Goal: Task Accomplishment & Management: Use online tool/utility

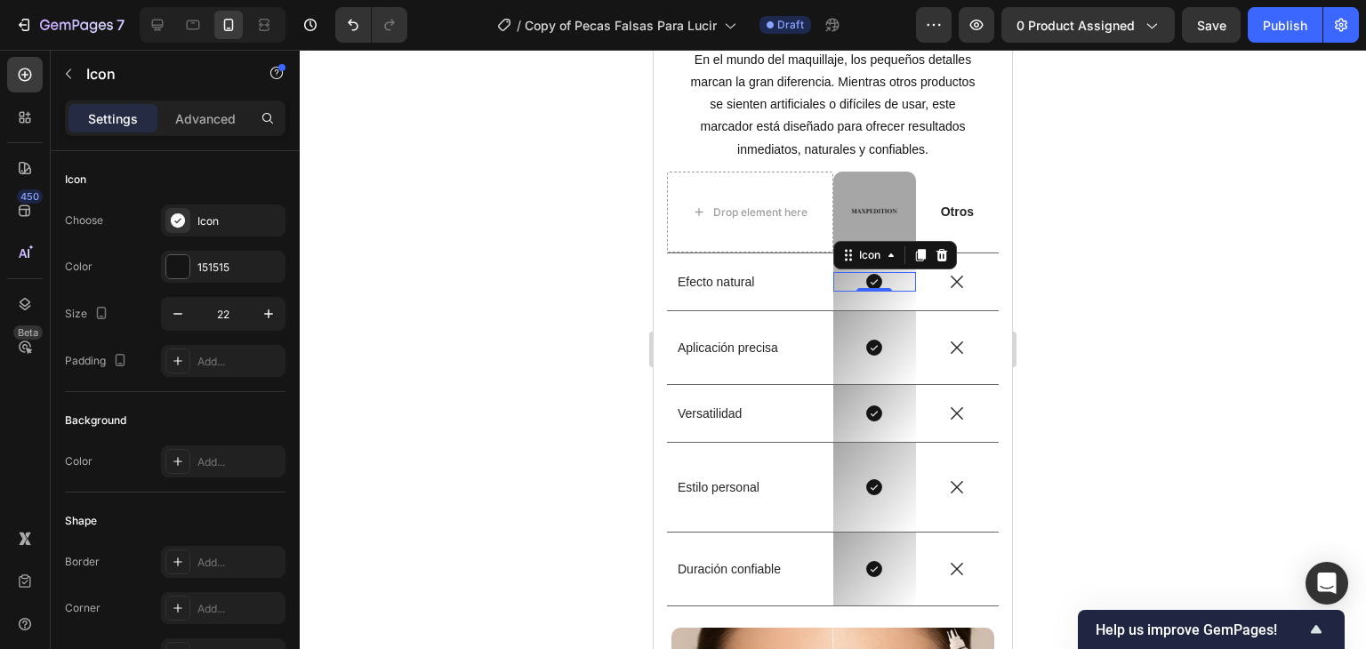
scroll to position [224, 0]
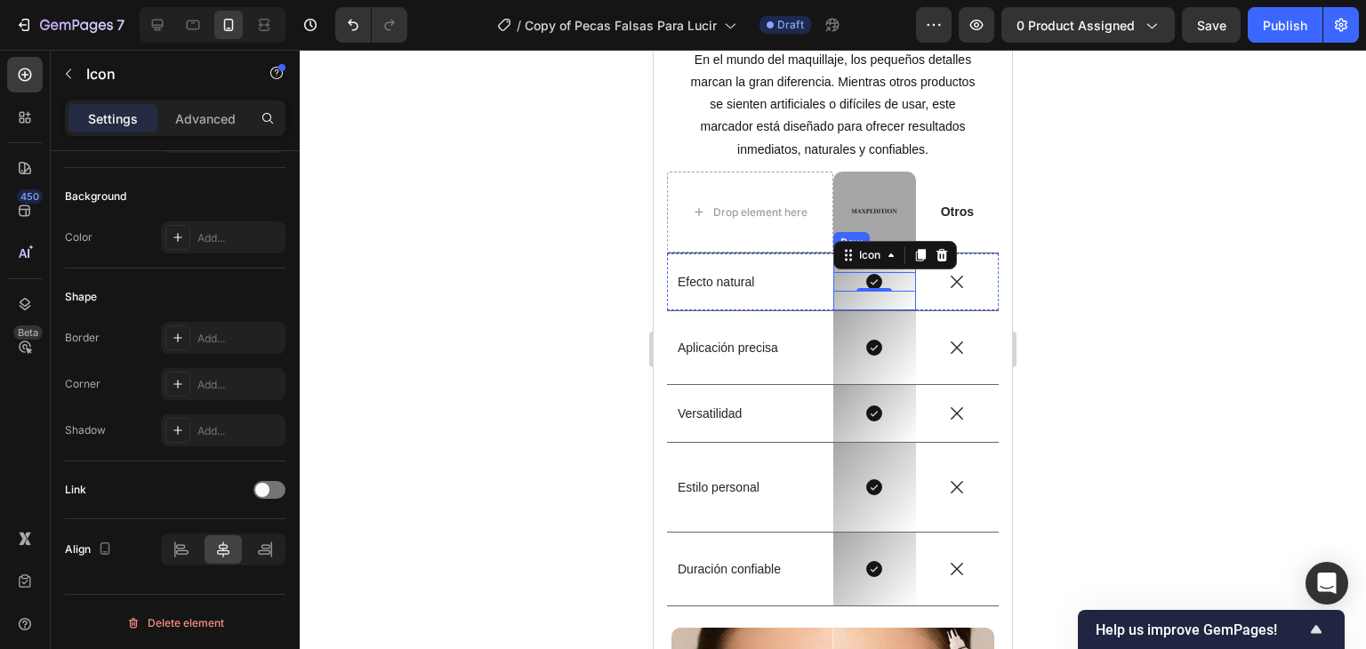
click at [861, 293] on div "Icon 0 Row" at bounding box center [874, 281] width 83 height 57
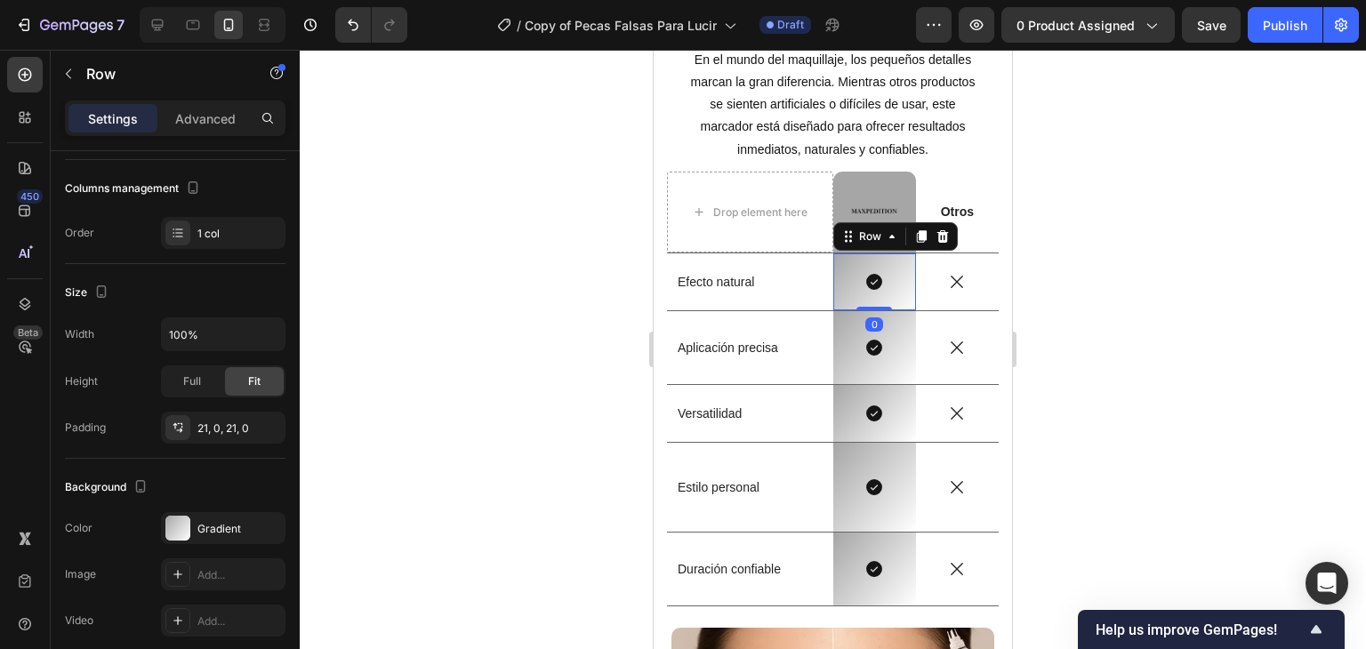
scroll to position [0, 0]
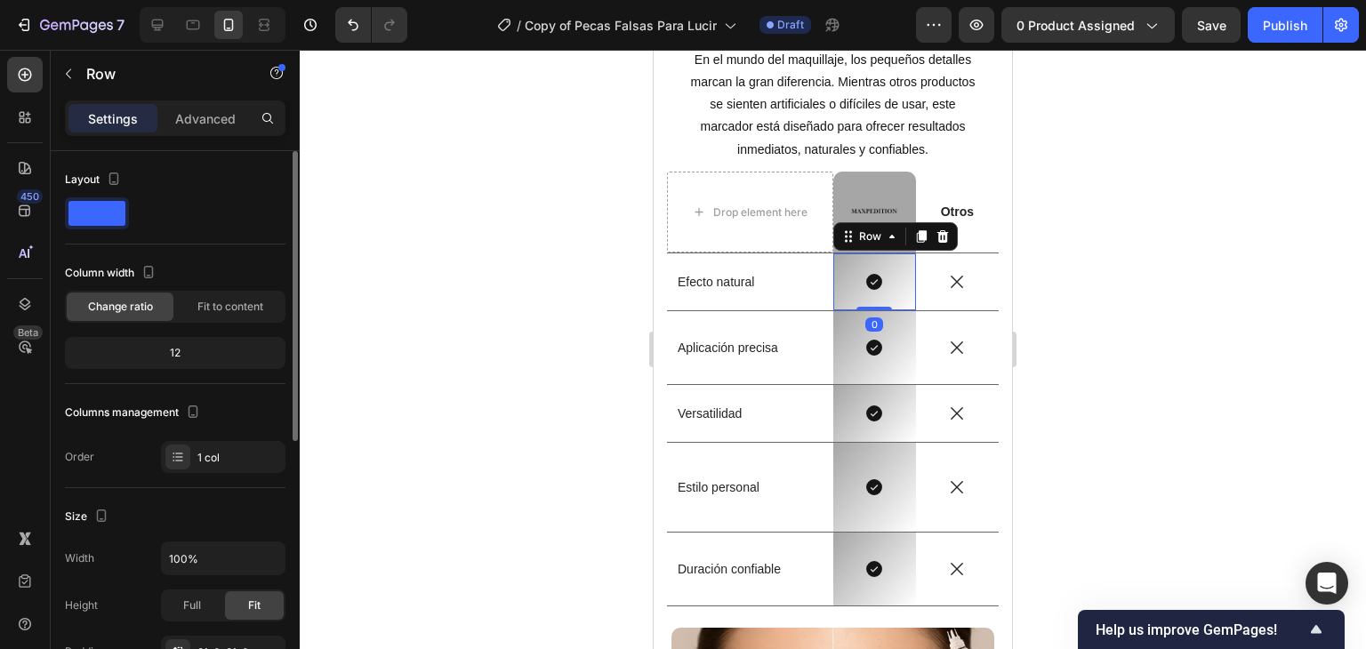
click at [877, 257] on div "Icon Row 0" at bounding box center [874, 281] width 83 height 57
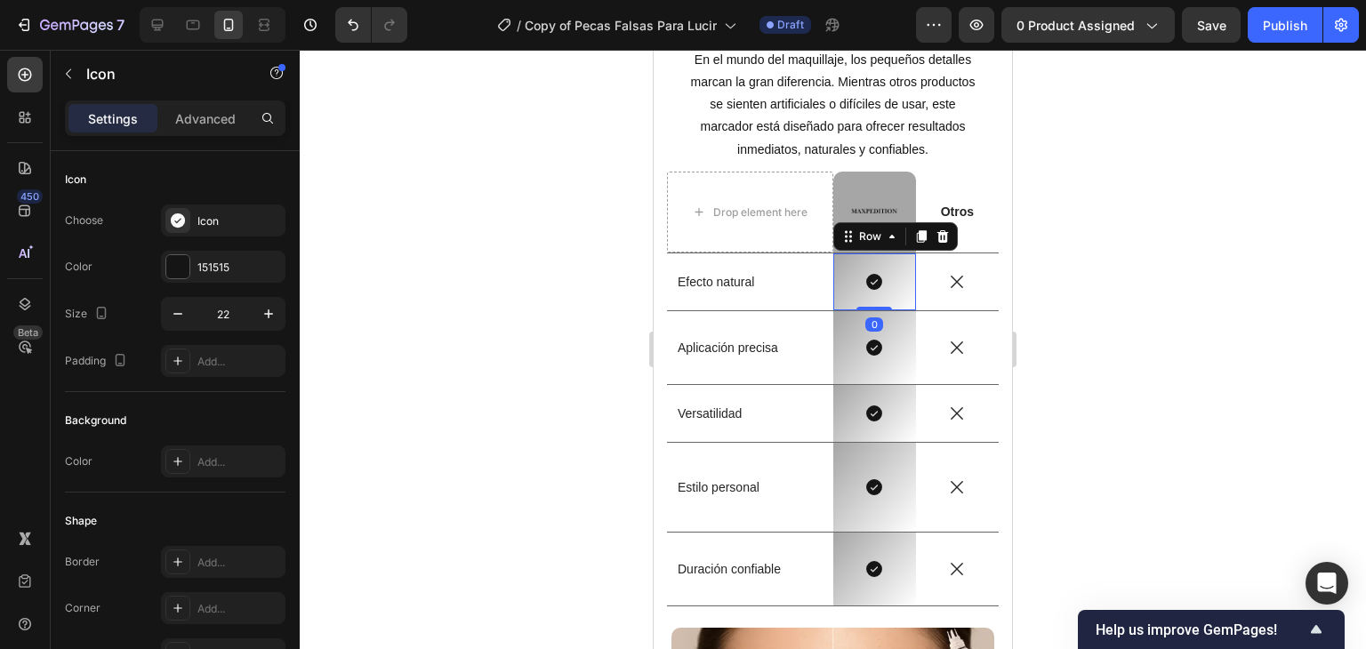
click at [872, 278] on icon at bounding box center [874, 282] width 16 height 16
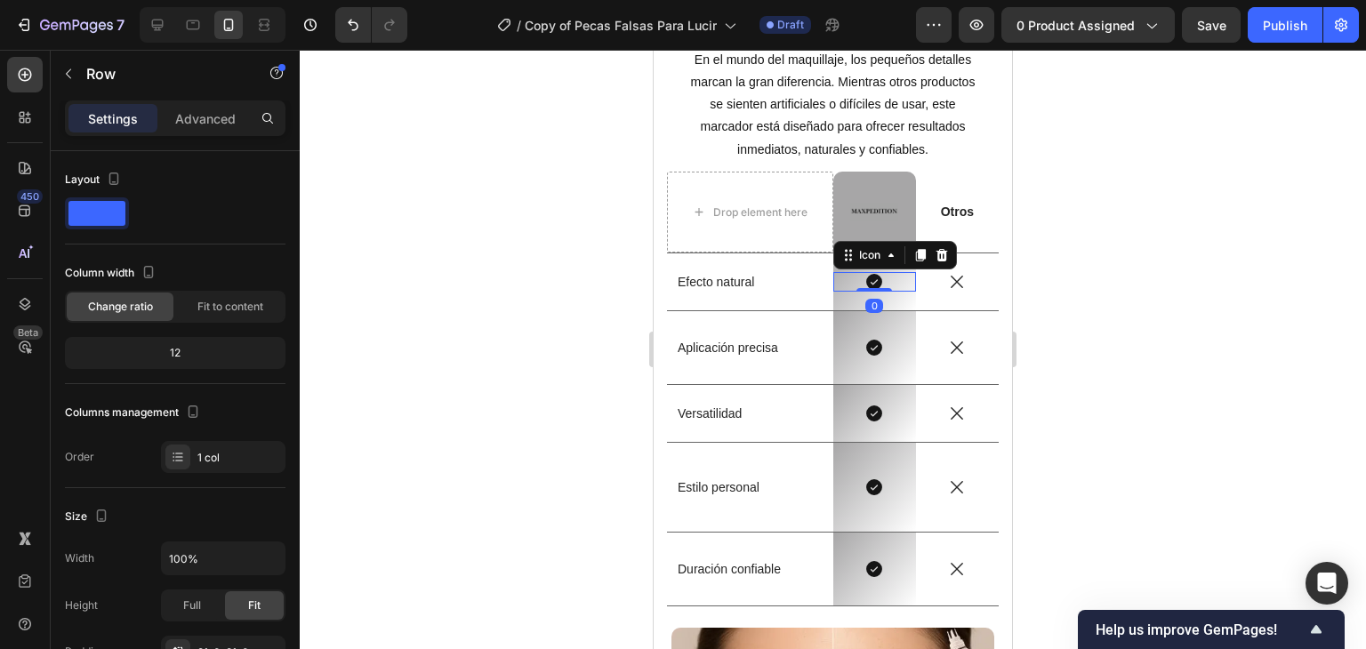
click at [847, 301] on div "Icon 0 Row" at bounding box center [874, 281] width 83 height 57
click at [875, 270] on div "Icon Row 0" at bounding box center [874, 281] width 83 height 57
click at [877, 268] on div "Icon Row 0" at bounding box center [874, 281] width 83 height 57
click at [878, 281] on div "Icon 0" at bounding box center [874, 282] width 83 height 20
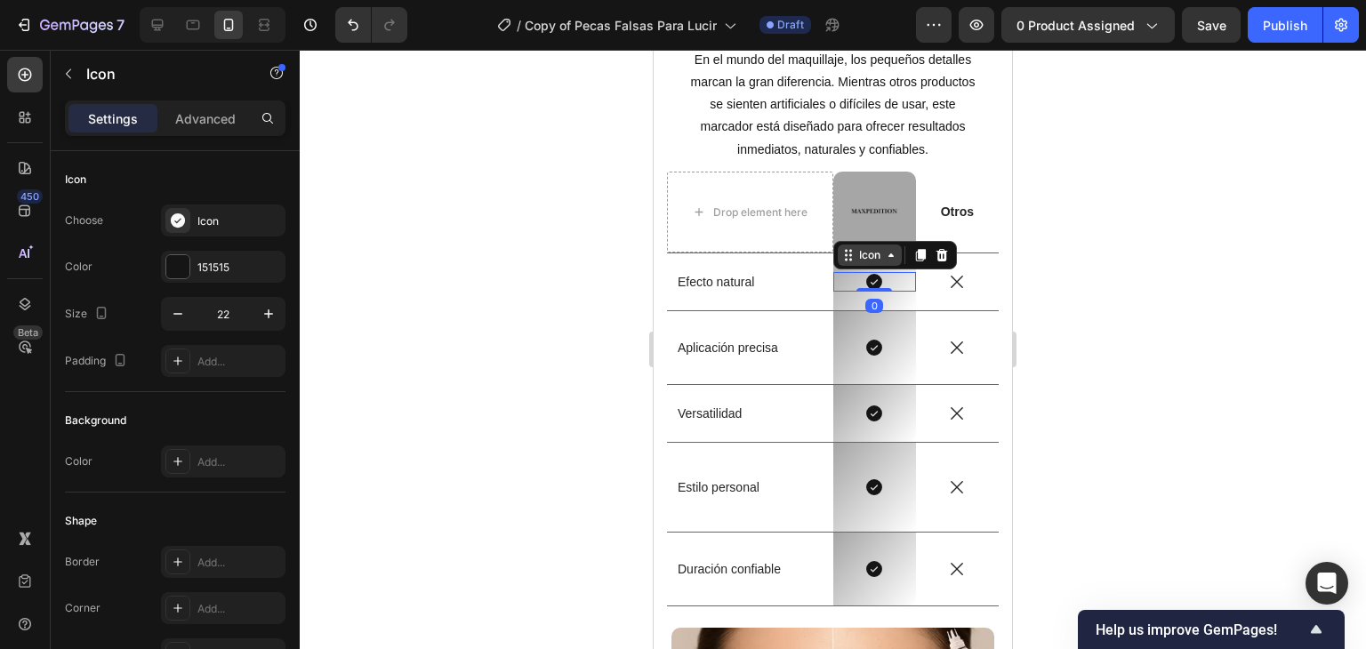
click at [873, 261] on div "Icon" at bounding box center [870, 255] width 64 height 21
click at [882, 287] on div "Icon 0" at bounding box center [874, 282] width 83 height 20
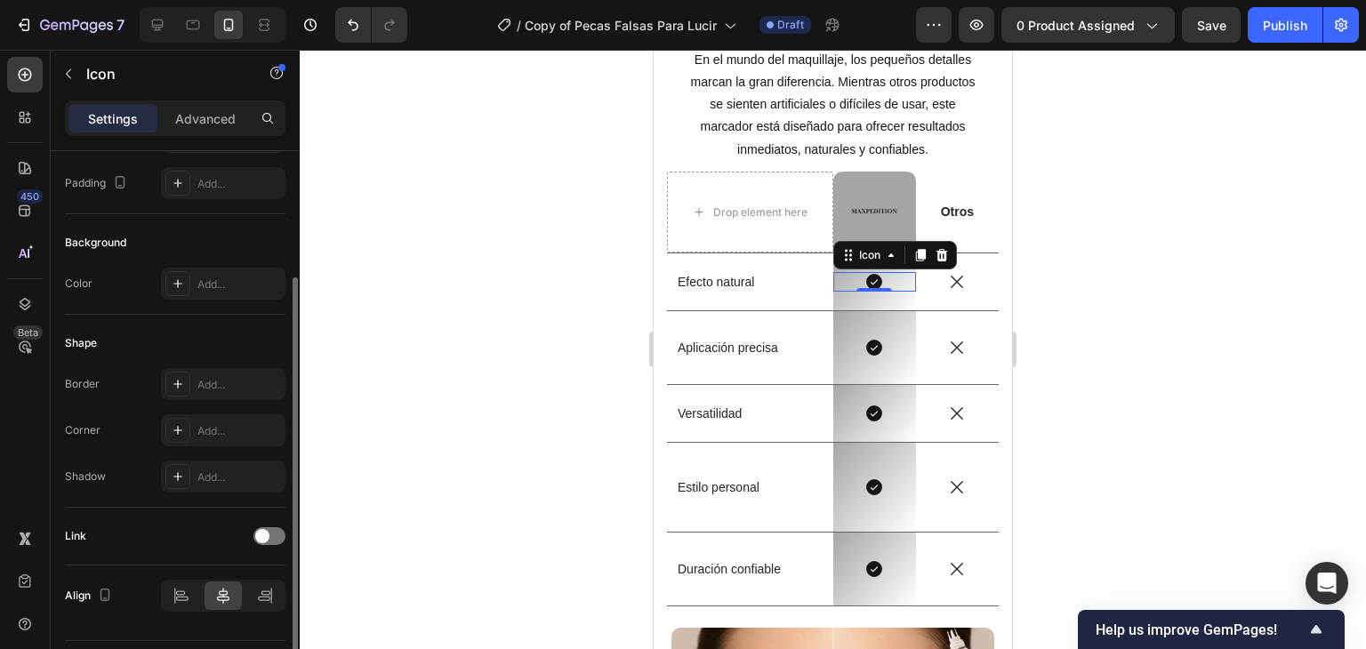
scroll to position [224, 0]
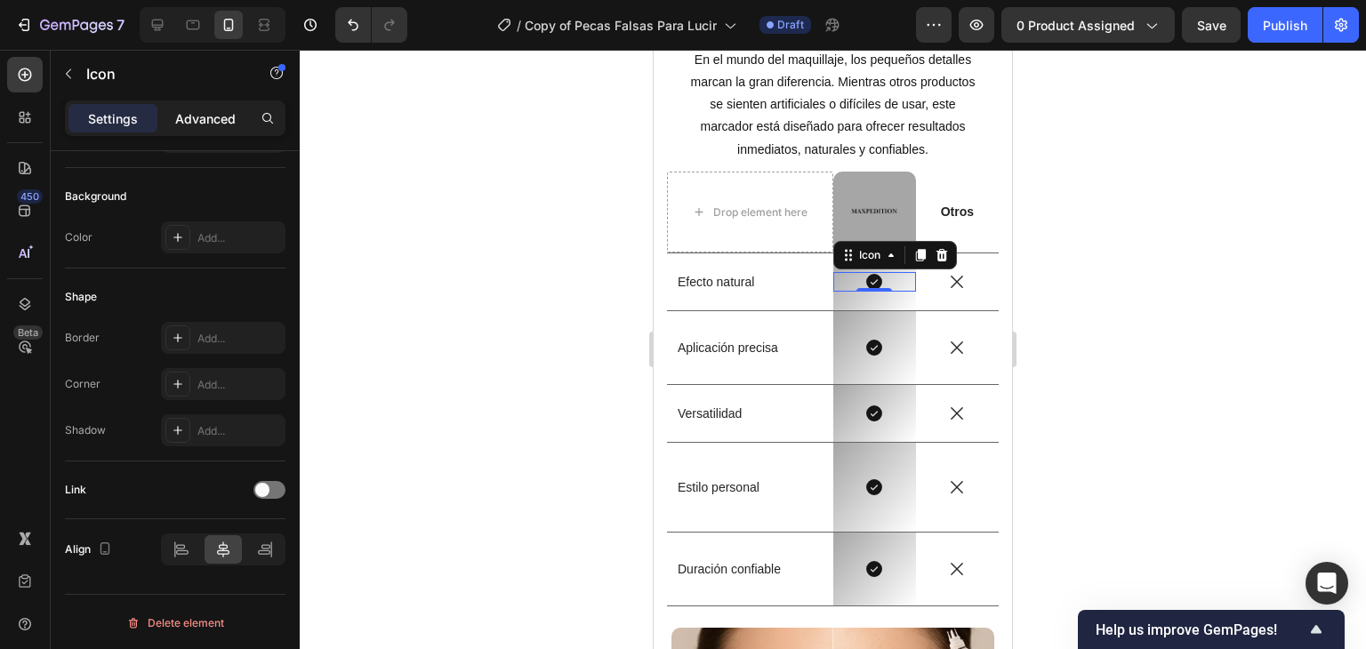
click at [209, 106] on div "Advanced" at bounding box center [205, 118] width 89 height 28
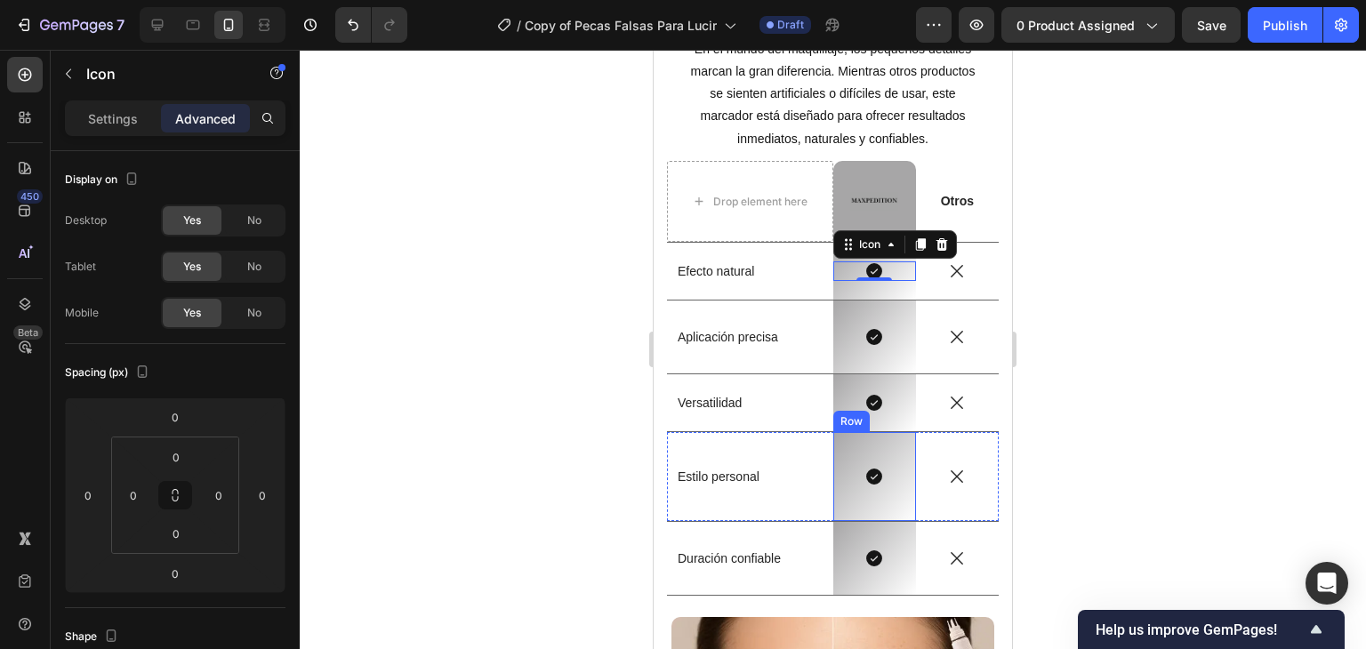
scroll to position [3824, 0]
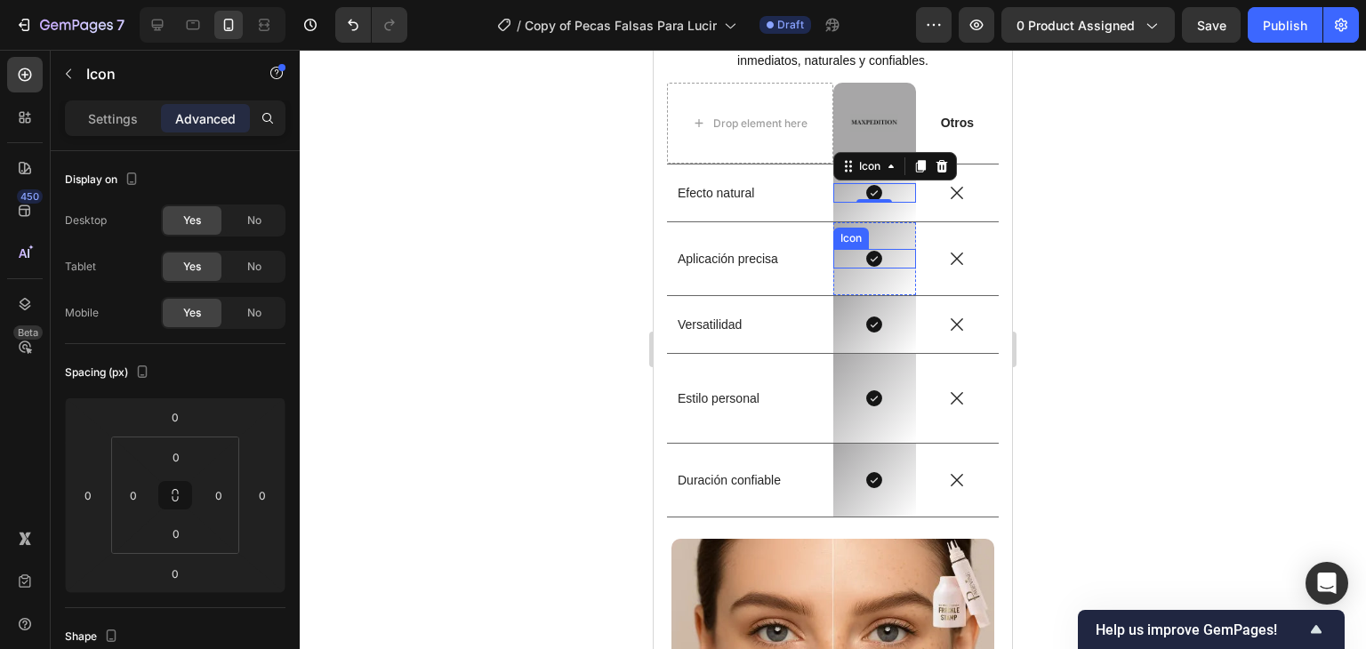
click at [850, 253] on div "Icon" at bounding box center [874, 259] width 83 height 20
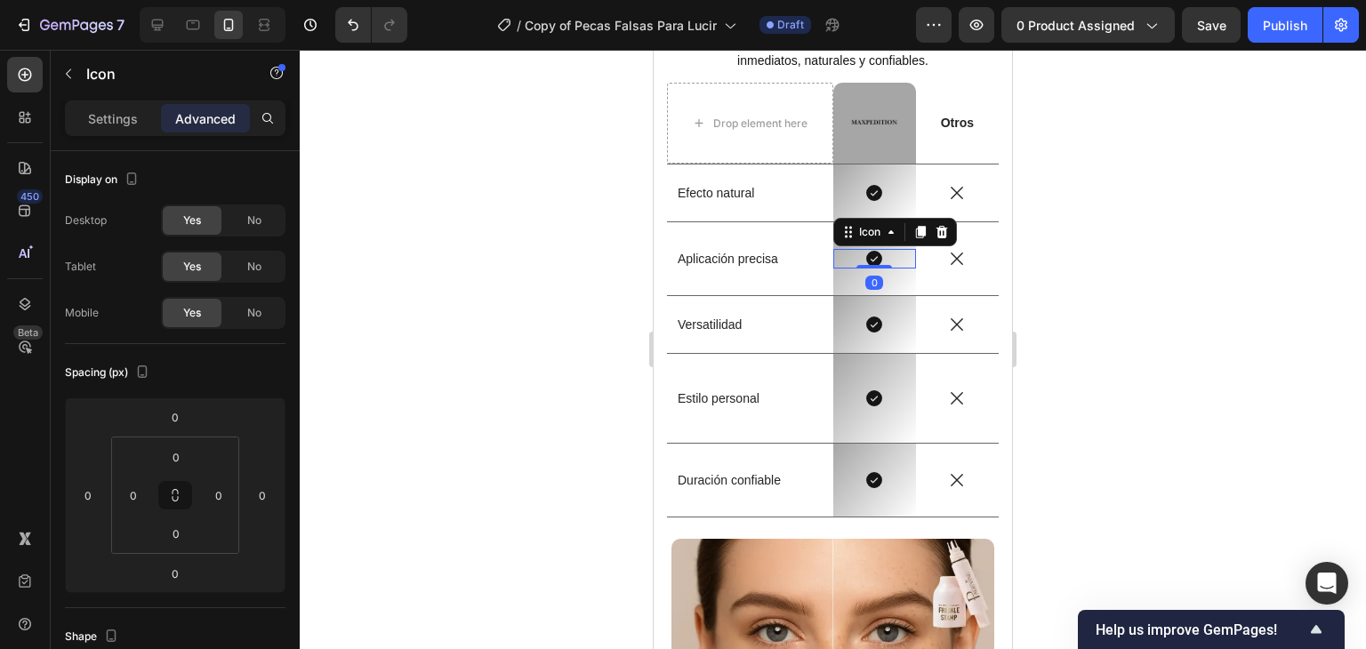
click at [876, 281] on div "Icon 0 Row" at bounding box center [874, 258] width 83 height 73
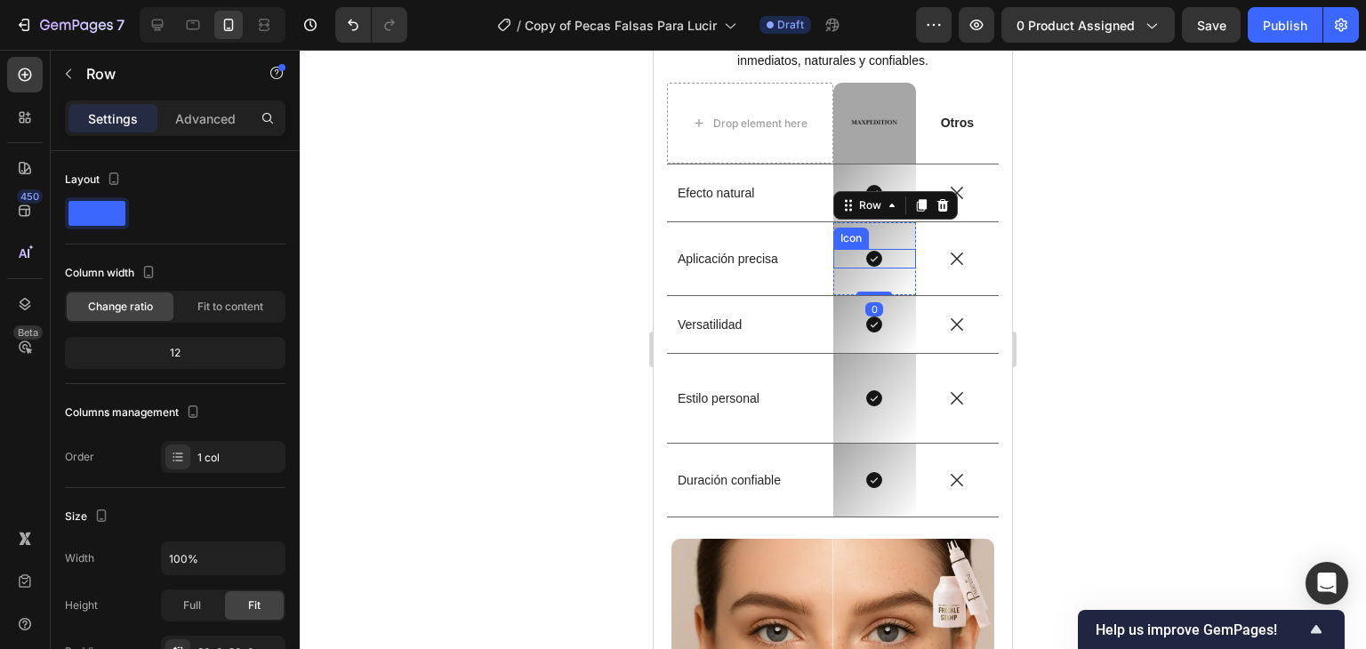
click at [871, 261] on icon at bounding box center [874, 259] width 16 height 16
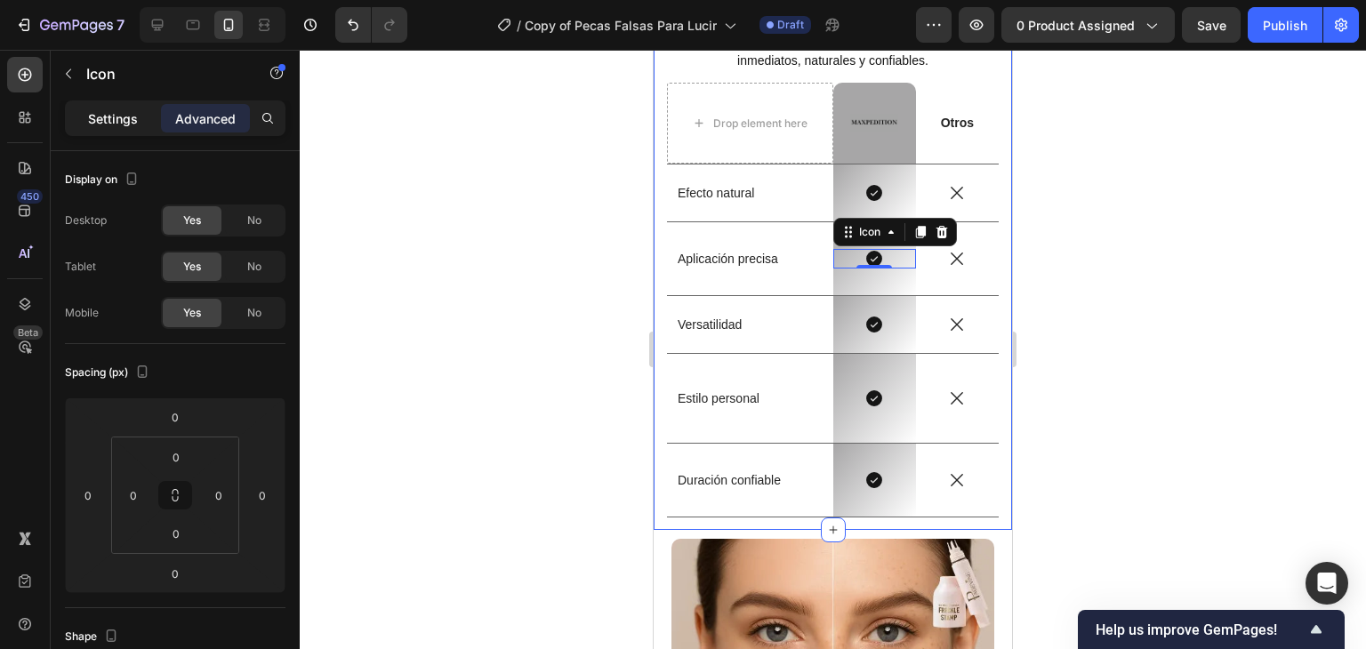
click at [133, 121] on p "Settings" at bounding box center [113, 118] width 50 height 19
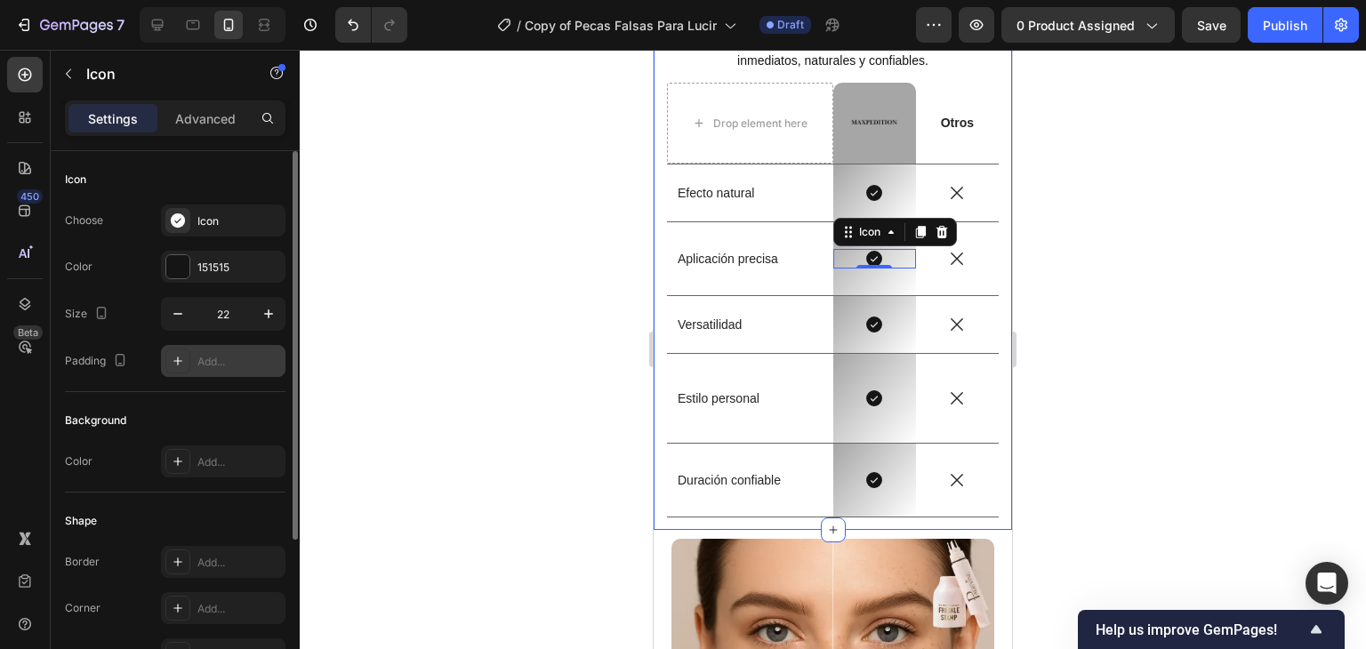
click at [215, 360] on div "Add..." at bounding box center [239, 362] width 84 height 16
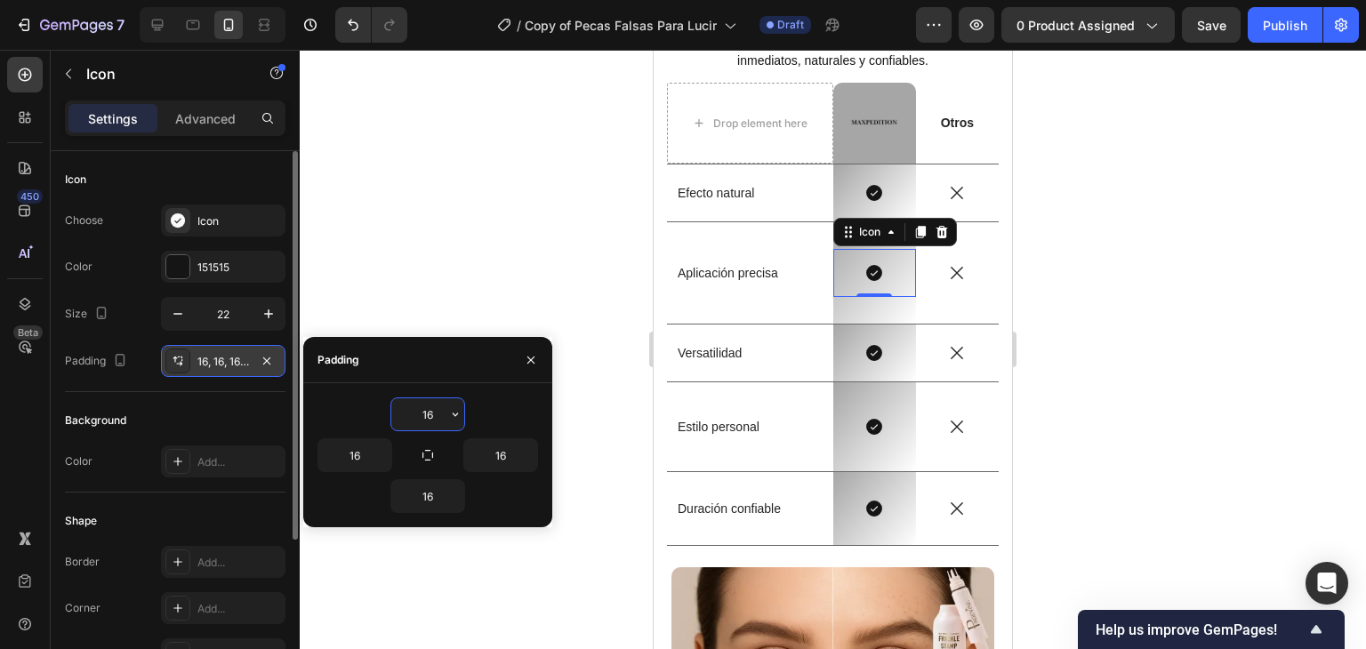
click at [416, 189] on div at bounding box center [833, 349] width 1066 height 599
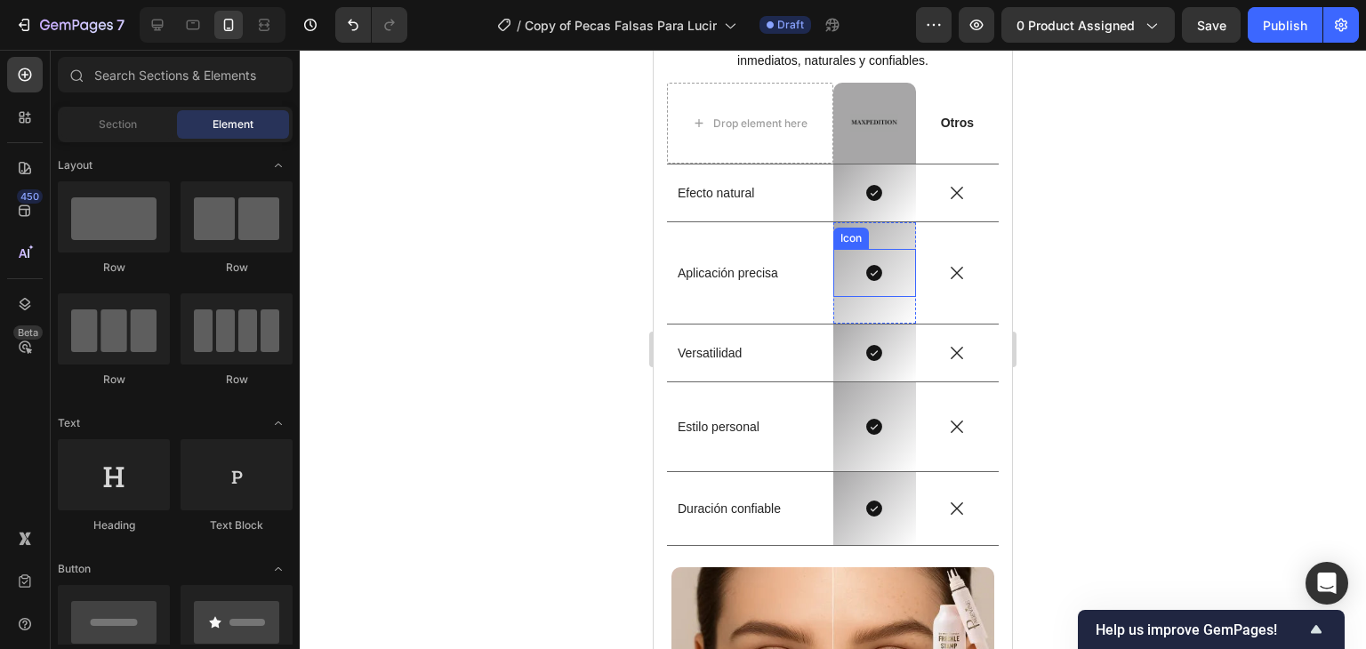
click at [879, 295] on div at bounding box center [874, 273] width 48 height 48
click at [879, 295] on div "Icon" at bounding box center [874, 273] width 83 height 48
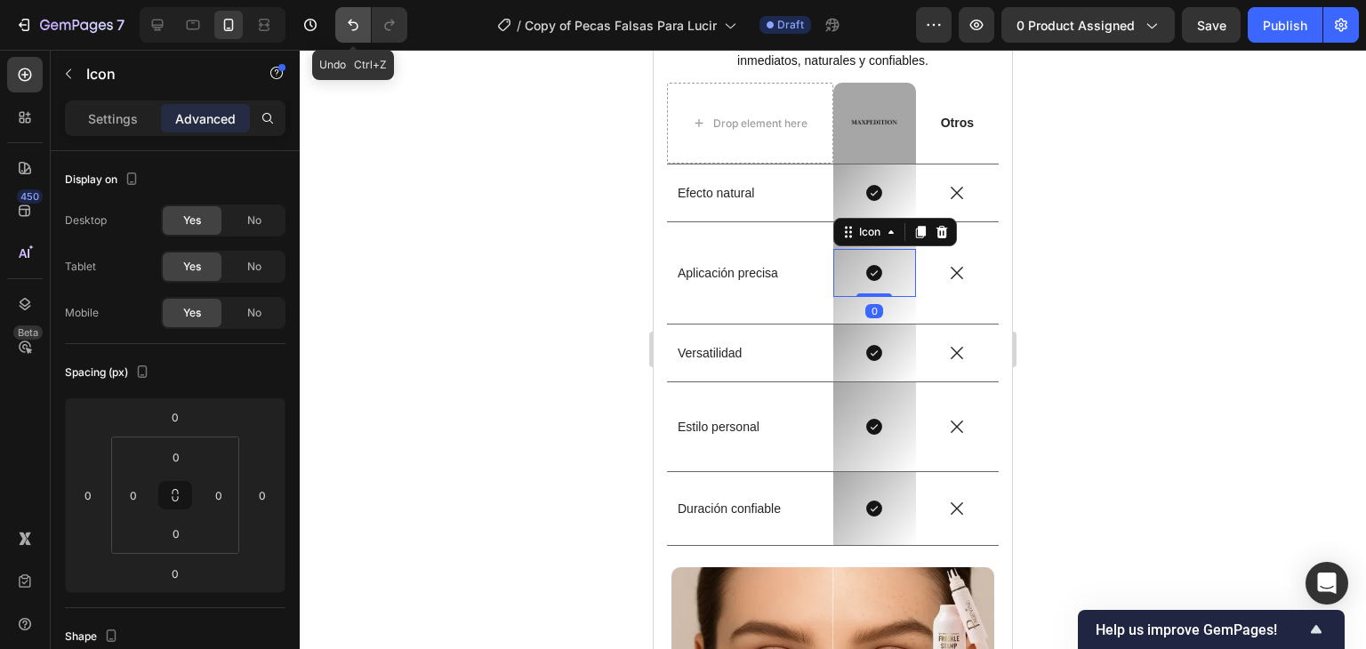
click at [342, 26] on button "Undo/Redo" at bounding box center [353, 25] width 36 height 36
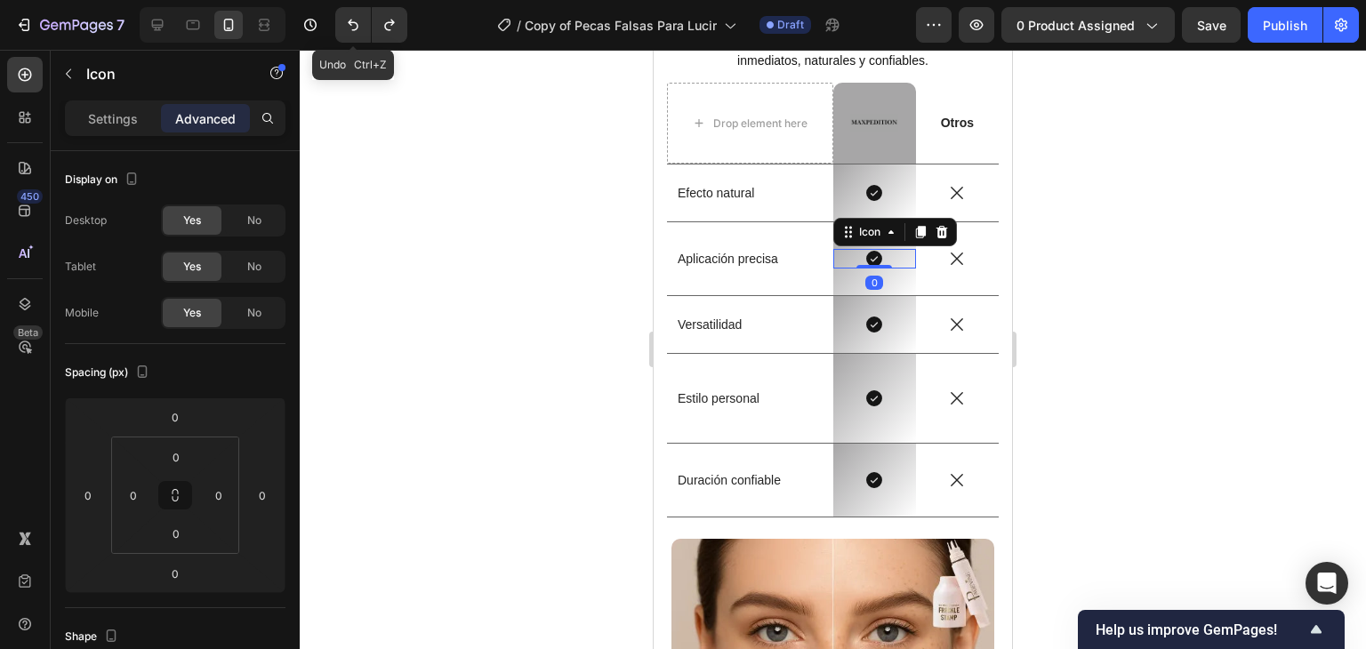
click at [404, 250] on div at bounding box center [833, 349] width 1066 height 599
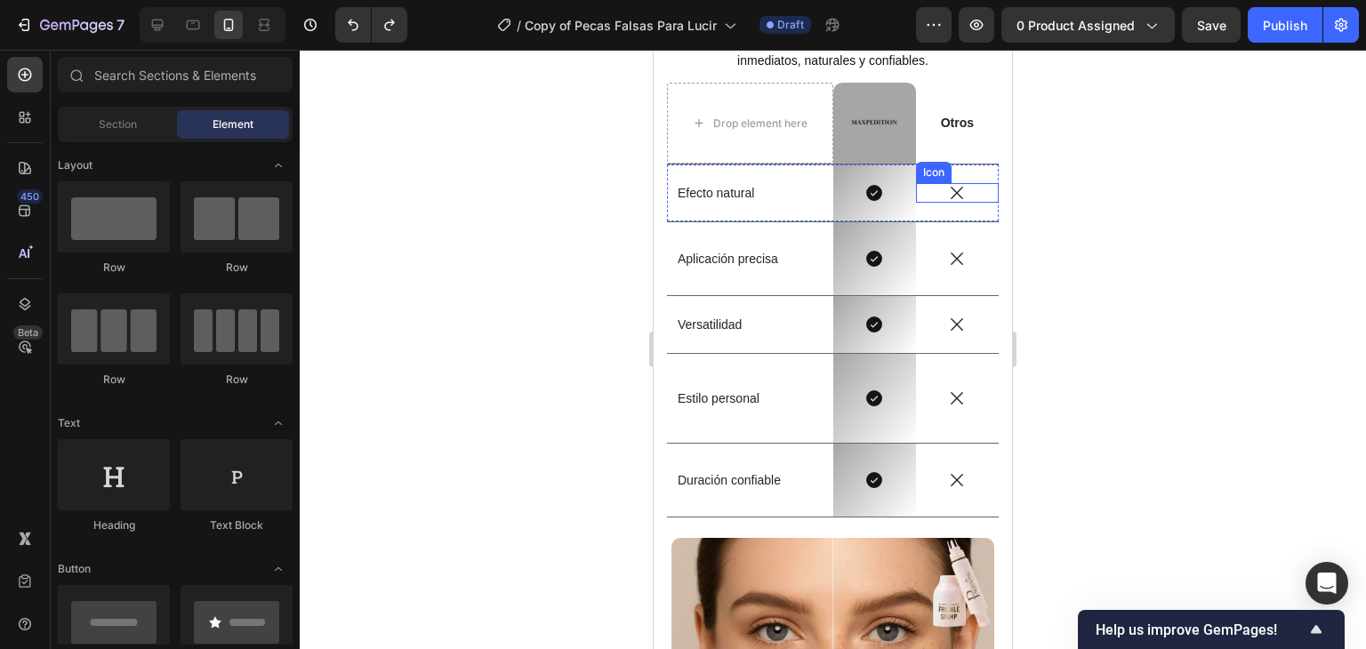
click at [951, 193] on icon at bounding box center [957, 193] width 12 height 12
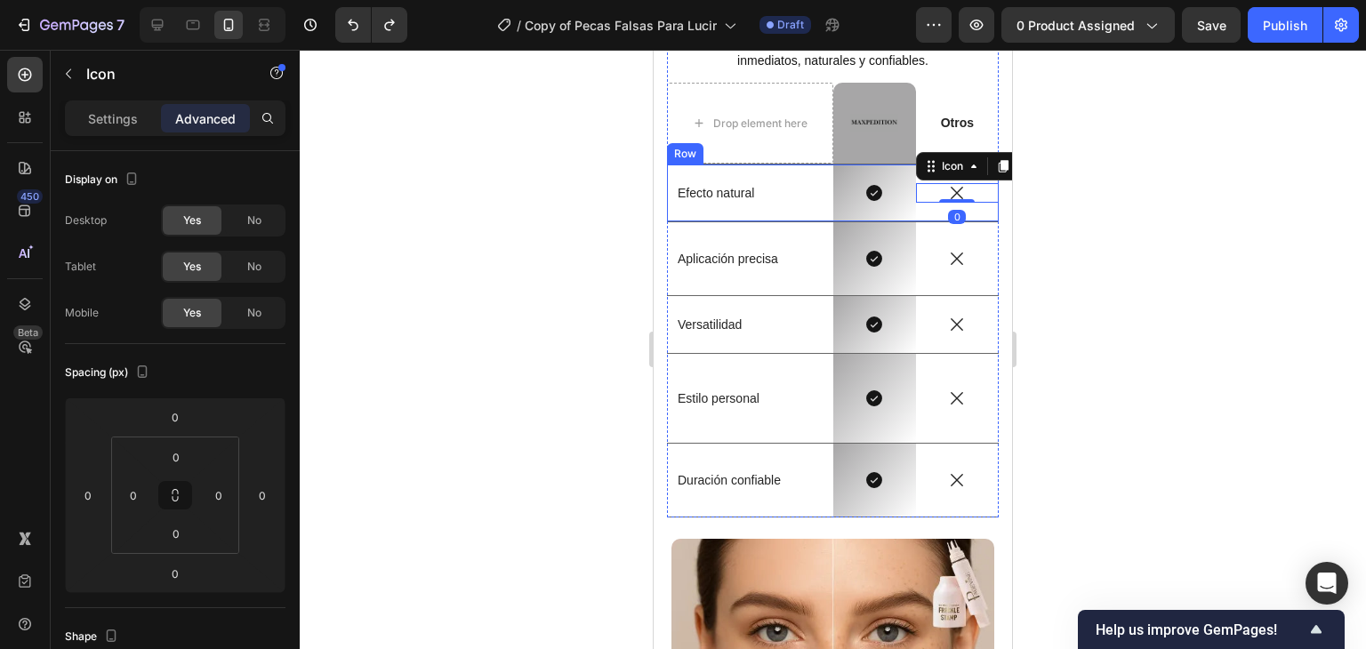
click at [116, 125] on p "Settings" at bounding box center [113, 118] width 50 height 19
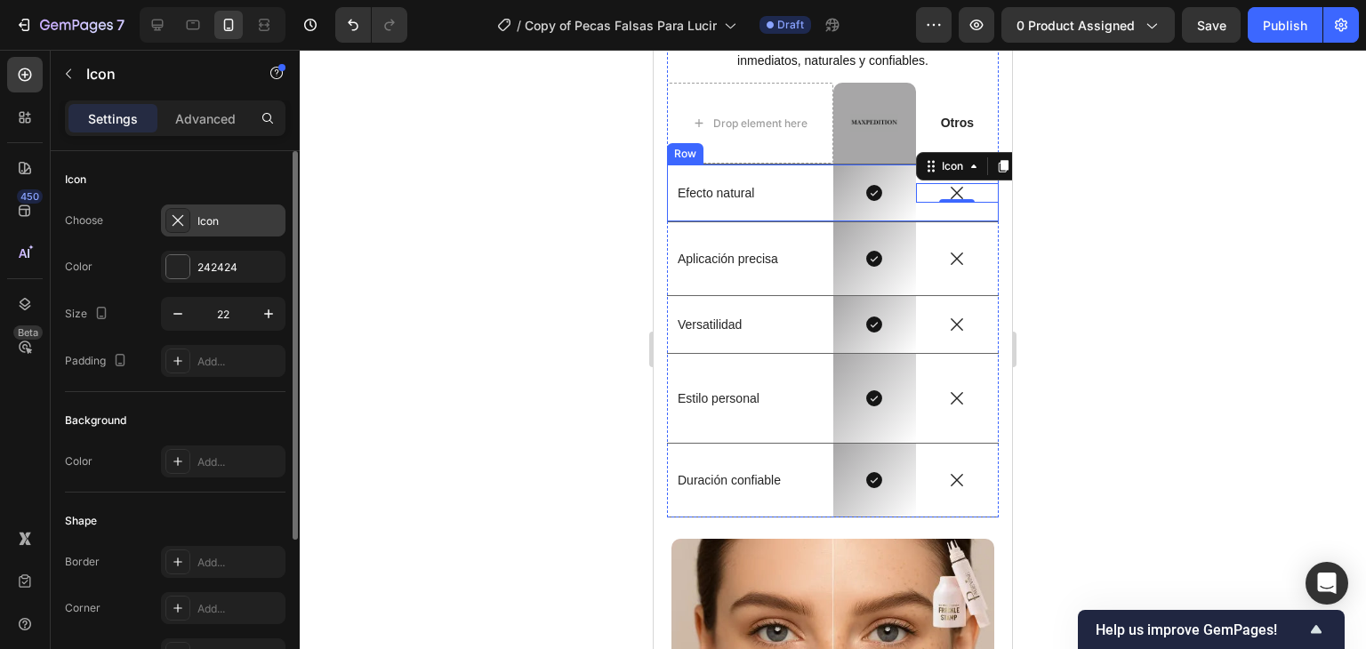
click at [205, 210] on div "Icon" at bounding box center [223, 221] width 125 height 32
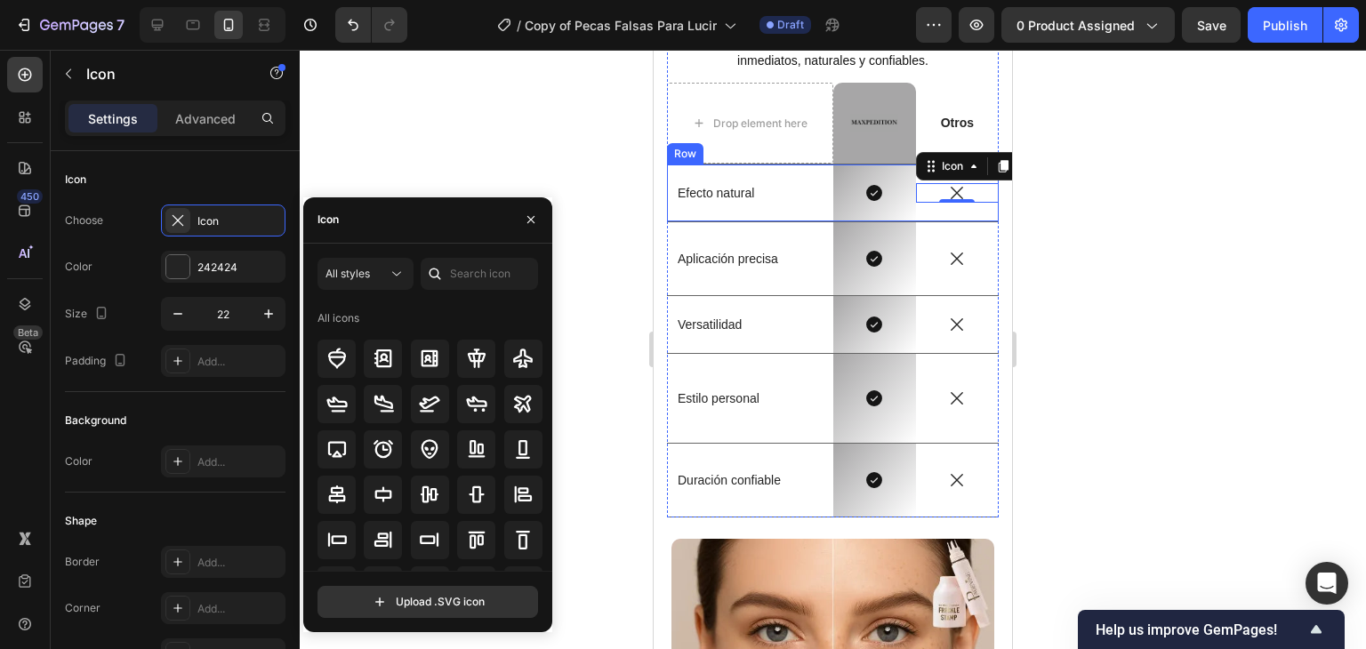
click at [718, 204] on div "Efecto natural Text Block" at bounding box center [750, 193] width 166 height 57
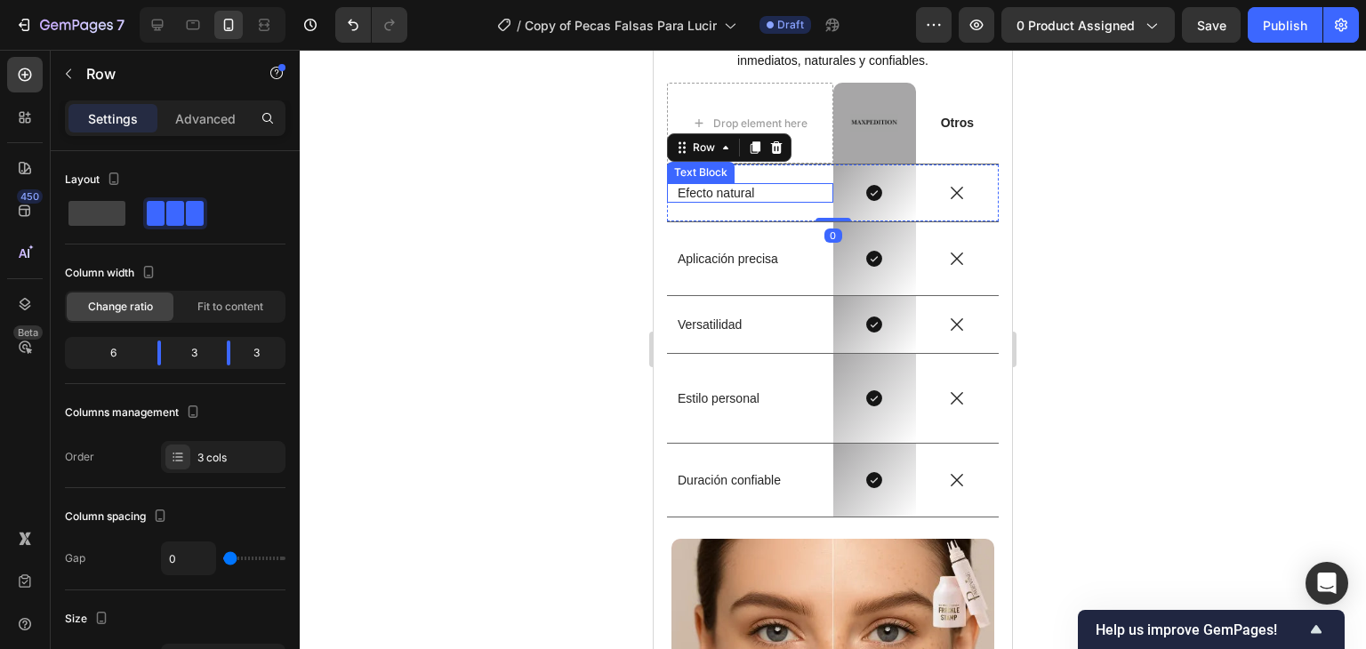
click at [719, 196] on p "Efecto natural" at bounding box center [750, 193] width 145 height 16
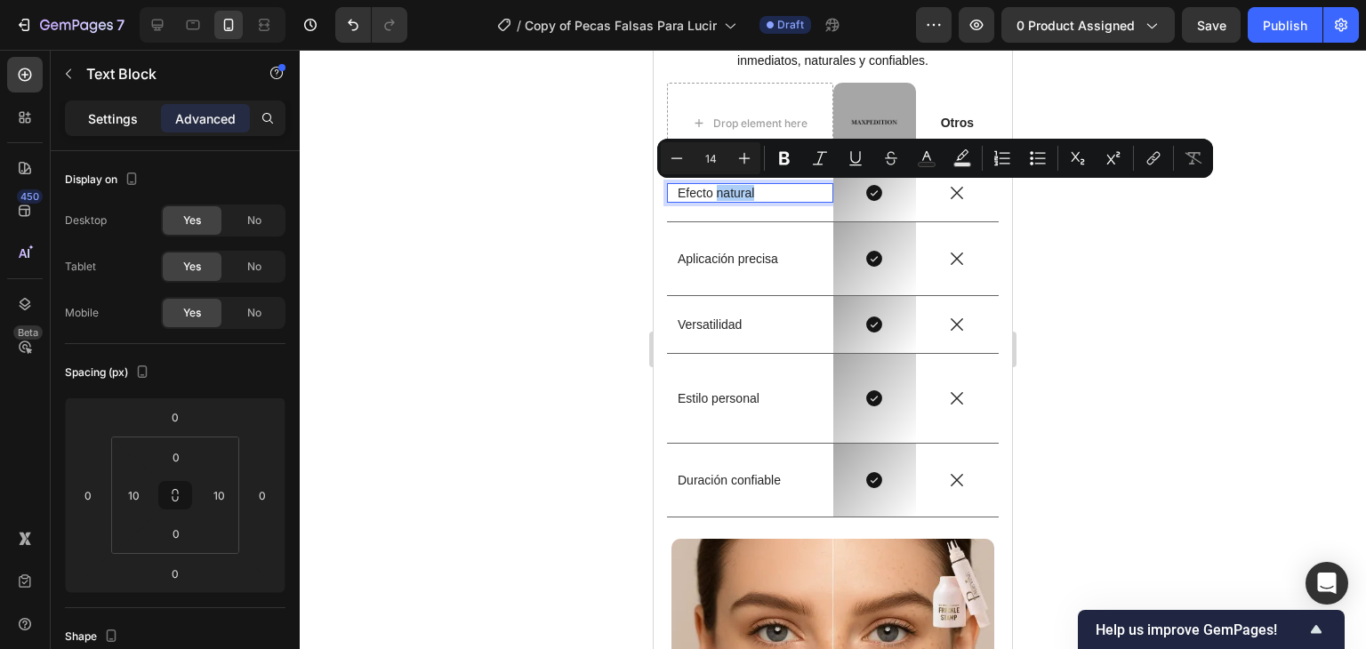
click at [115, 125] on p "Settings" at bounding box center [113, 118] width 50 height 19
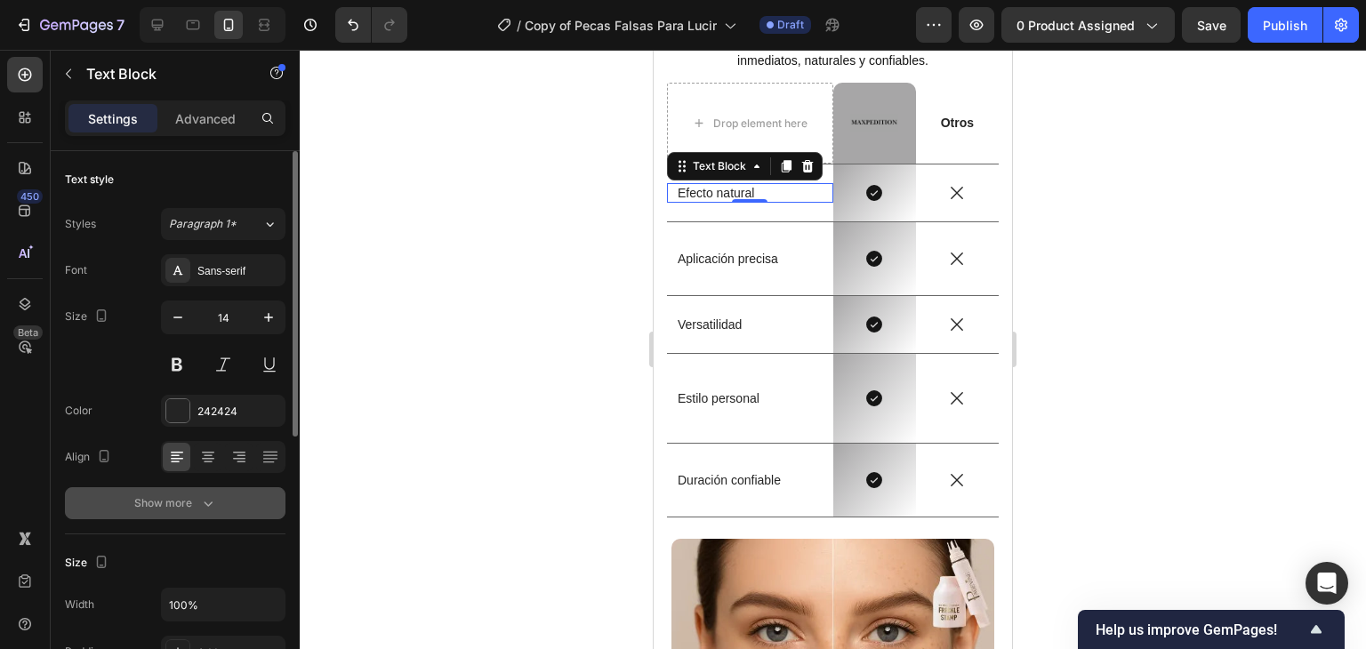
scroll to position [89, 0]
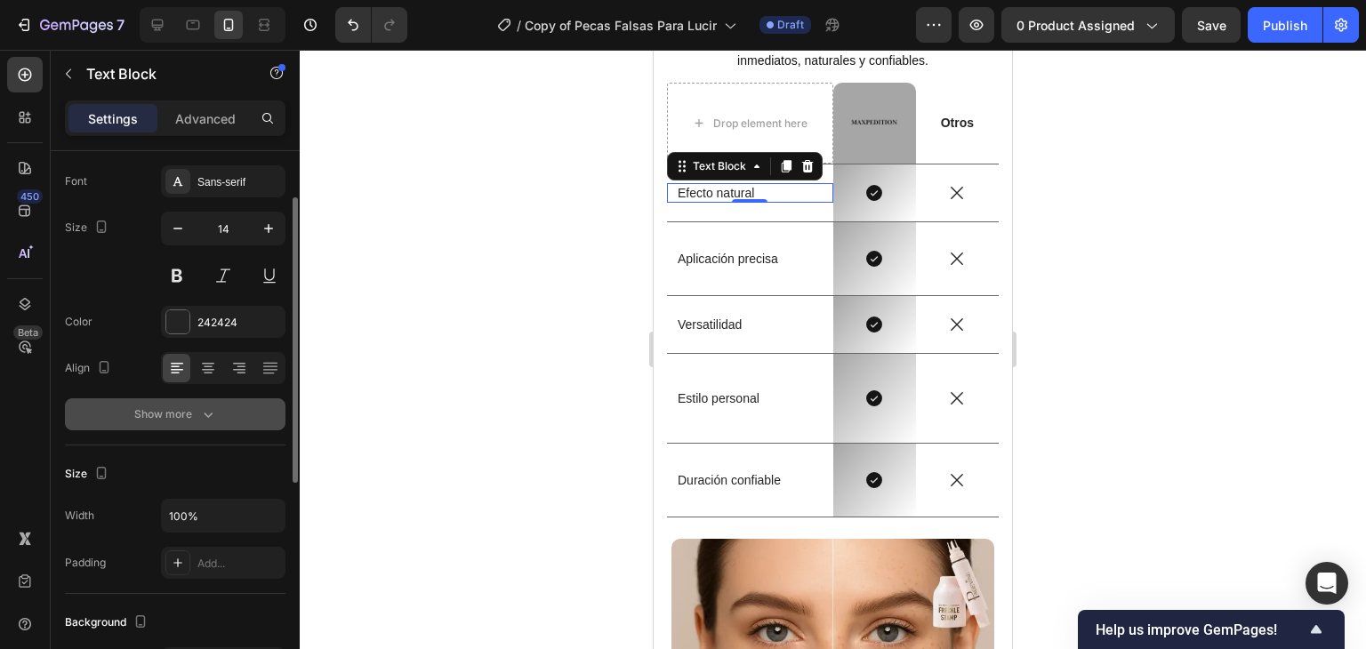
click at [202, 423] on button "Show more" at bounding box center [175, 414] width 221 height 32
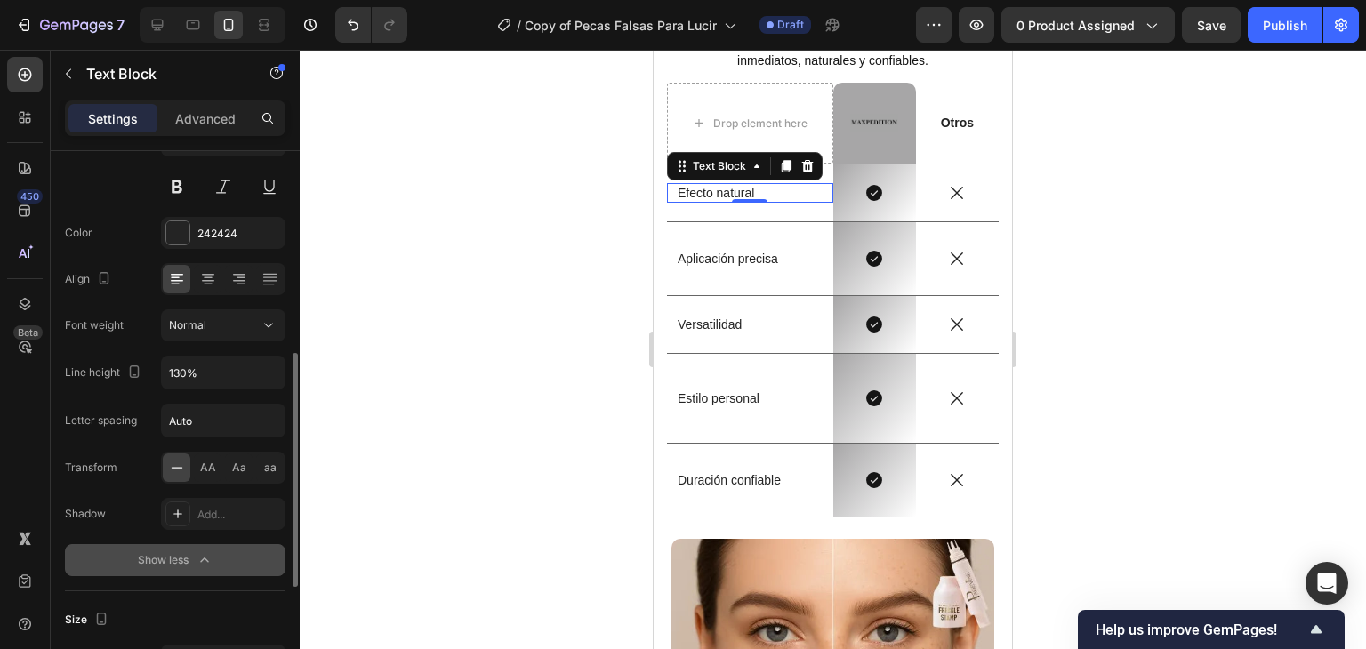
scroll to position [267, 0]
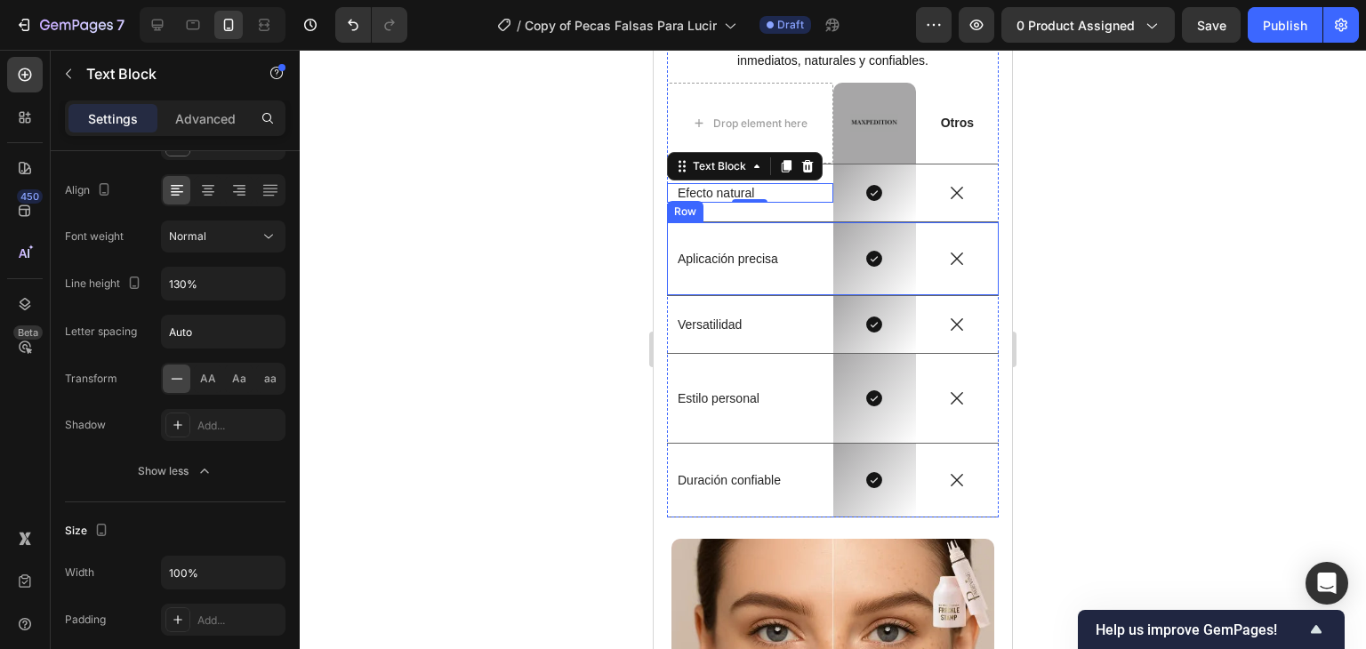
click at [783, 232] on div "Aplicación precisa Text Block" at bounding box center [750, 258] width 166 height 73
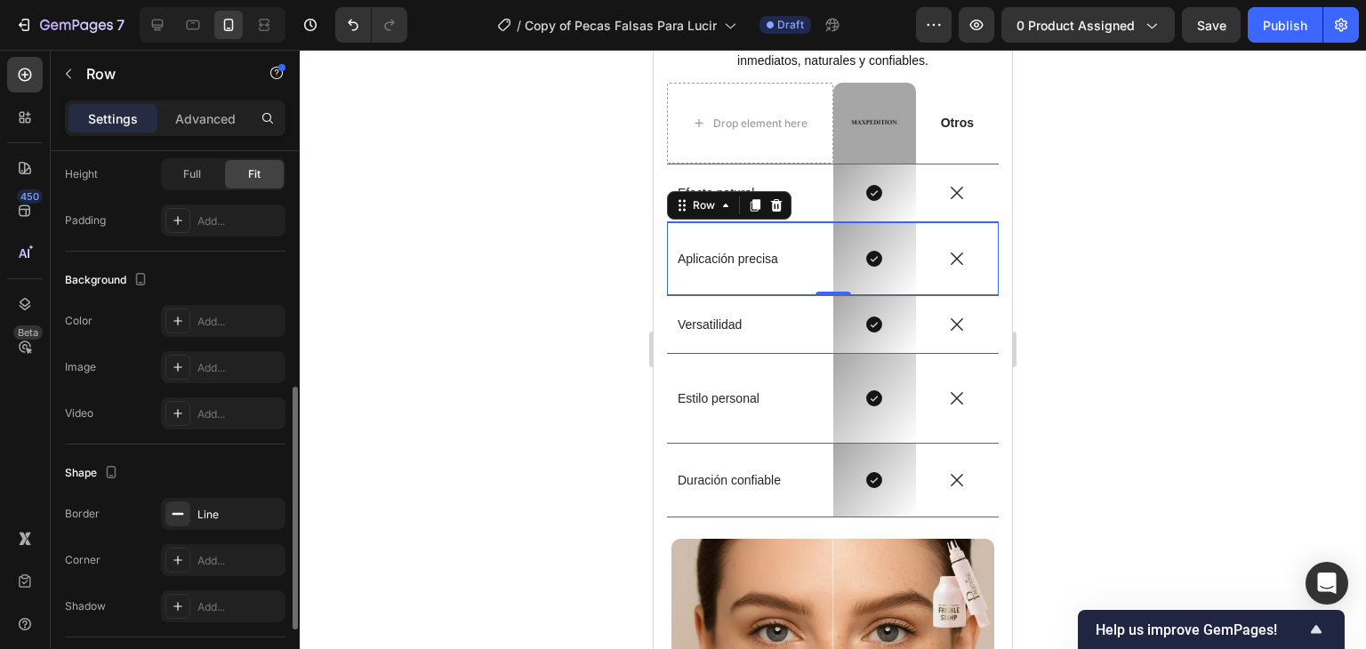
scroll to position [690, 0]
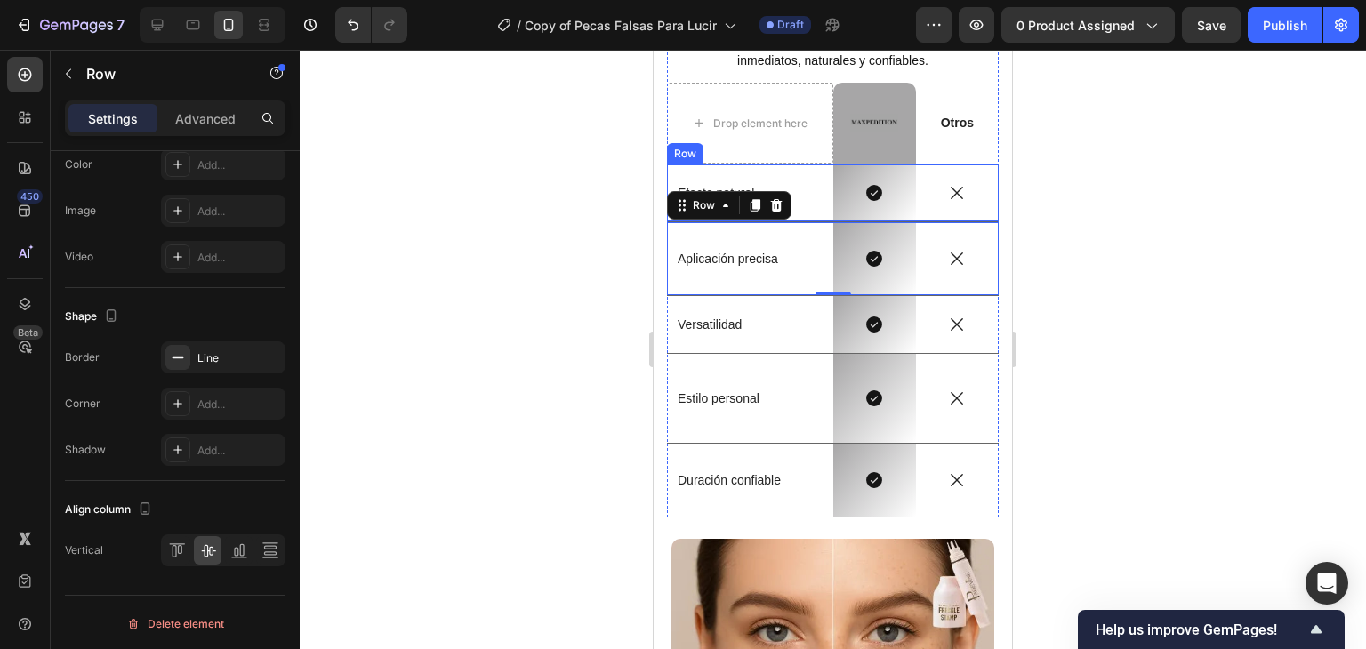
click at [697, 167] on div "Efecto natural Text Block" at bounding box center [750, 193] width 166 height 57
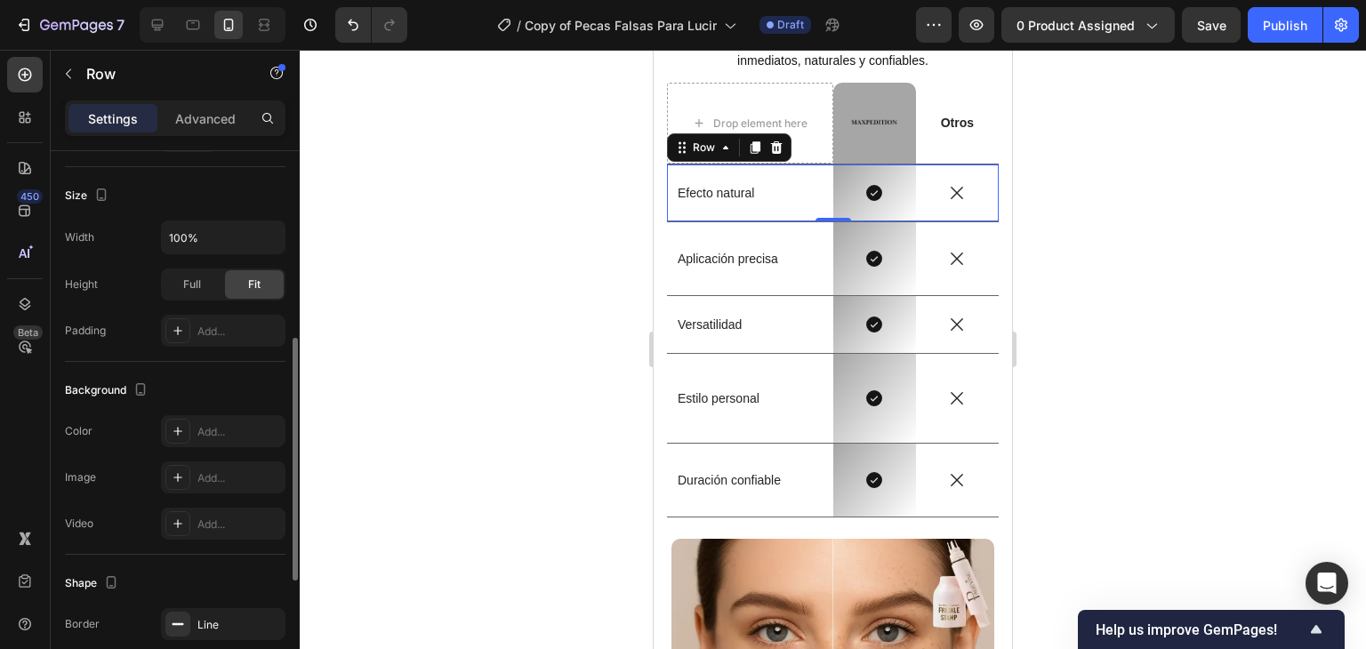
scroll to position [245, 0]
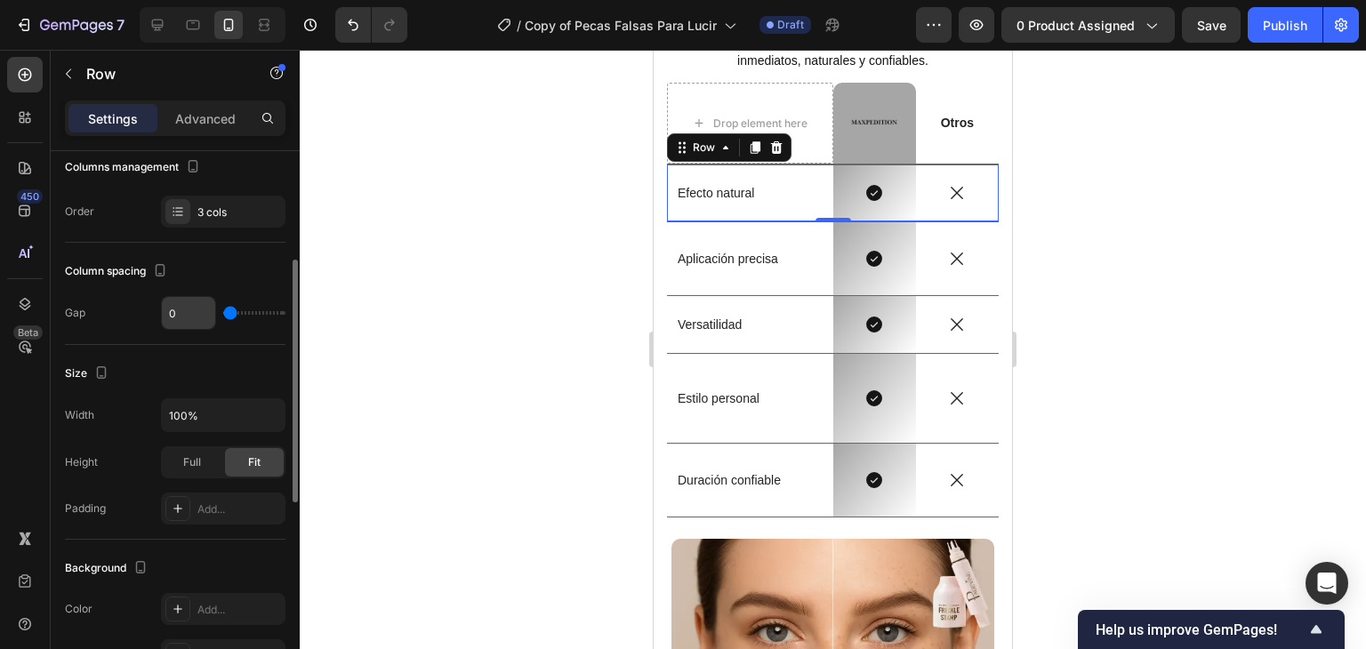
click at [182, 324] on input "0" at bounding box center [188, 313] width 53 height 32
type input "1"
type input "16"
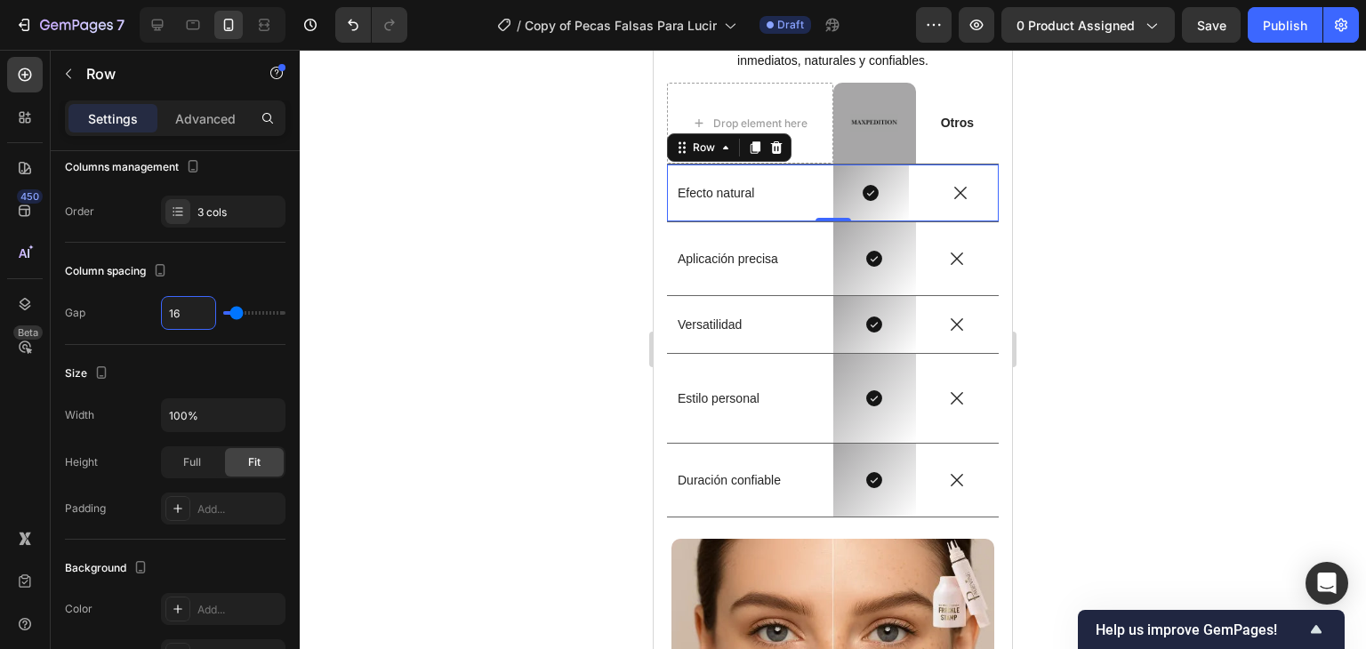
click at [454, 248] on div at bounding box center [833, 349] width 1066 height 599
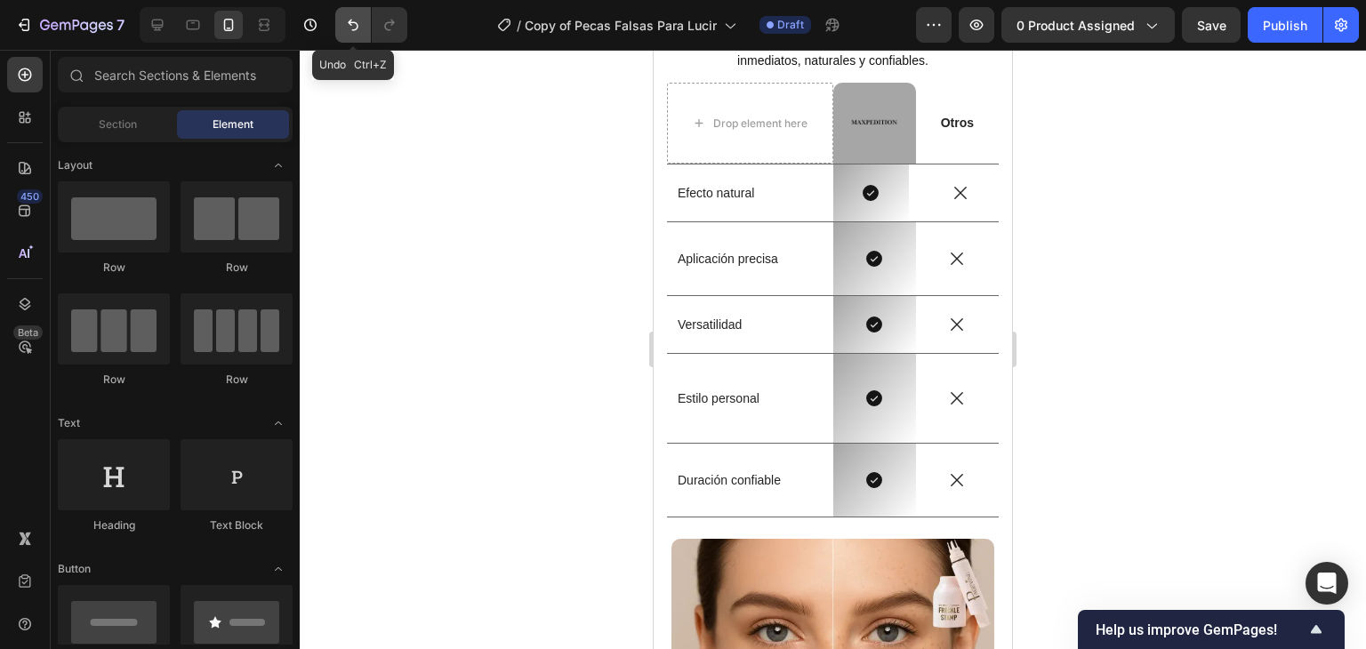
click at [345, 28] on icon "Undo/Redo" at bounding box center [353, 25] width 18 height 18
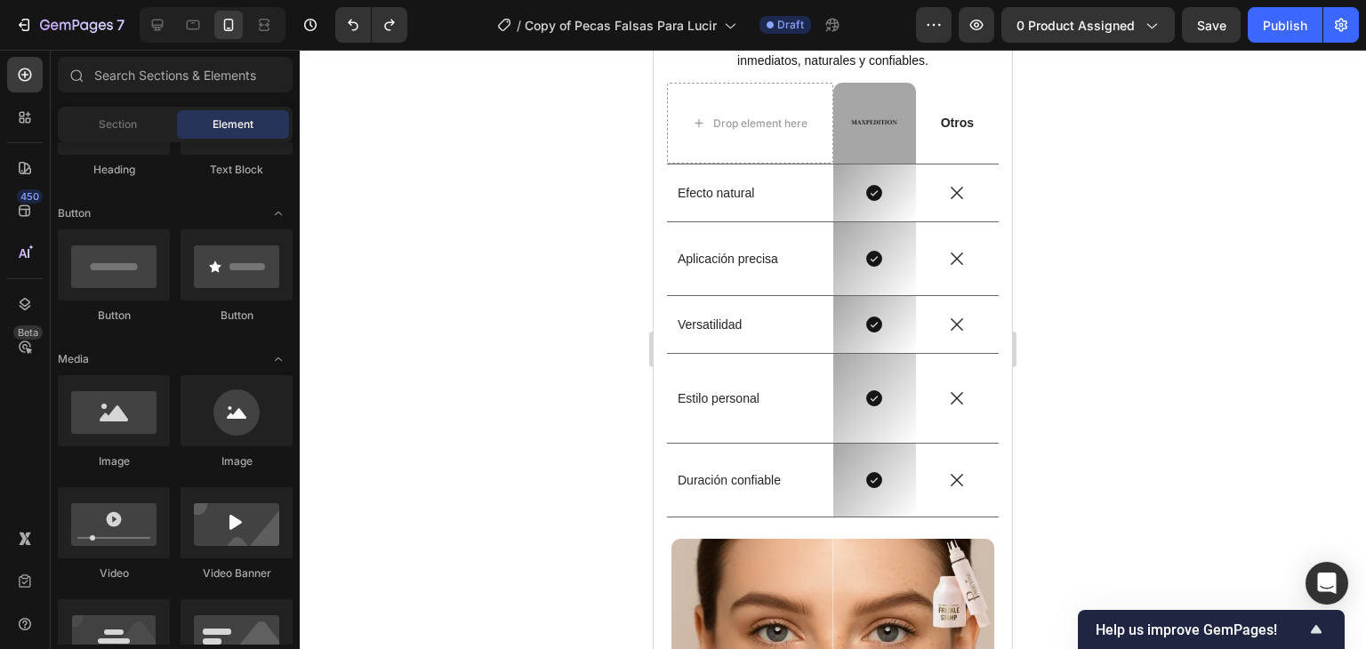
scroll to position [0, 0]
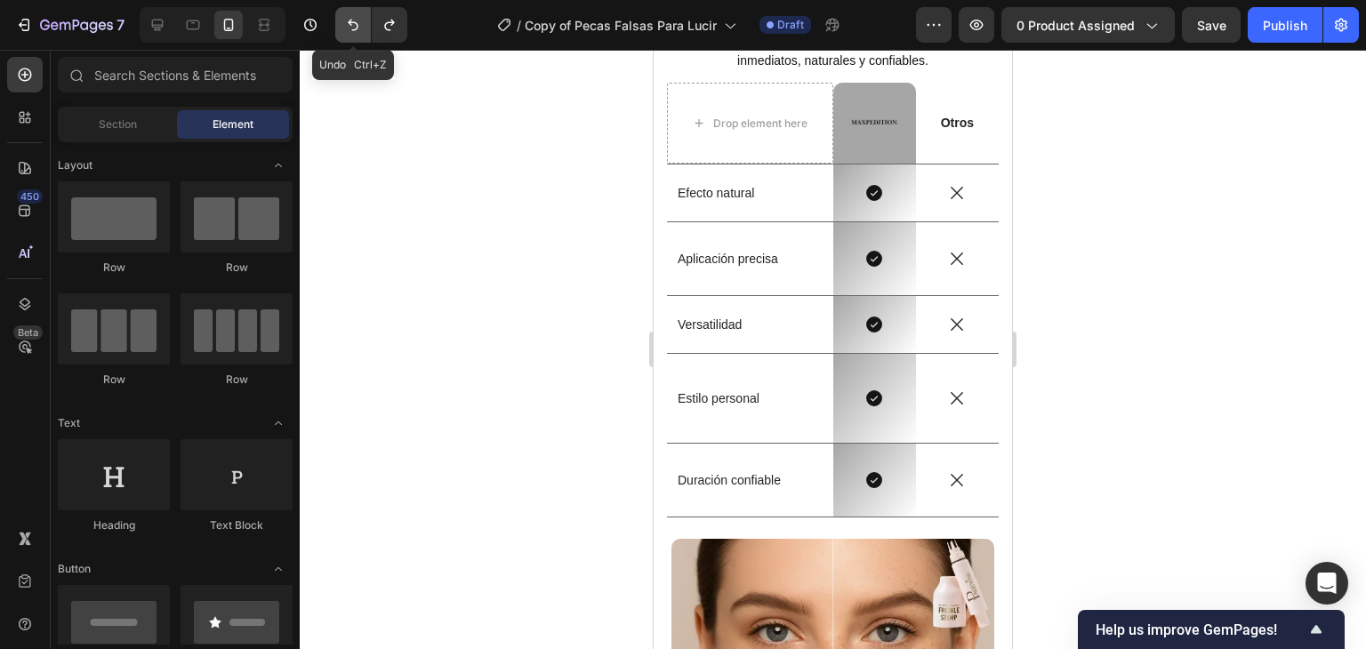
click at [354, 22] on icon "Undo/Redo" at bounding box center [353, 26] width 11 height 12
click at [763, 187] on p "Efecto natural" at bounding box center [750, 193] width 145 height 16
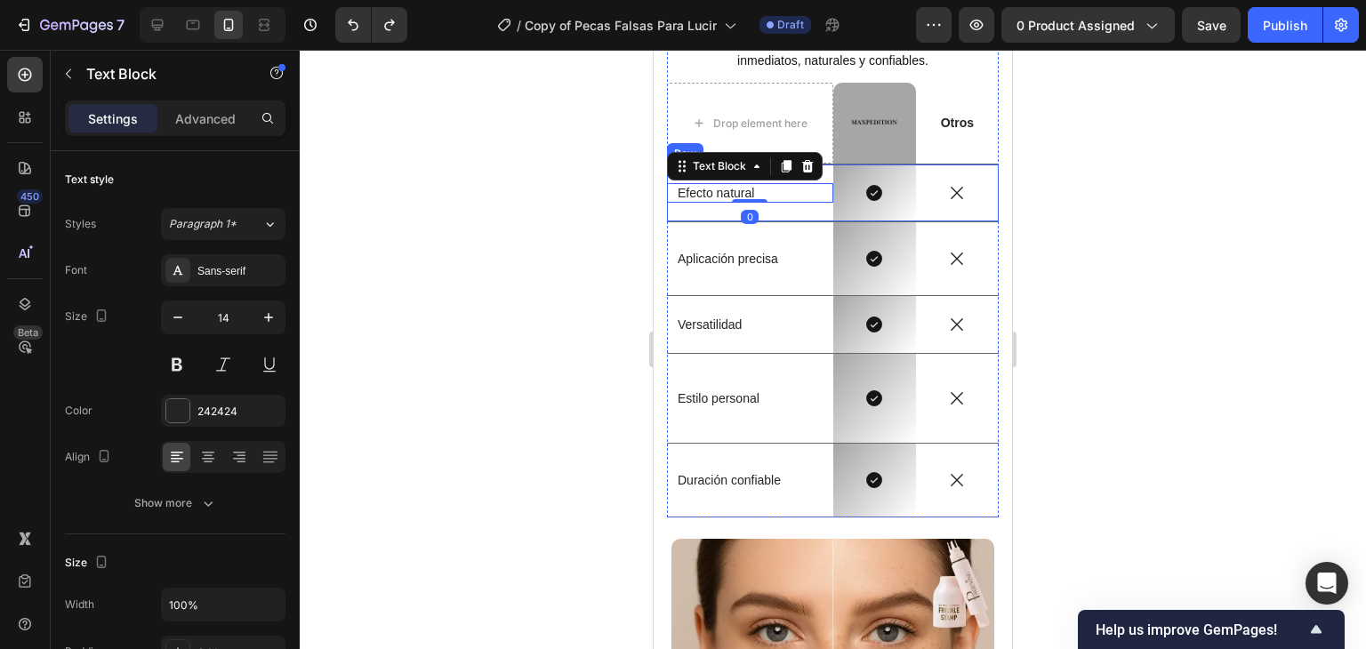
click at [797, 214] on div "Efecto natural Text Block 0" at bounding box center [750, 193] width 166 height 57
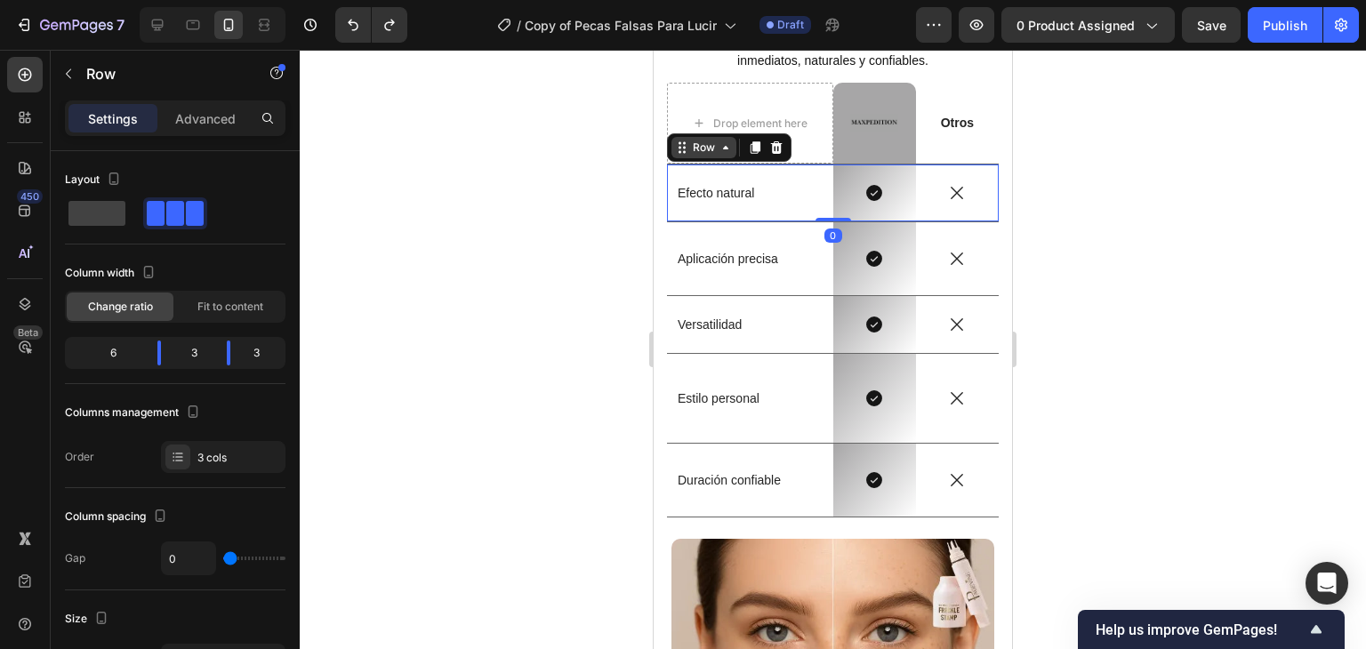
click at [716, 146] on div "Row" at bounding box center [703, 148] width 29 height 16
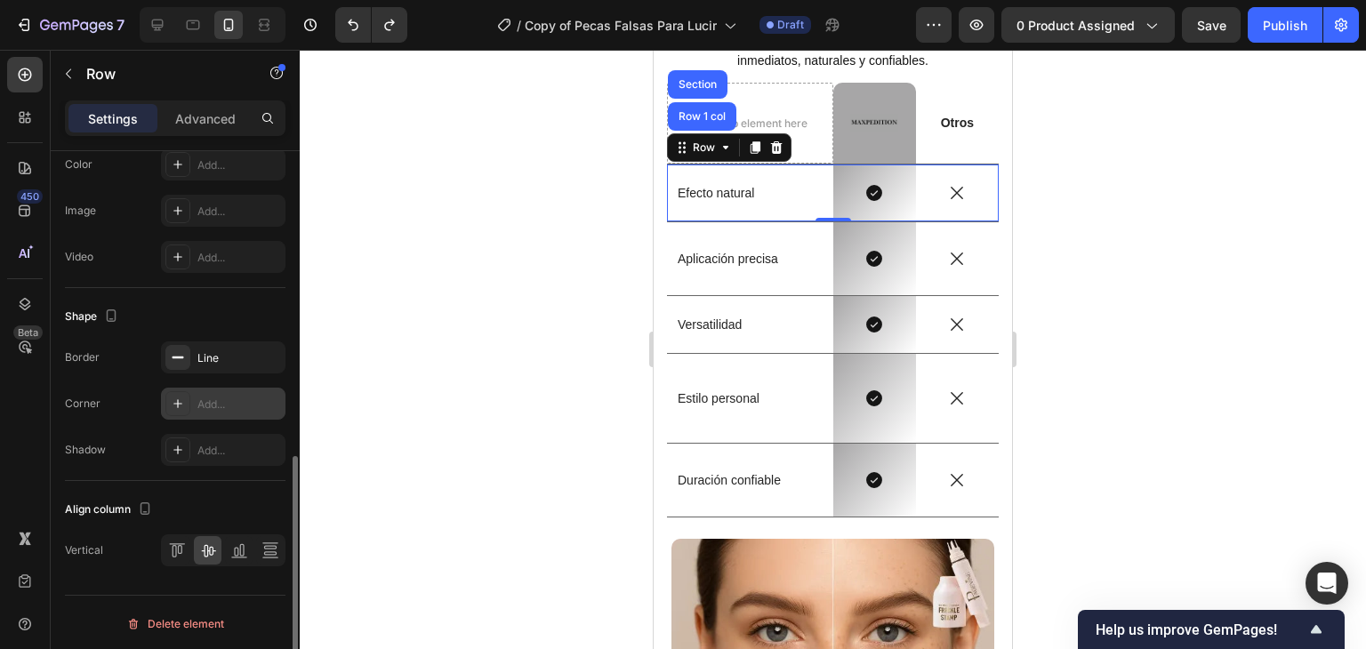
scroll to position [601, 0]
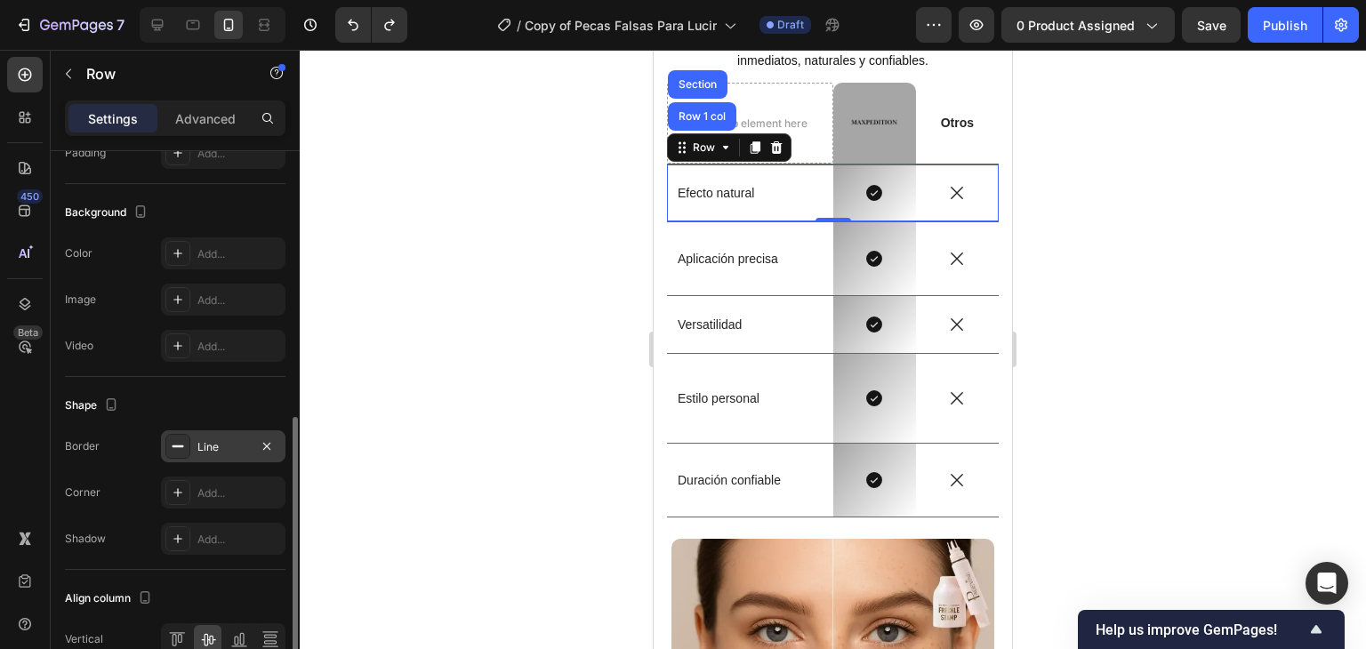
click at [216, 444] on div "Line" at bounding box center [223, 447] width 52 height 16
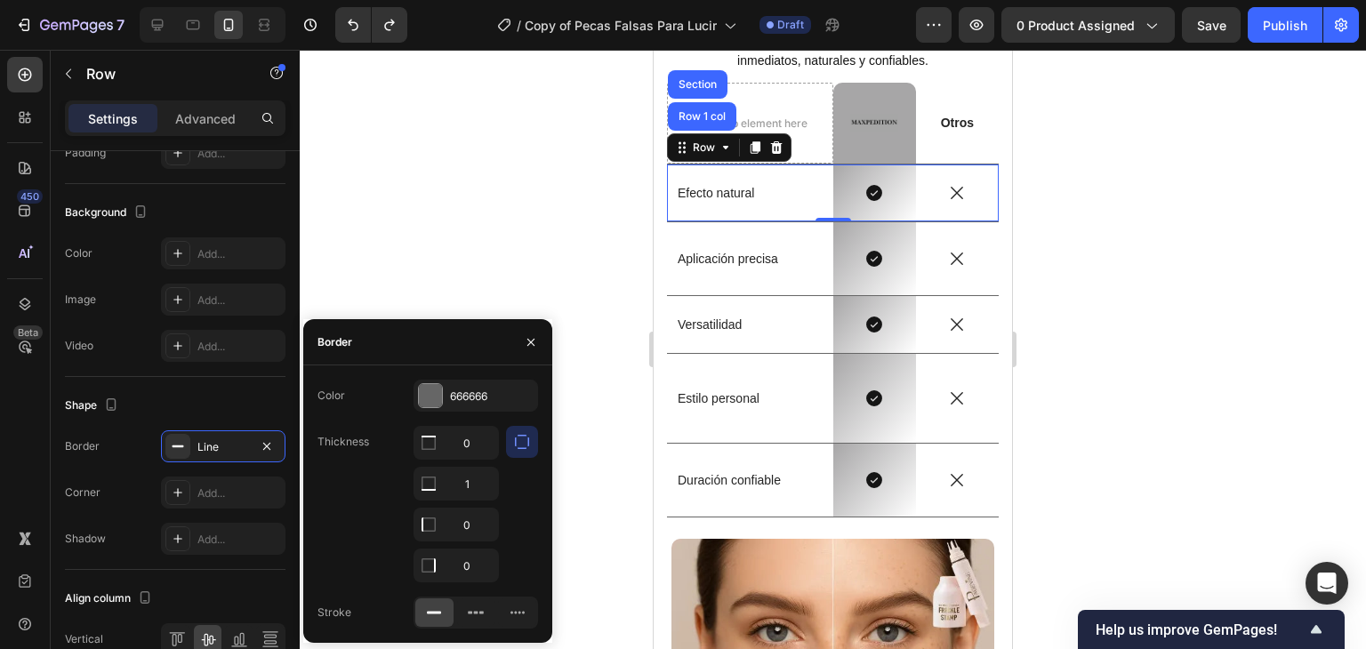
click at [488, 224] on div at bounding box center [833, 349] width 1066 height 599
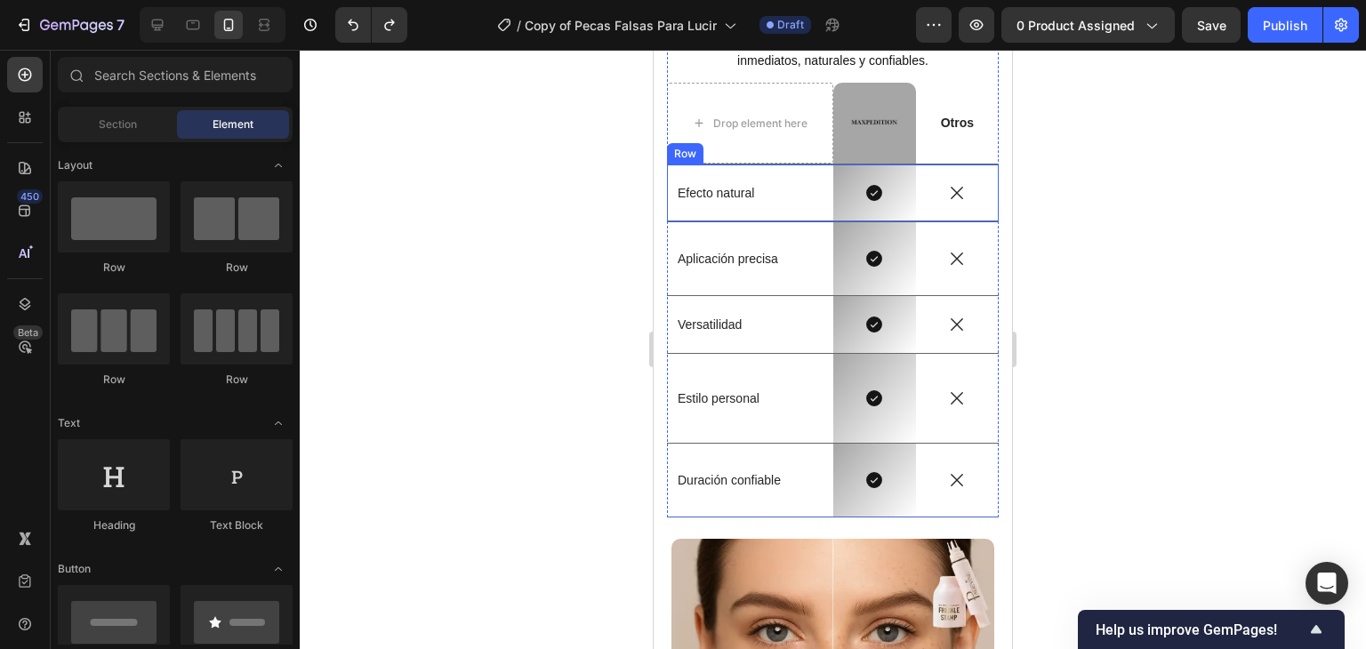
click at [771, 179] on div "Efecto natural Text Block" at bounding box center [750, 193] width 166 height 57
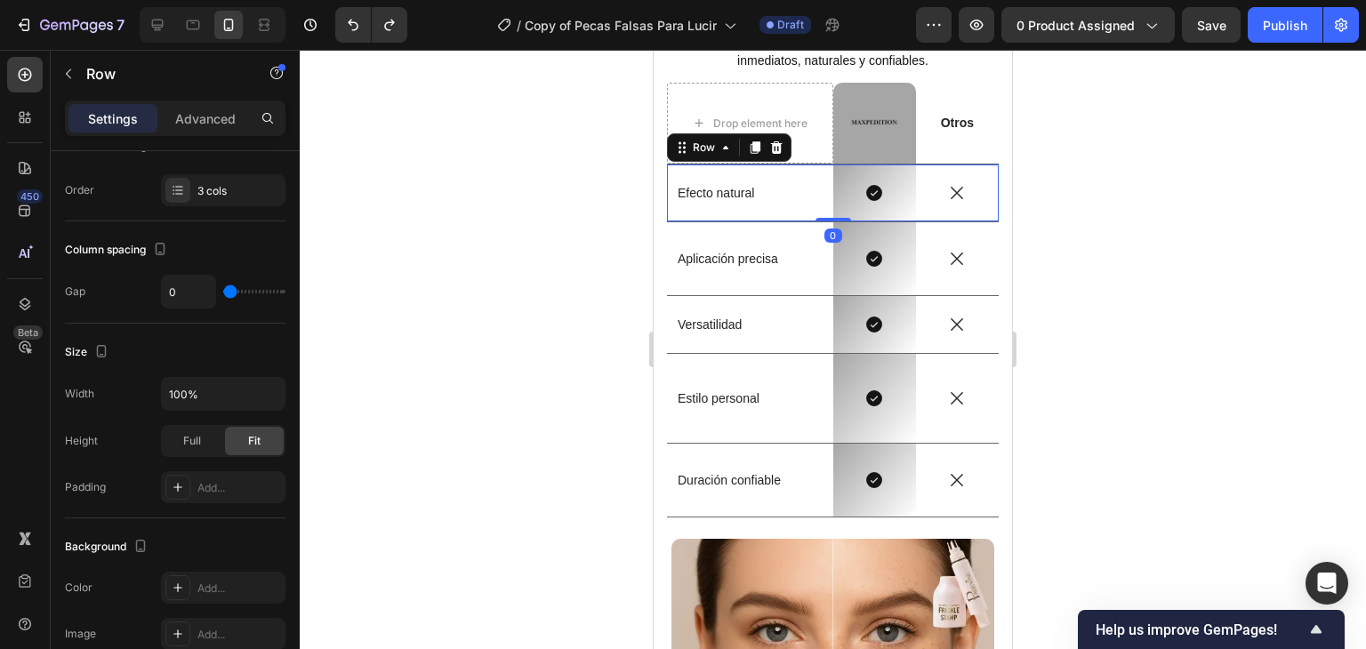
scroll to position [690, 0]
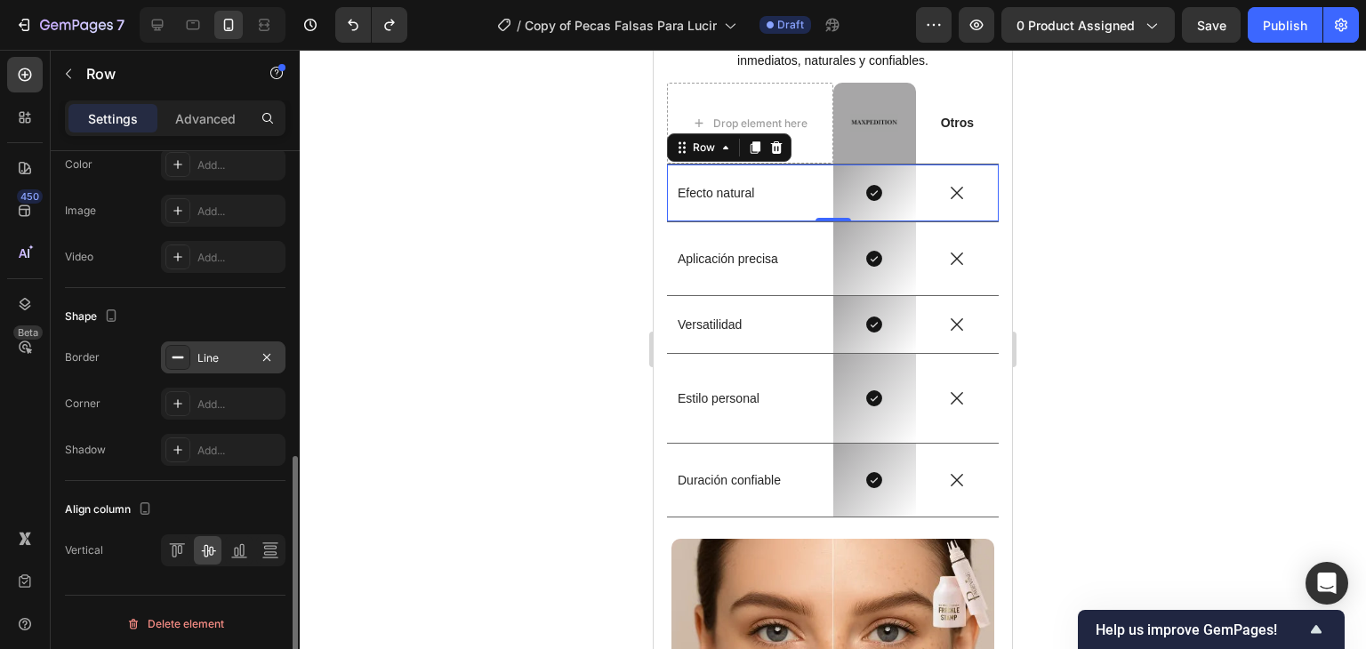
click at [212, 355] on div "Line" at bounding box center [223, 358] width 52 height 16
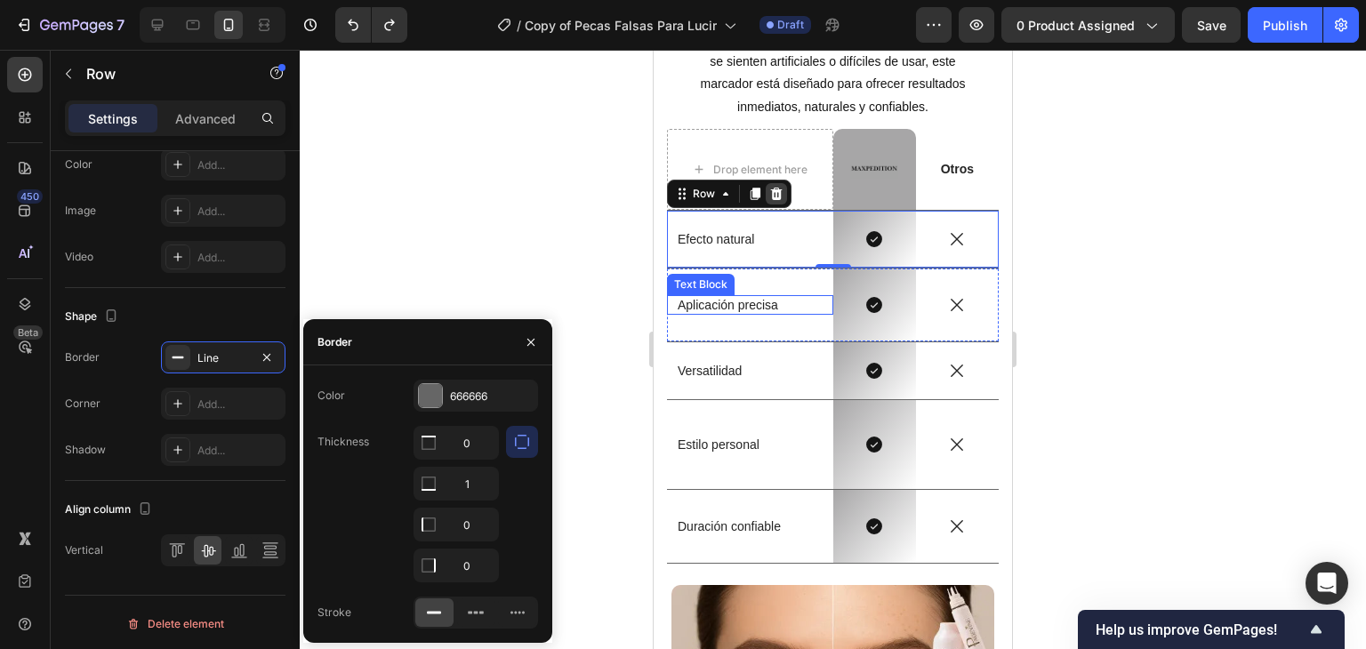
scroll to position [3735, 0]
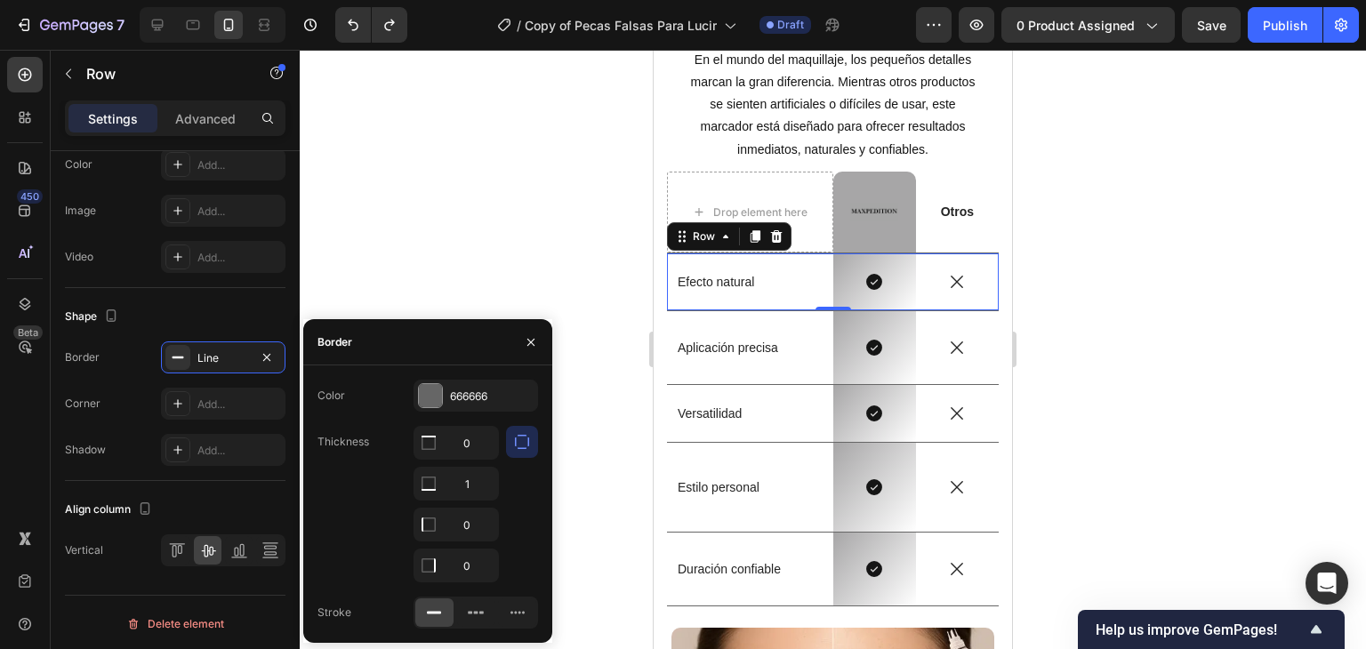
click at [438, 164] on div at bounding box center [833, 349] width 1066 height 599
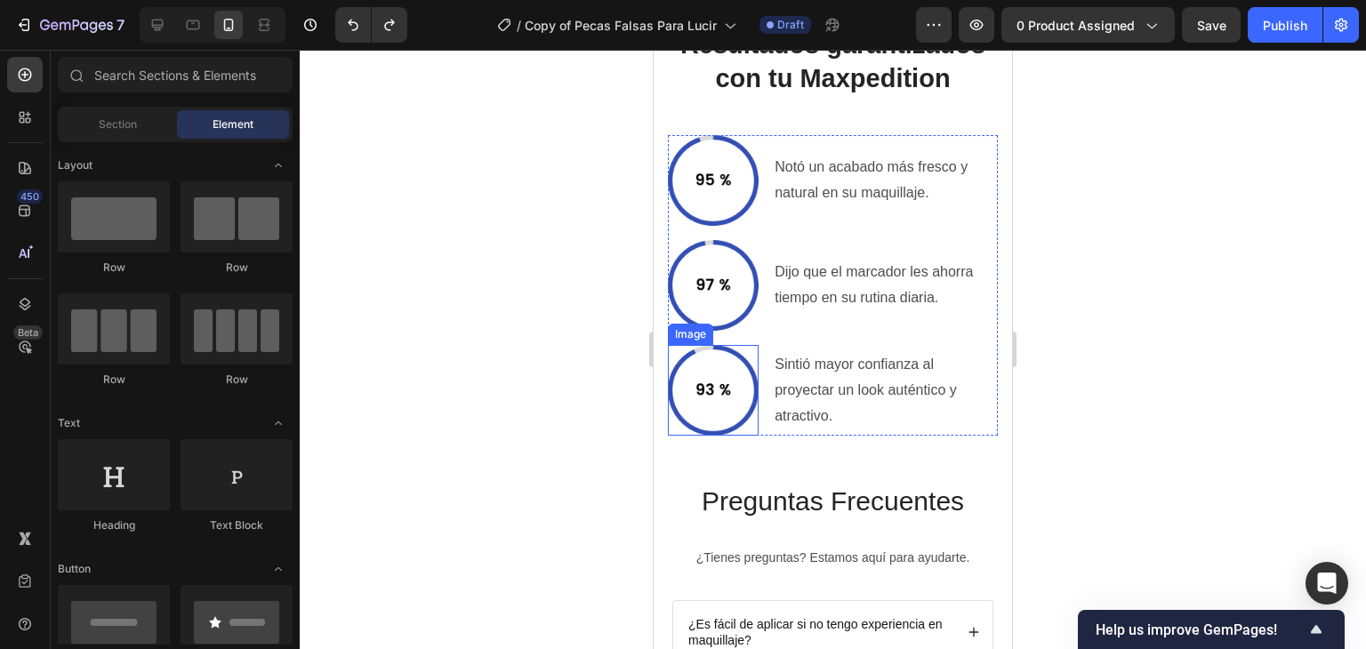
scroll to position [4535, 0]
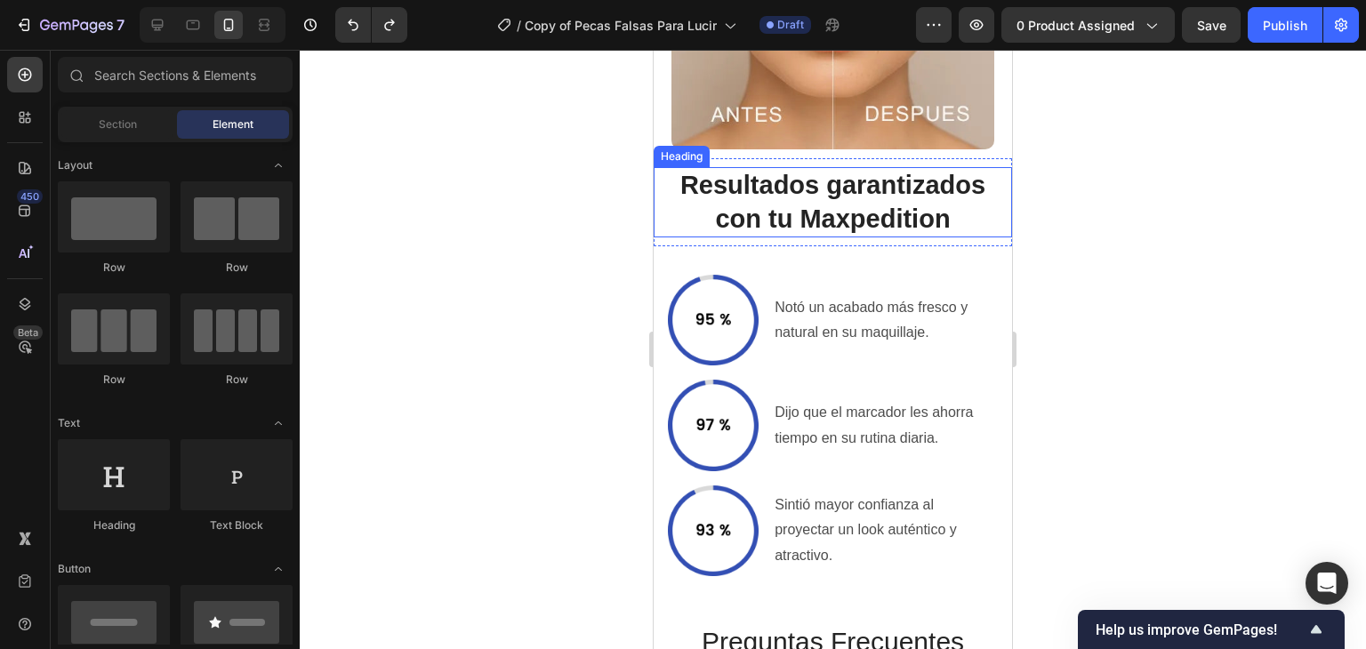
click at [755, 213] on h2 "Resultados garantizados con tu Maxpedition" at bounding box center [833, 202] width 358 height 70
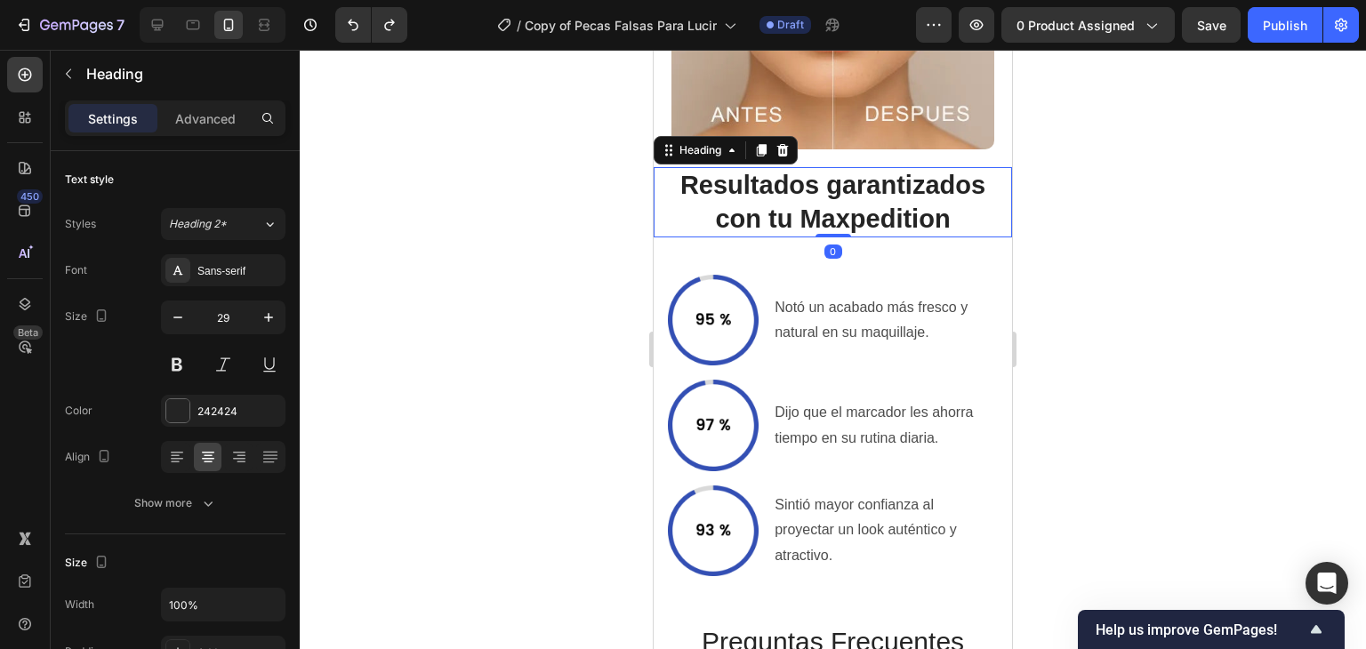
click at [620, 243] on div at bounding box center [833, 349] width 1066 height 599
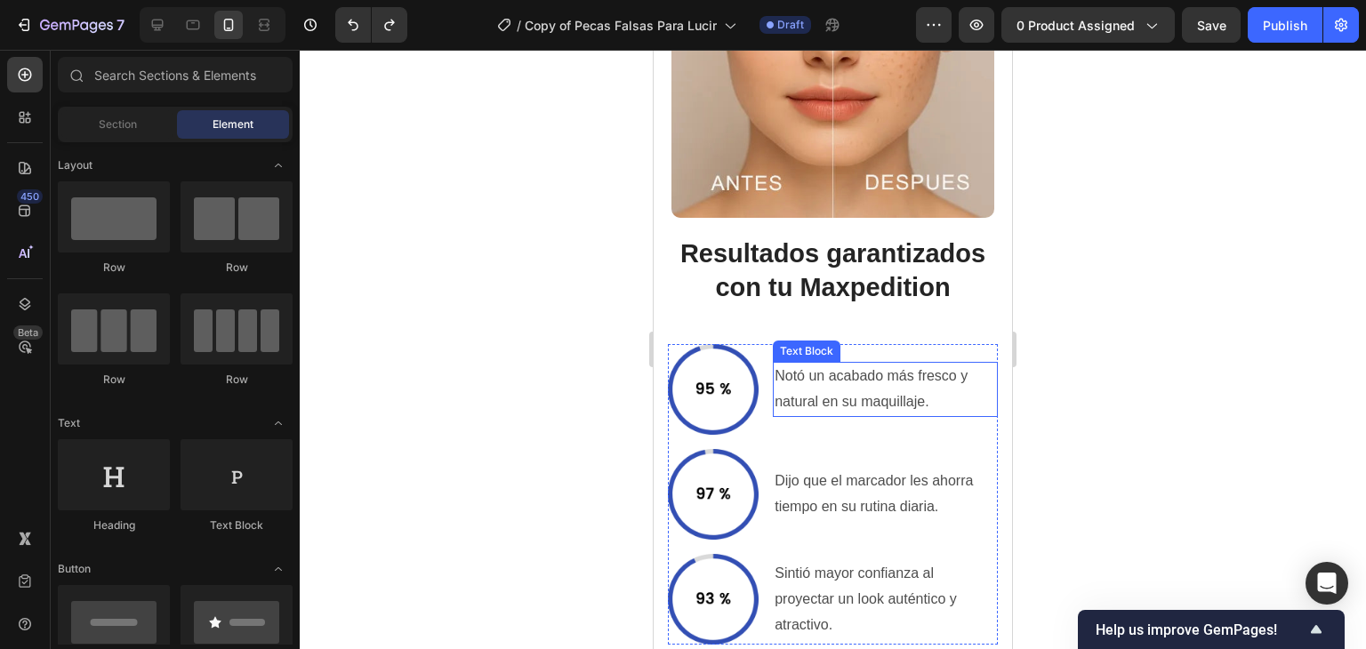
scroll to position [4301, 0]
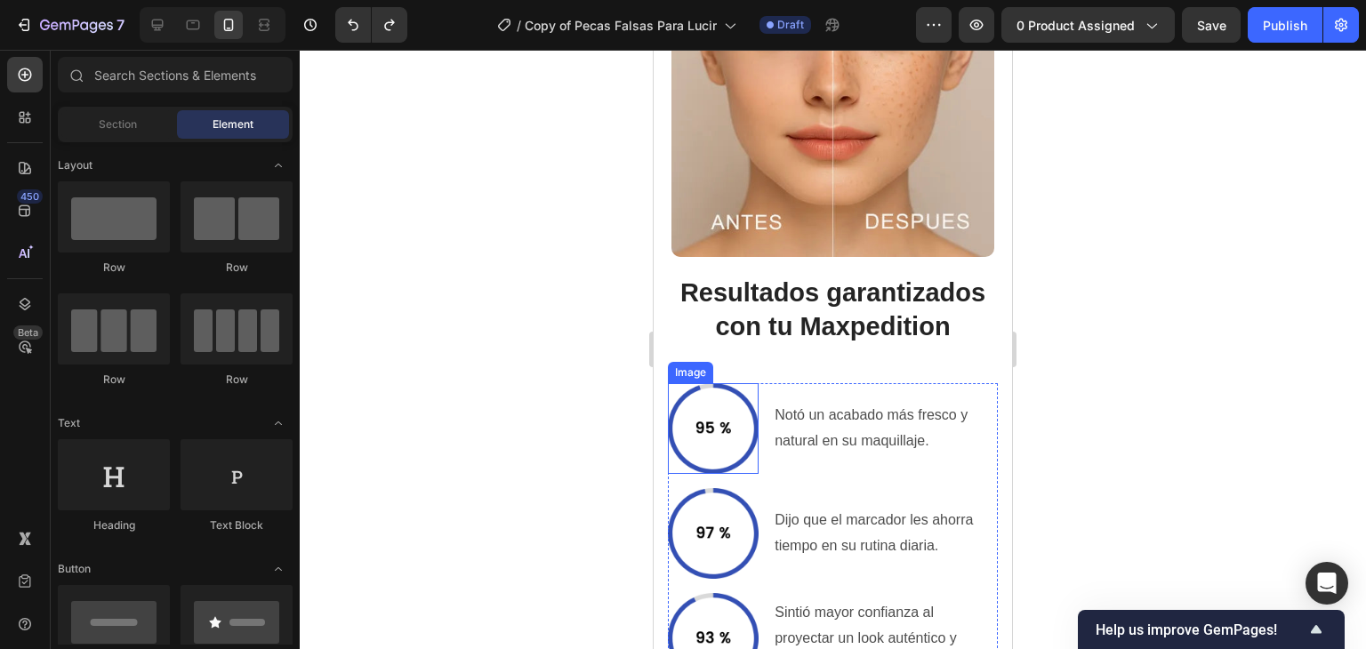
click at [750, 414] on img at bounding box center [713, 428] width 91 height 91
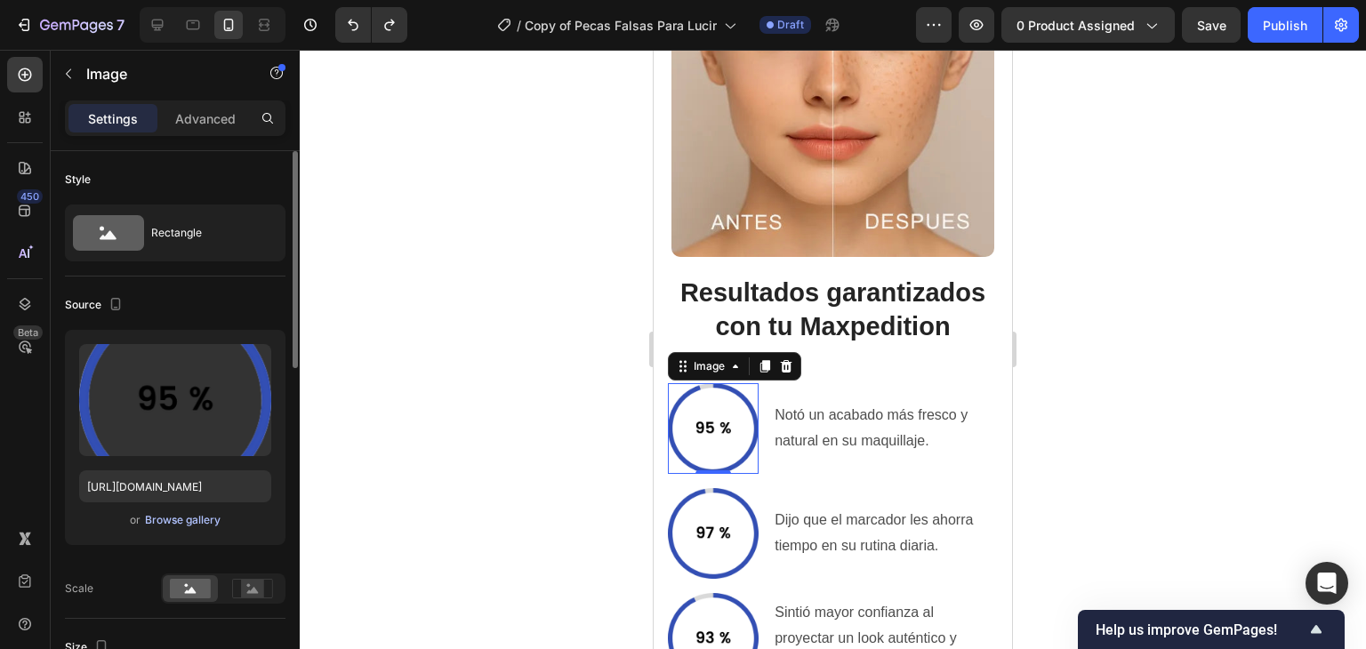
click at [177, 516] on div "Browse gallery" at bounding box center [183, 520] width 76 height 16
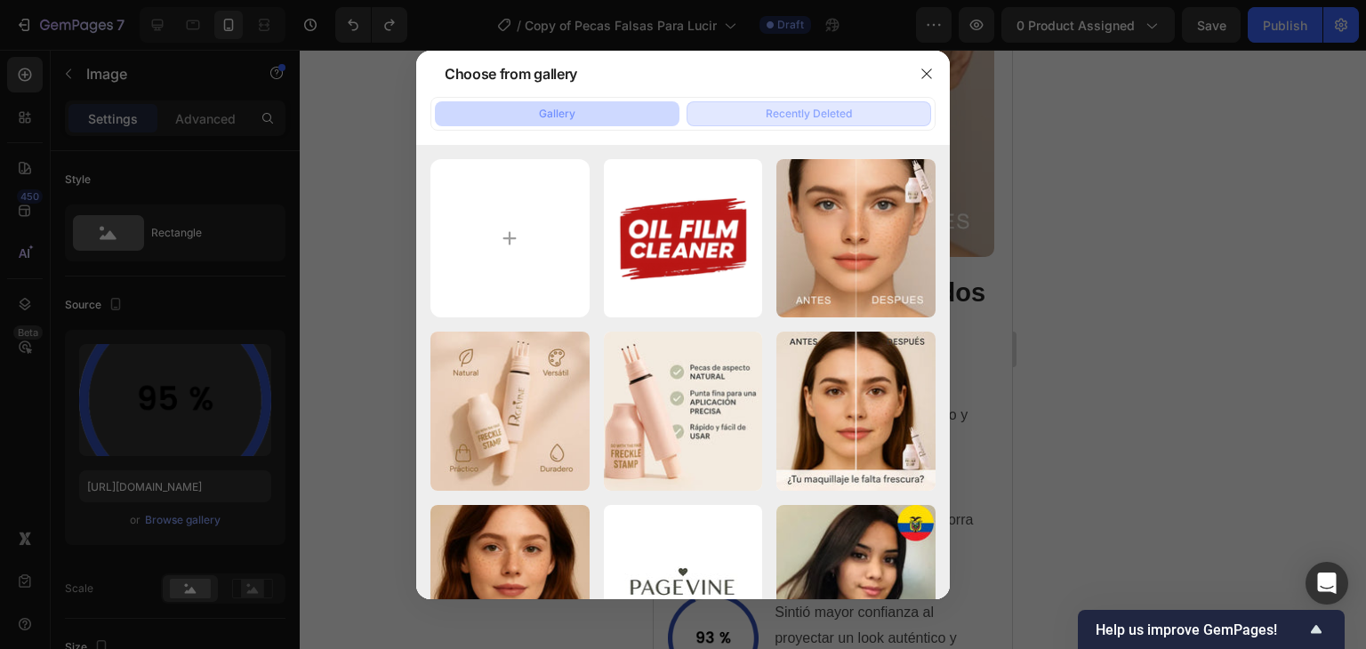
click at [803, 114] on div "Recently Deleted" at bounding box center [809, 114] width 86 height 16
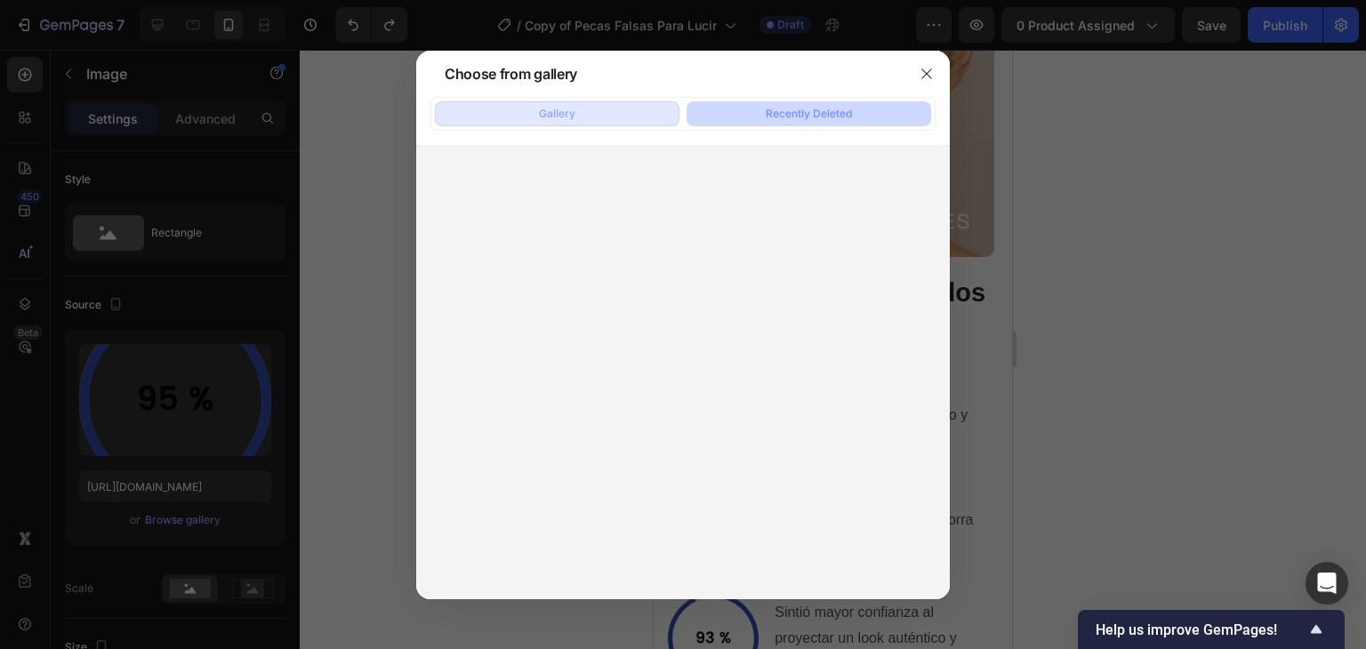
click at [600, 122] on button "Gallery" at bounding box center [557, 113] width 245 height 25
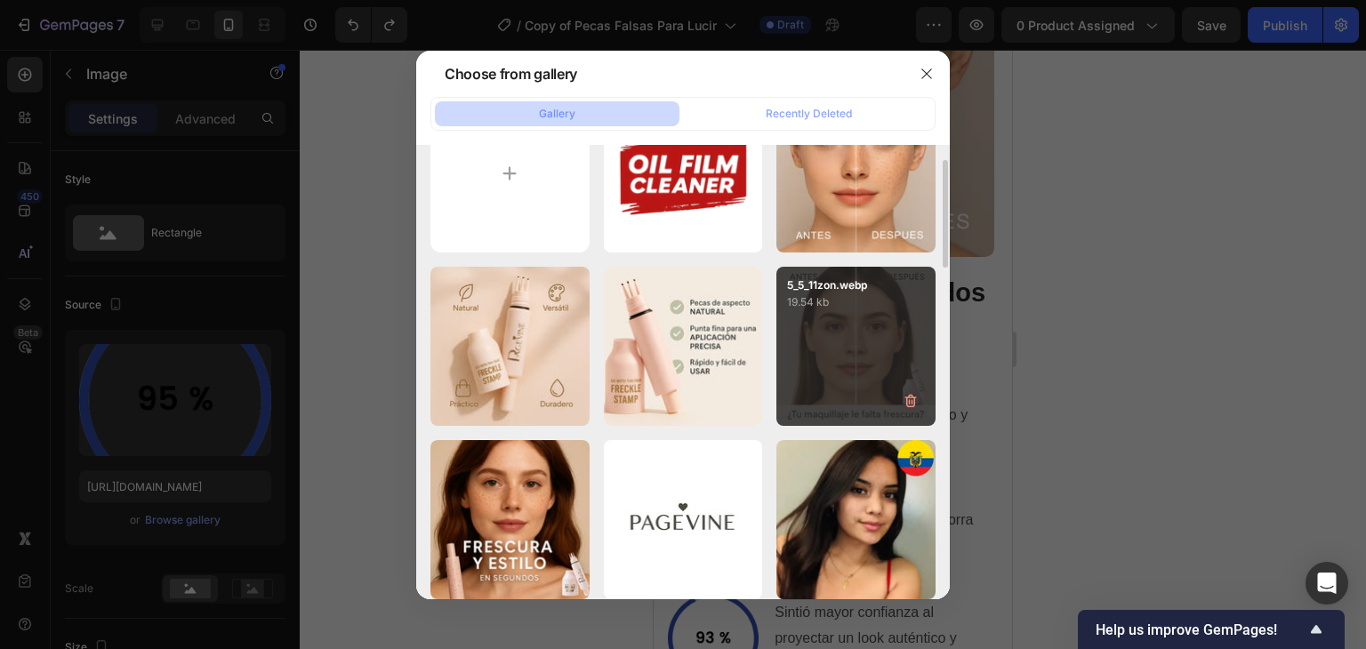
scroll to position [0, 0]
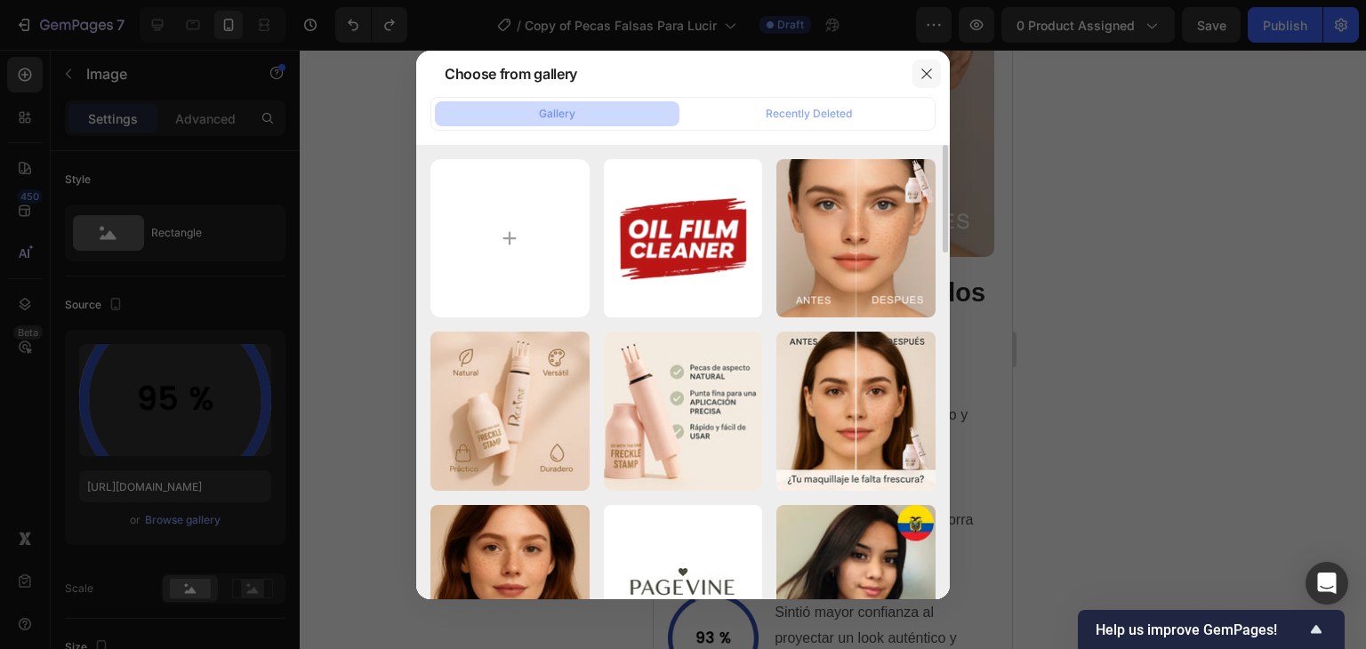
click at [913, 81] on button "button" at bounding box center [926, 74] width 28 height 28
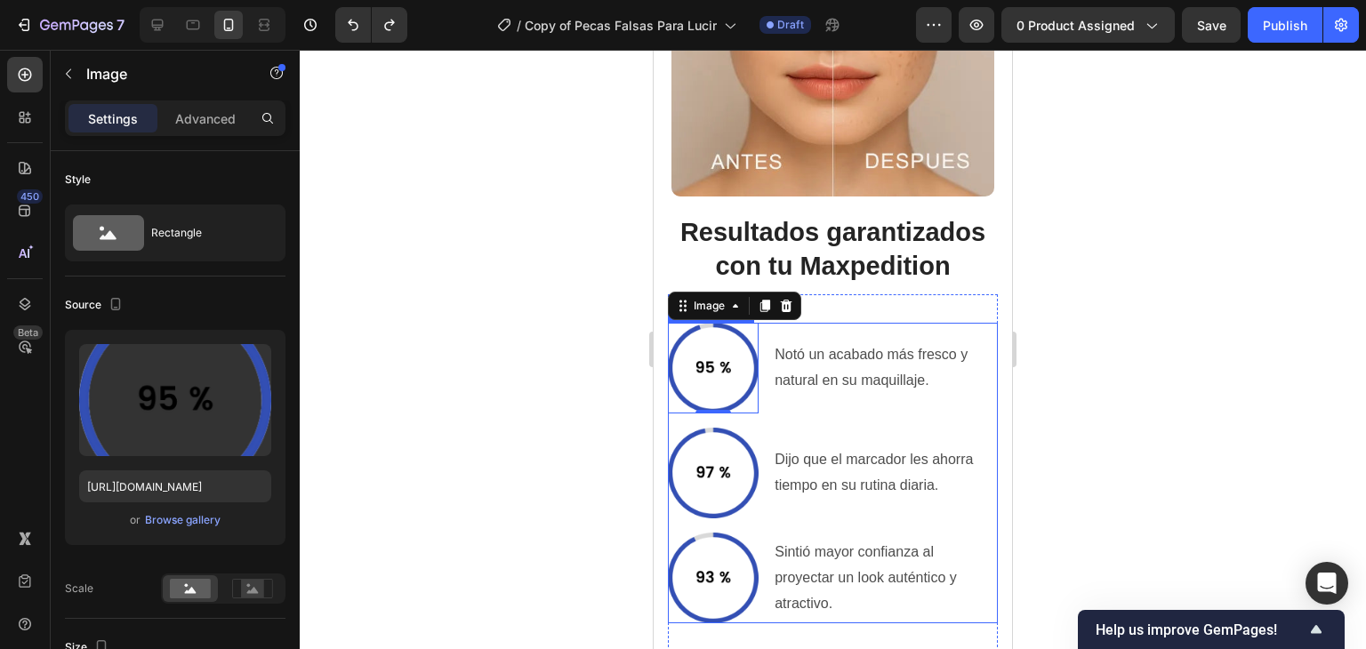
scroll to position [4478, 0]
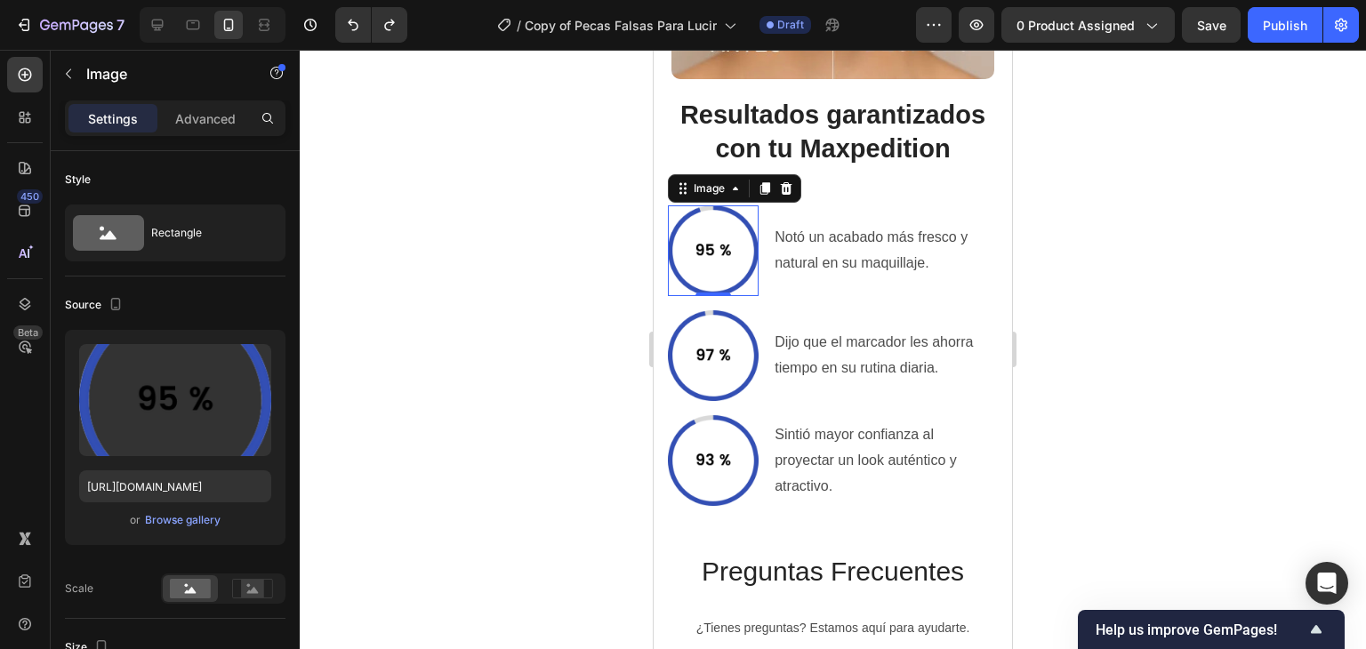
click at [1181, 287] on div at bounding box center [833, 349] width 1066 height 599
click at [1181, 285] on div at bounding box center [833, 349] width 1066 height 599
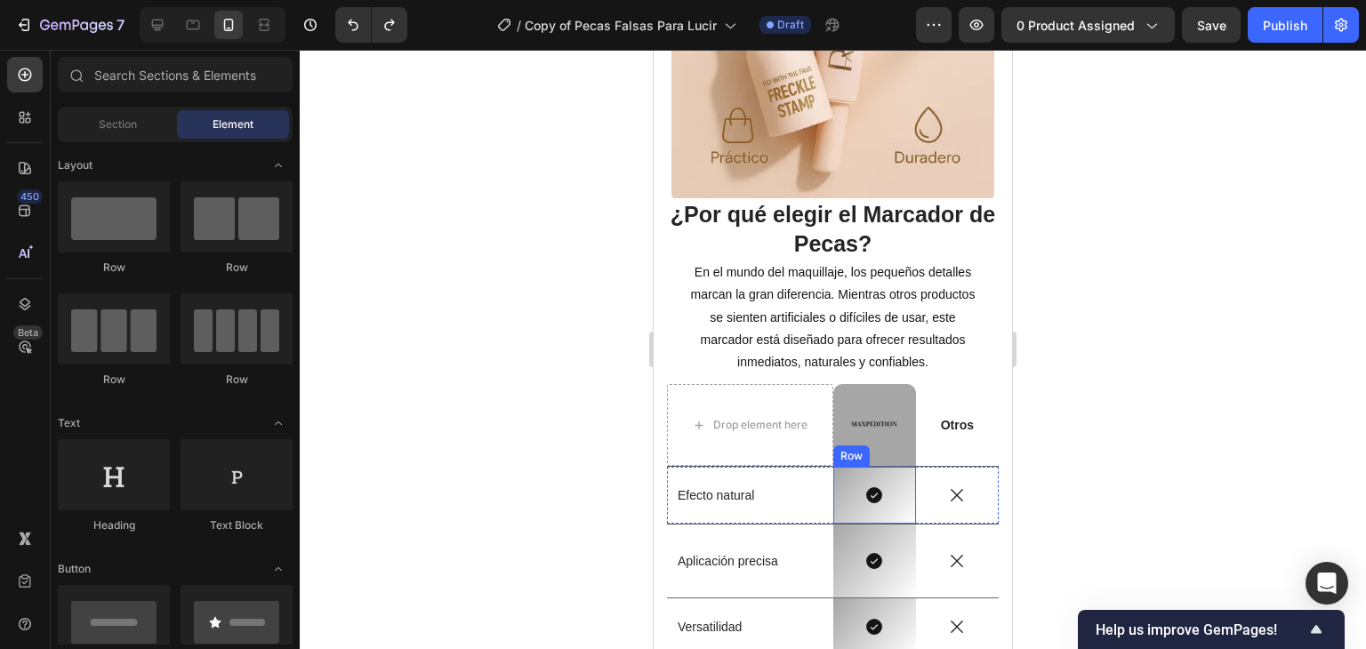
scroll to position [3233, 0]
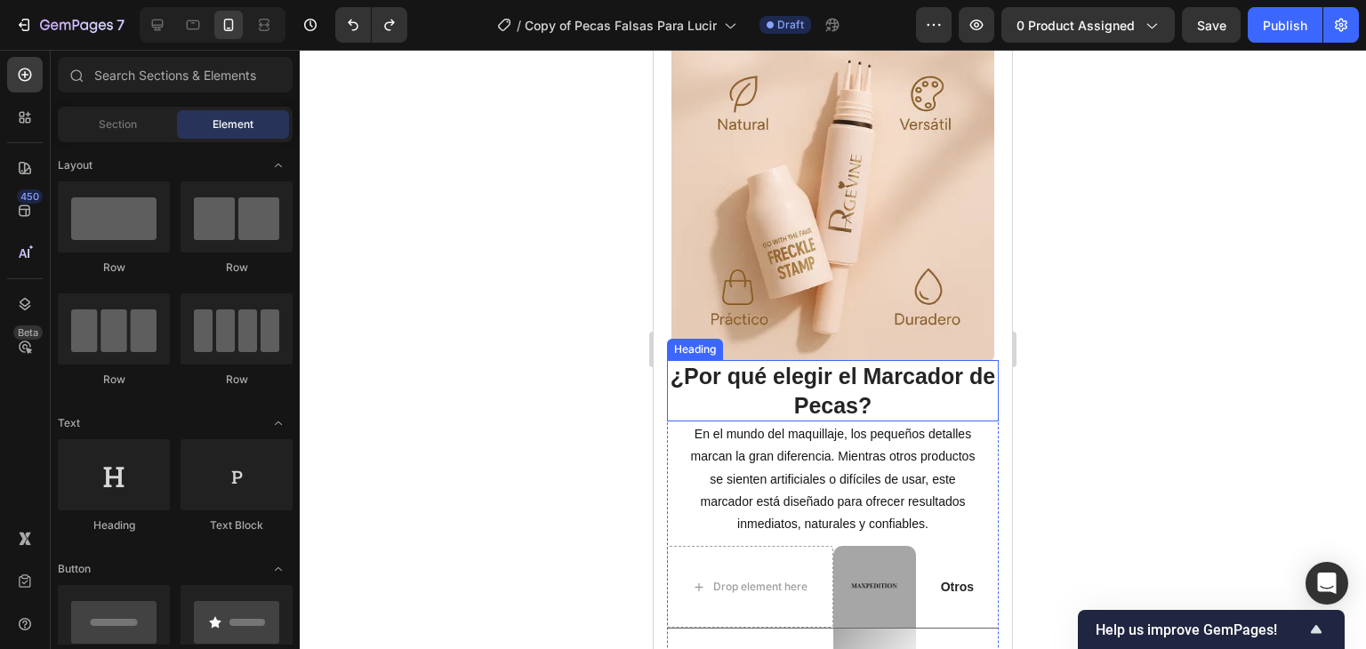
click at [855, 393] on h2 "¿Por qué elegir el Marcador de Pecas?" at bounding box center [833, 390] width 332 height 61
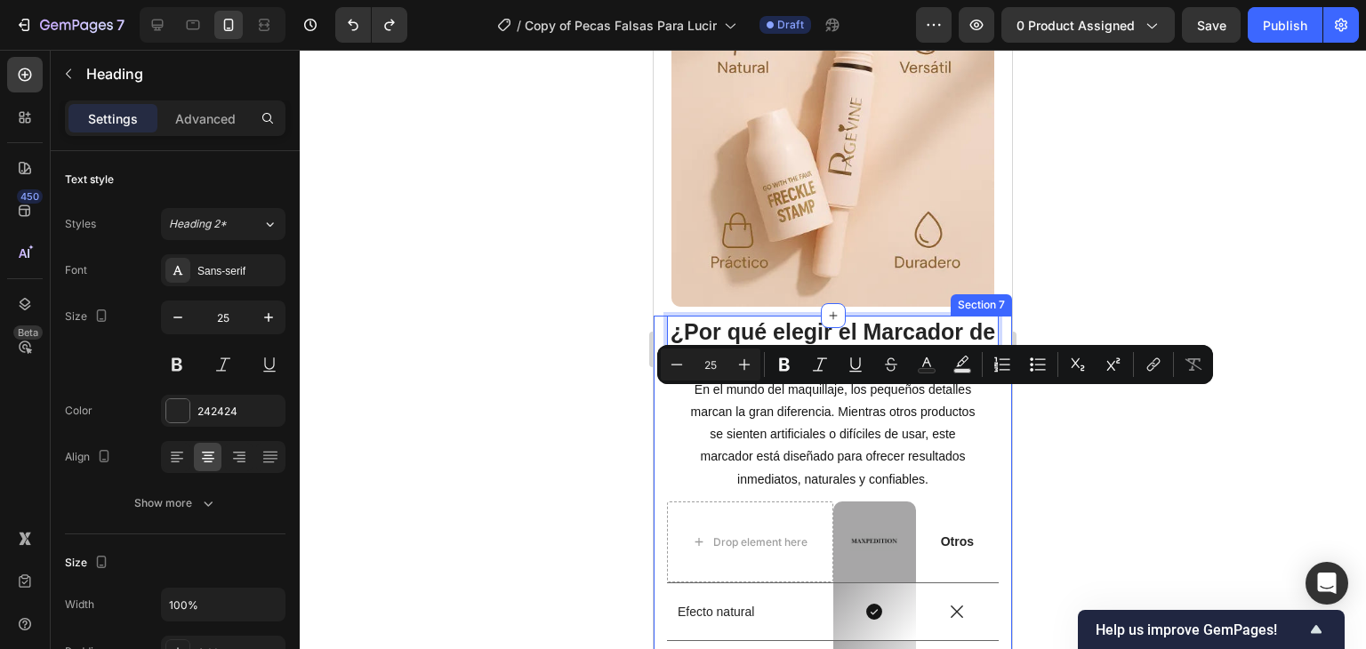
scroll to position [3411, 0]
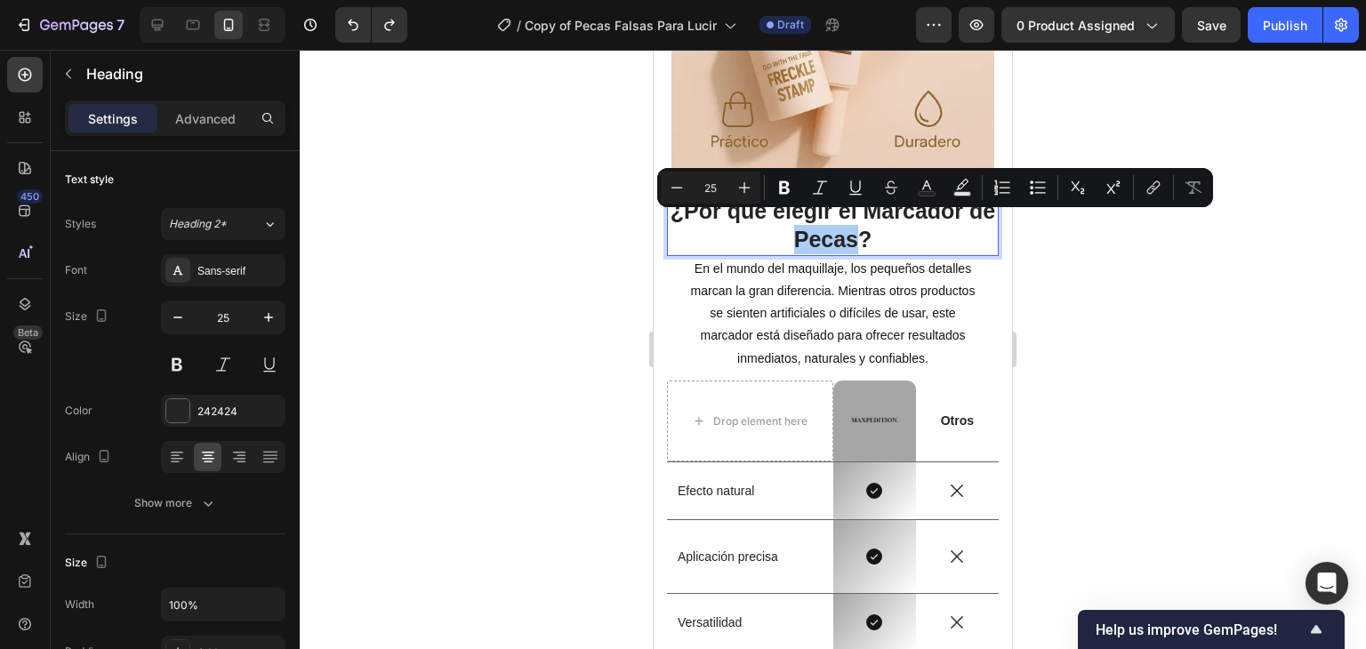
click at [1159, 362] on div at bounding box center [833, 349] width 1066 height 599
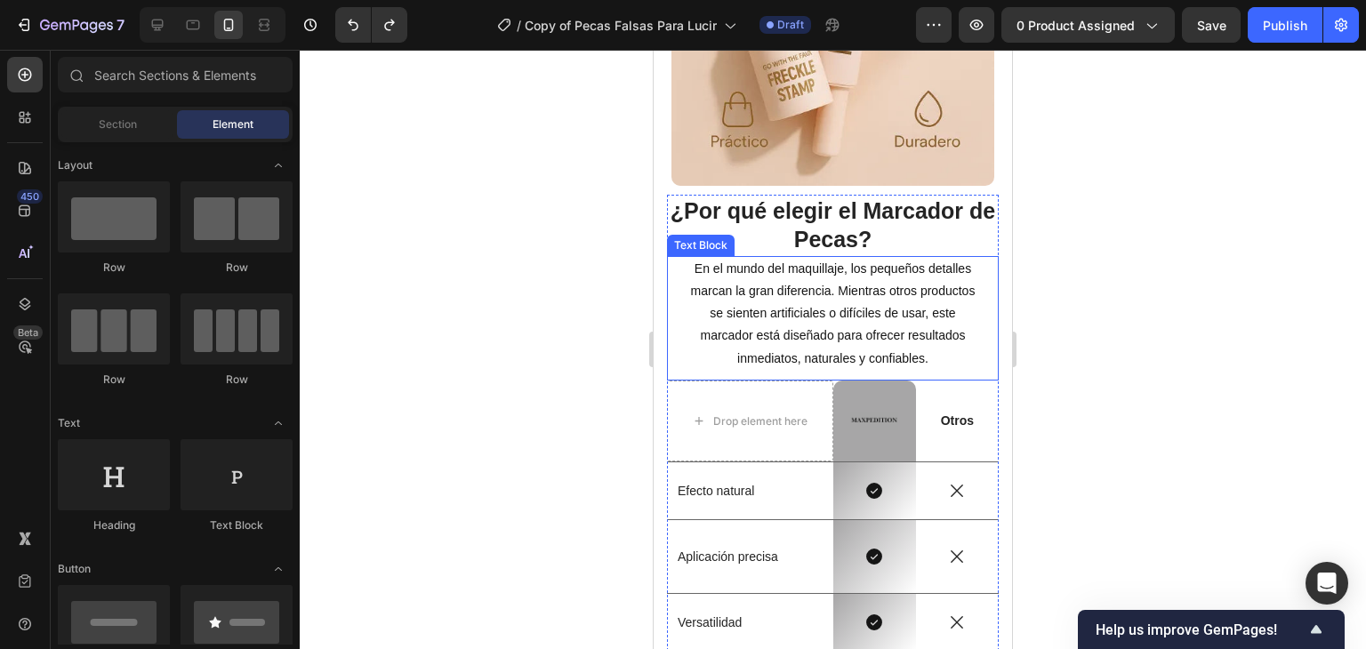
click at [813, 236] on h2 "¿Por qué elegir el Marcador de Pecas?" at bounding box center [833, 225] width 332 height 61
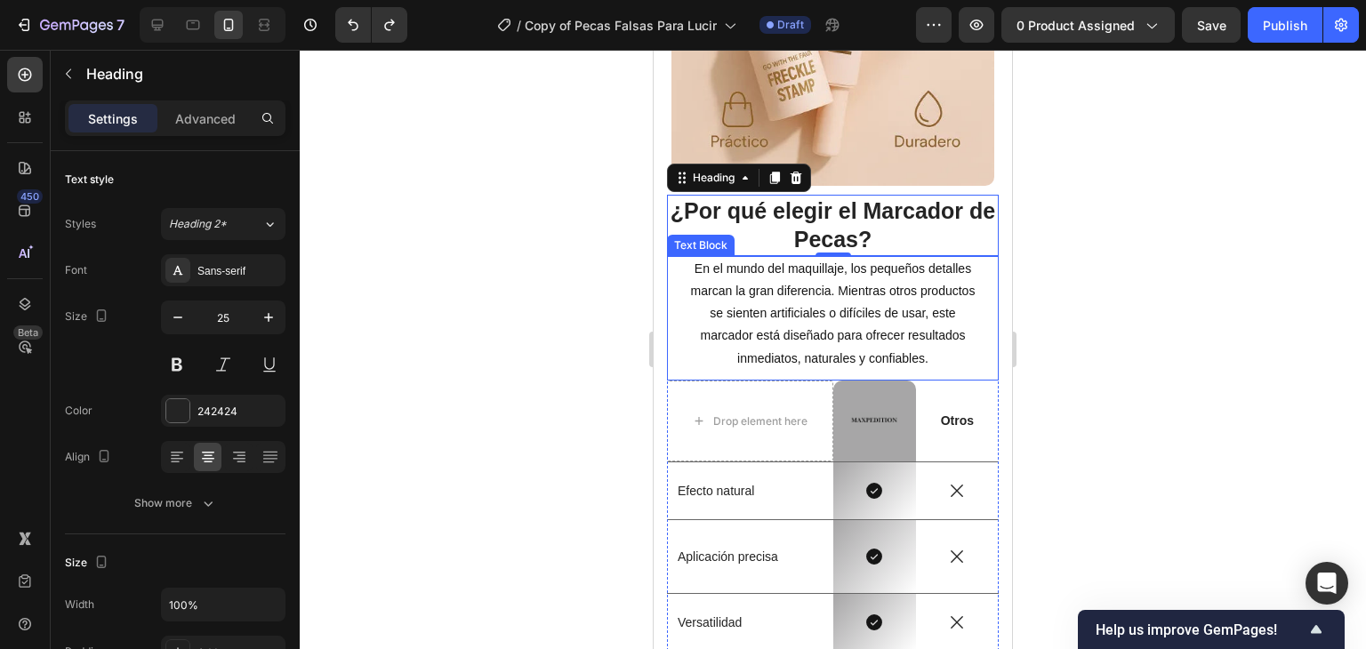
click at [816, 309] on p "En el mundo del maquillaje, los pequeños detalles marcan la gran diferencia. Mi…" at bounding box center [833, 314] width 295 height 112
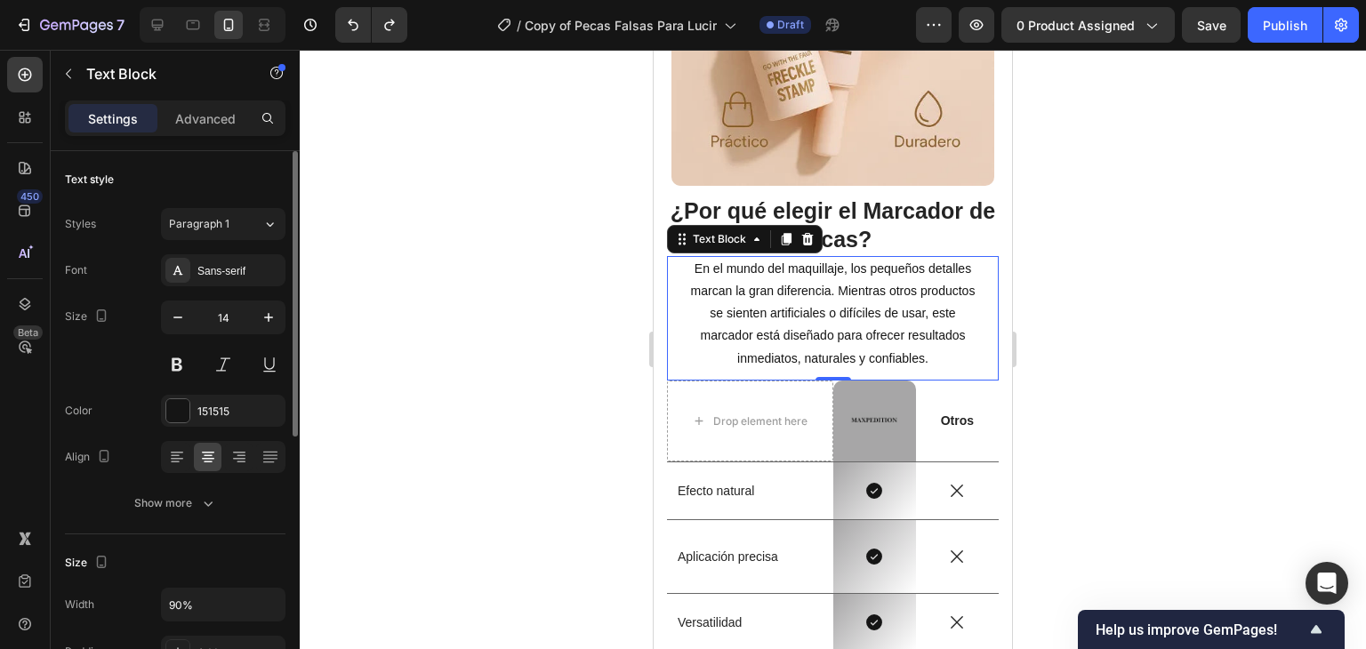
scroll to position [89, 0]
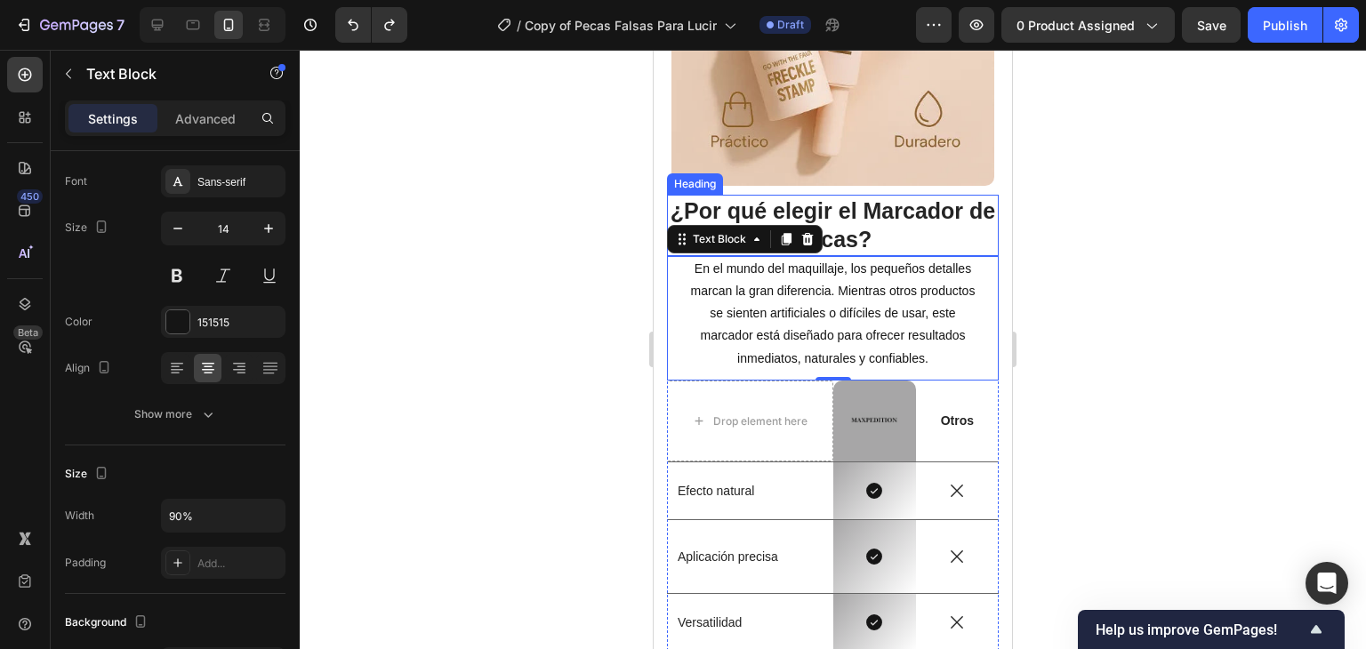
click at [899, 220] on h2 "¿Por qué elegir el Marcador de Pecas?" at bounding box center [833, 225] width 332 height 61
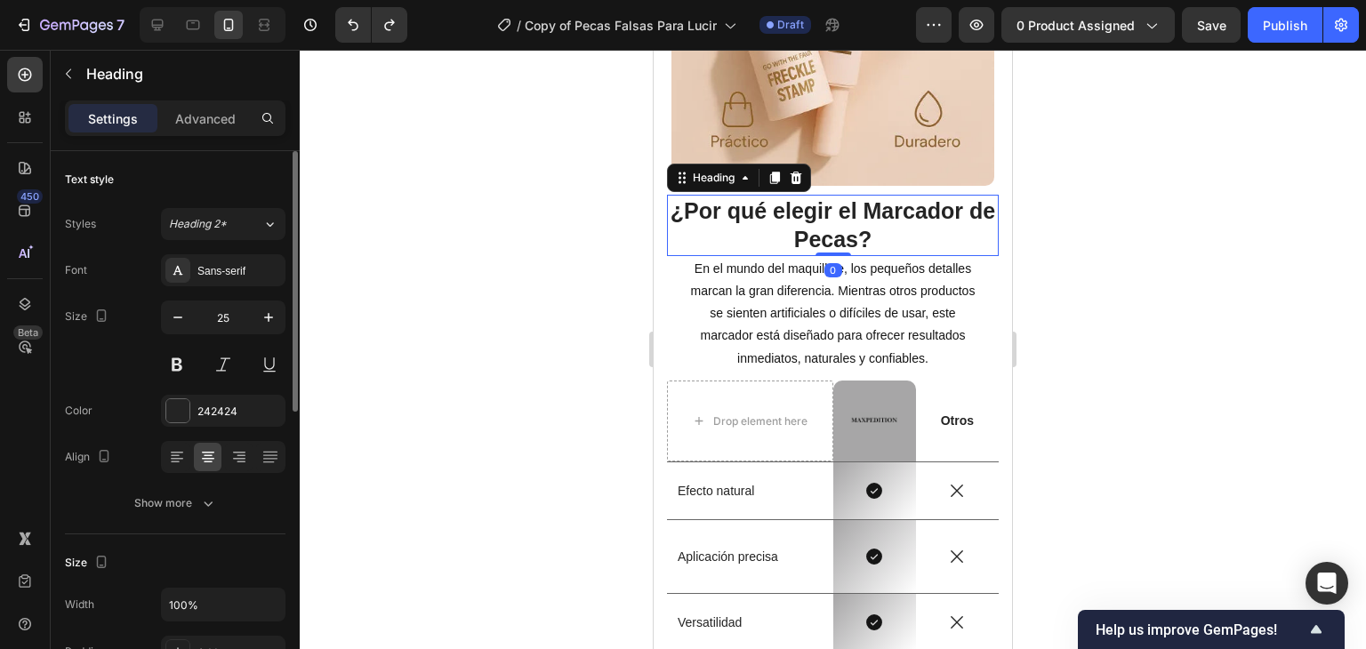
click at [893, 262] on p "En el mundo del maquillaje, los pequeños detalles marcan la gran diferencia. Mi…" at bounding box center [833, 314] width 295 height 112
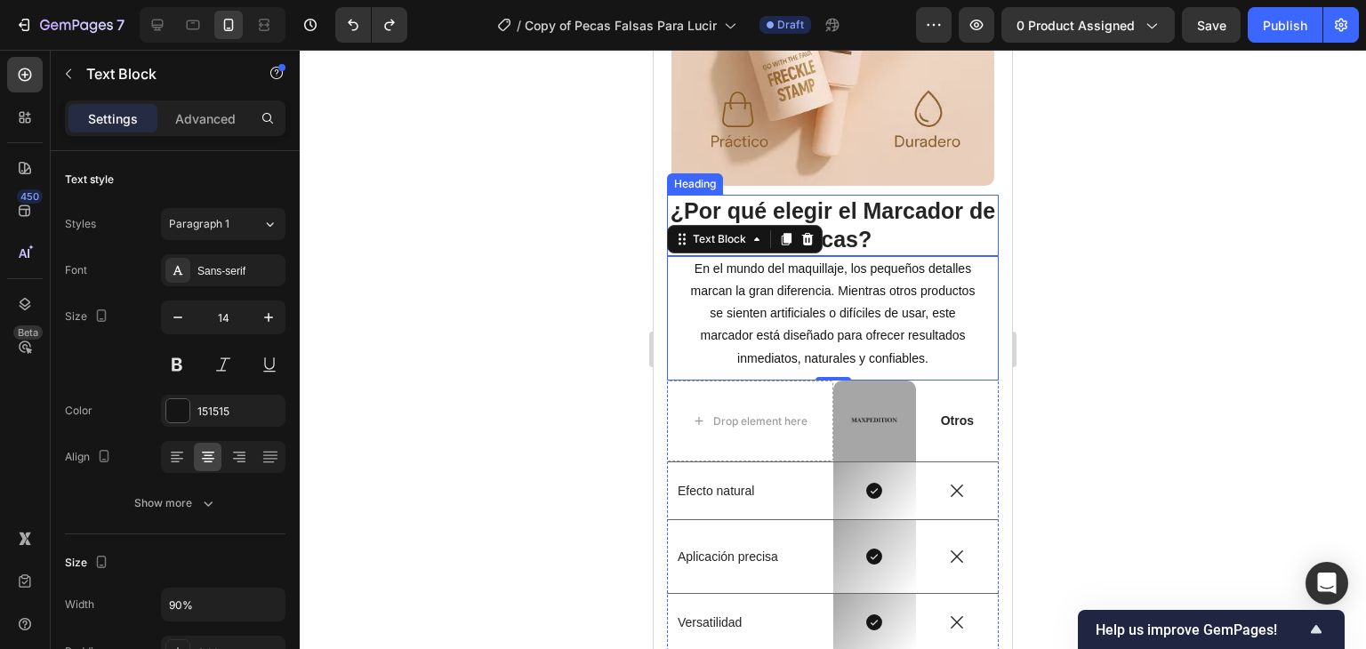
click at [884, 202] on h2 "¿Por qué elegir el Marcador de Pecas?" at bounding box center [833, 225] width 332 height 61
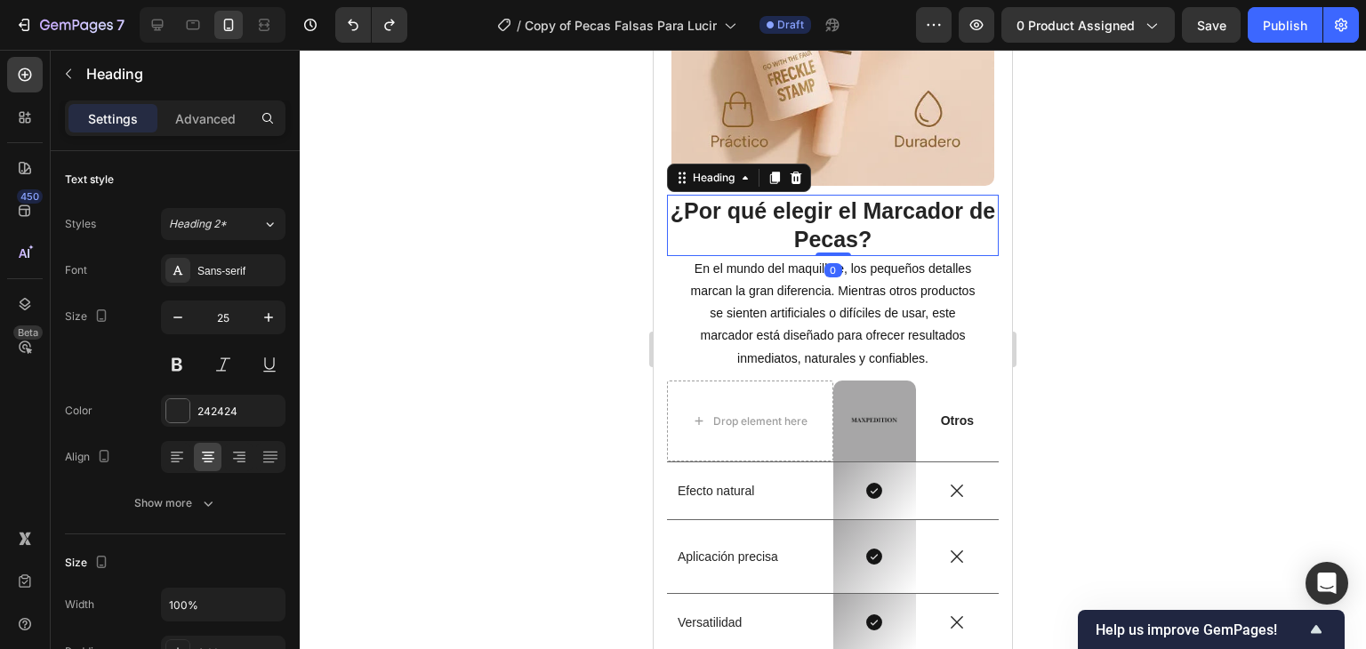
click at [840, 221] on h2 "¿Por qué elegir el Marcador de Pecas?" at bounding box center [833, 225] width 332 height 61
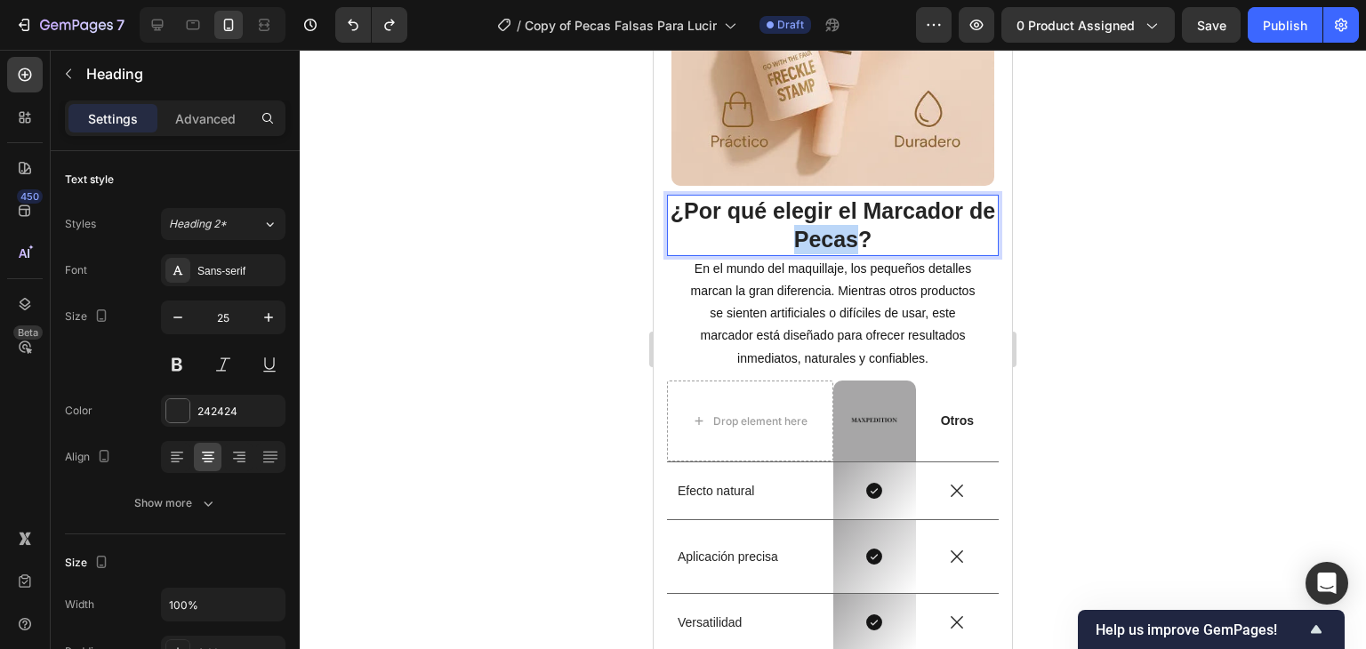
click at [840, 221] on p "¿Por qué elegir el Marcador de Pecas?" at bounding box center [833, 226] width 328 height 58
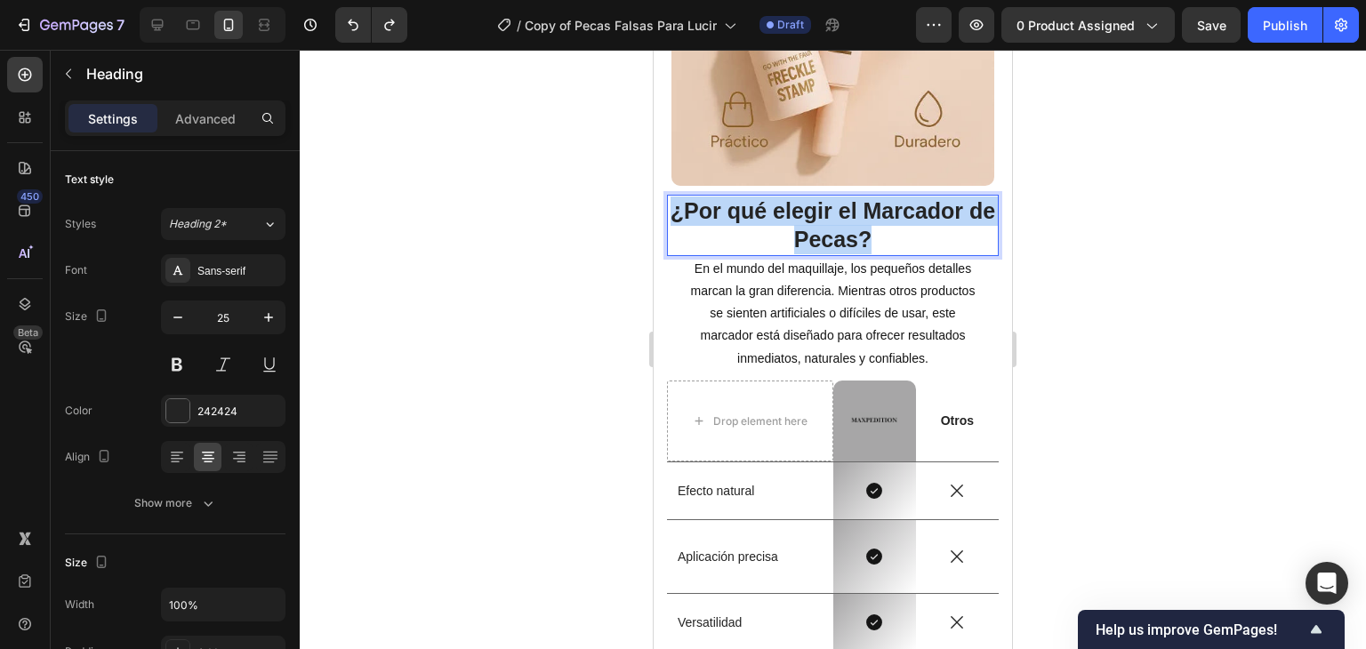
click at [840, 221] on p "¿Por qué elegir el Marcador de Pecas?" at bounding box center [833, 226] width 328 height 58
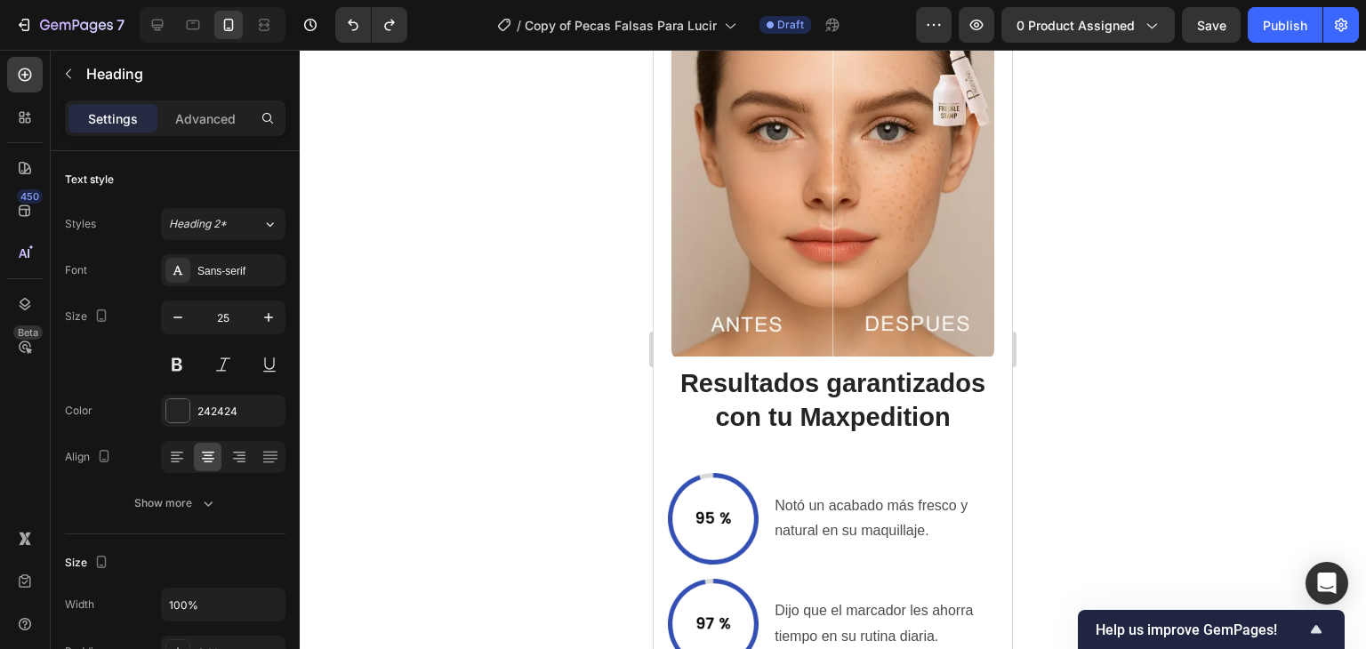
type input "16"
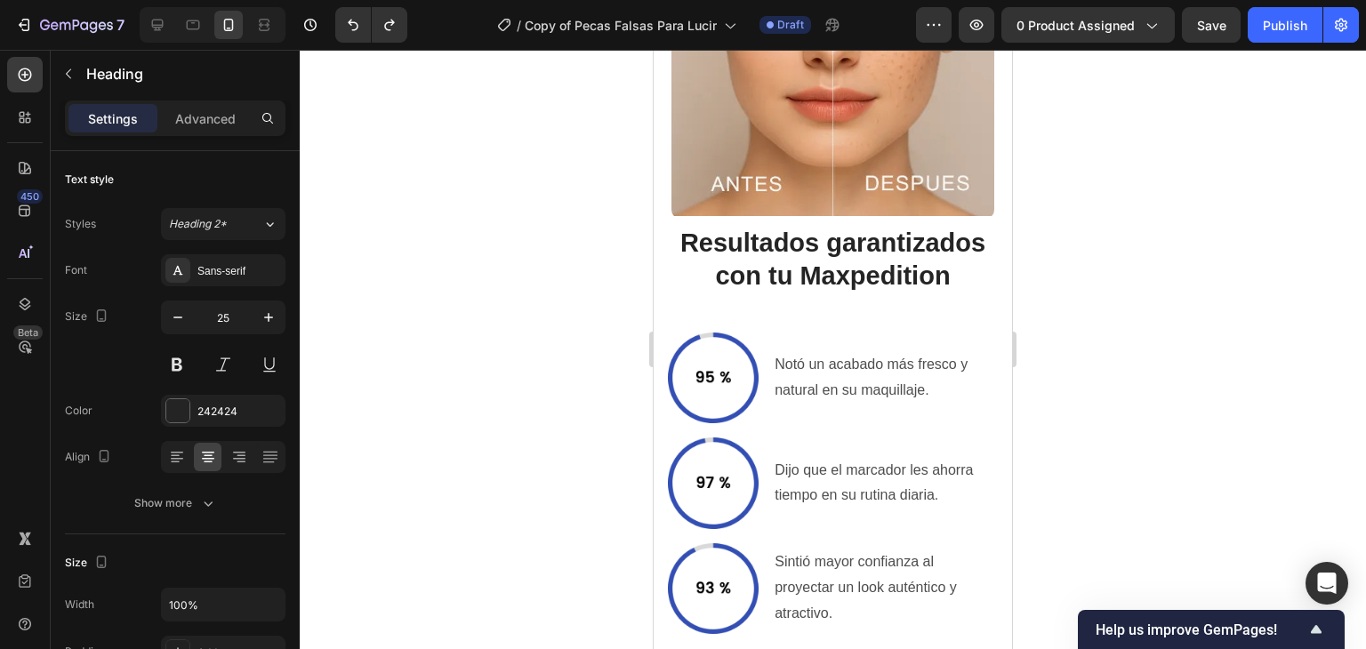
scroll to position [4478, 0]
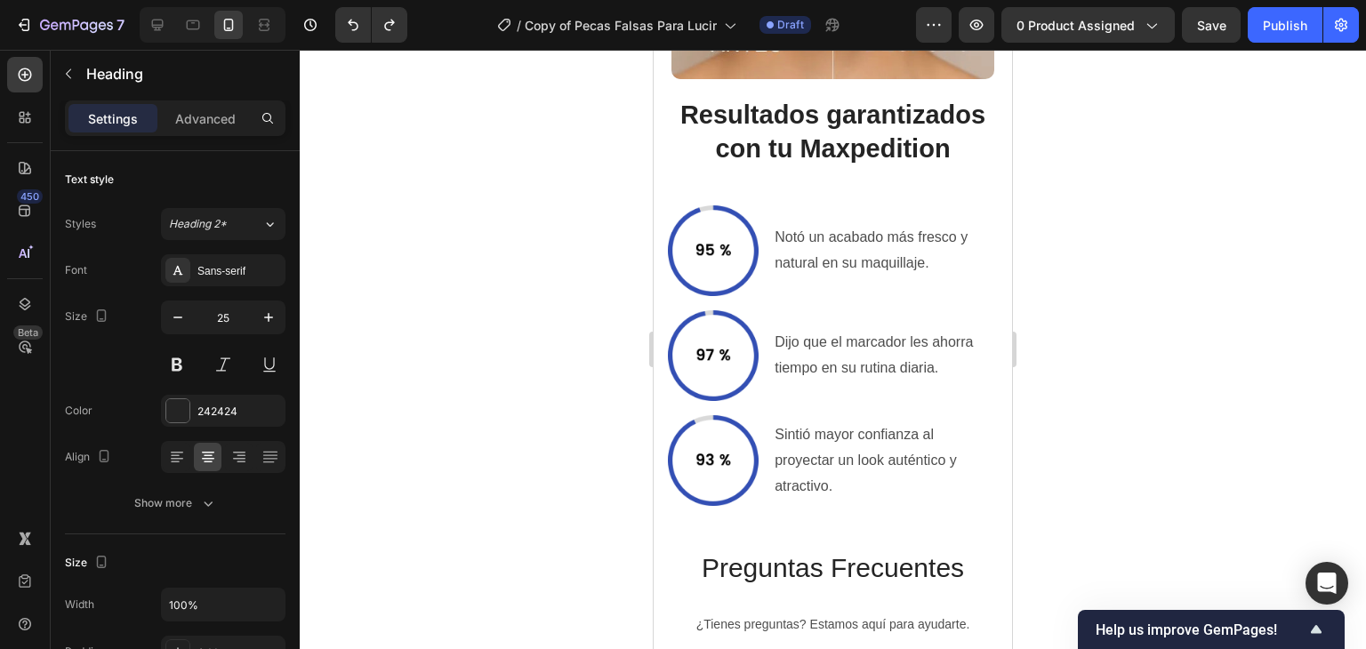
click at [1087, 237] on div at bounding box center [833, 349] width 1066 height 599
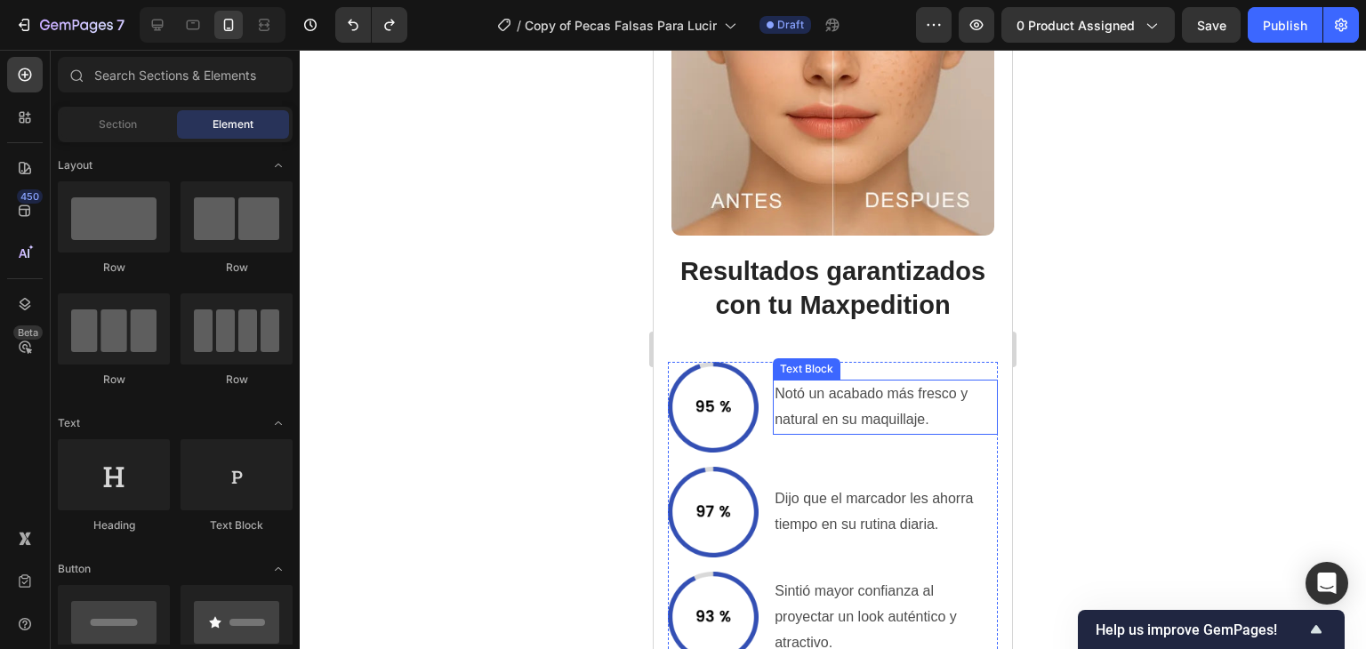
scroll to position [4212, 0]
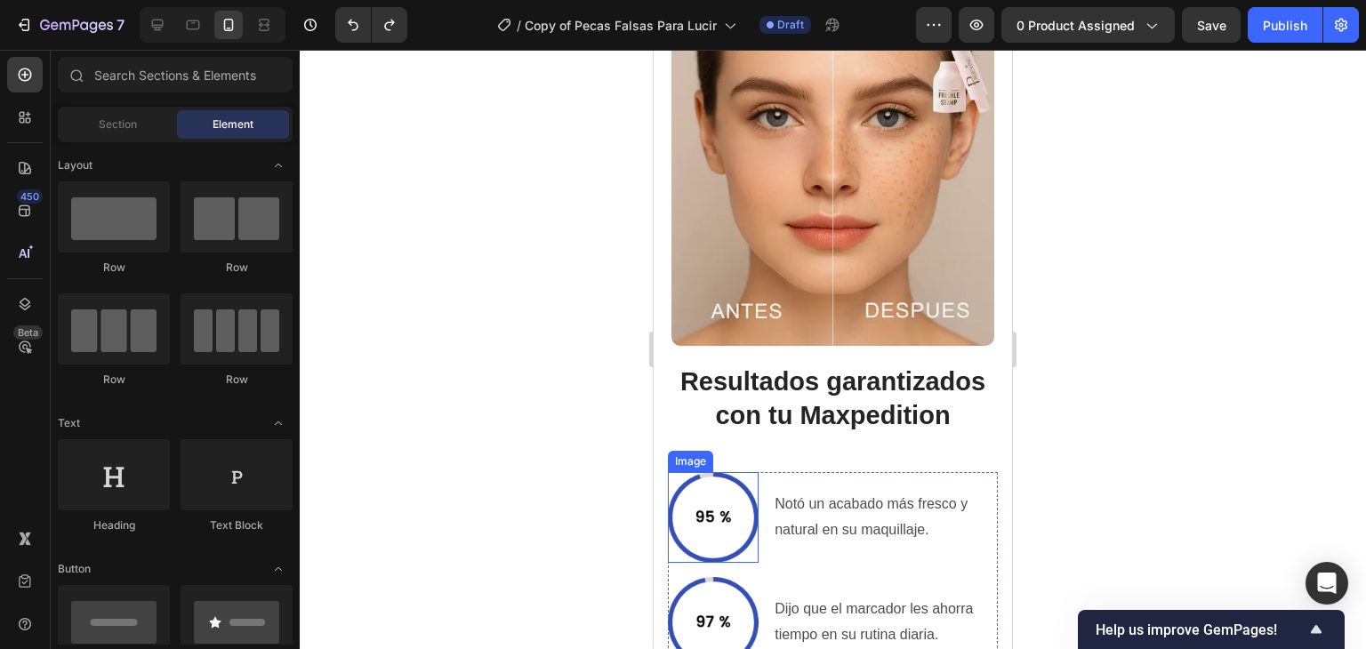
click at [748, 510] on img at bounding box center [713, 517] width 91 height 91
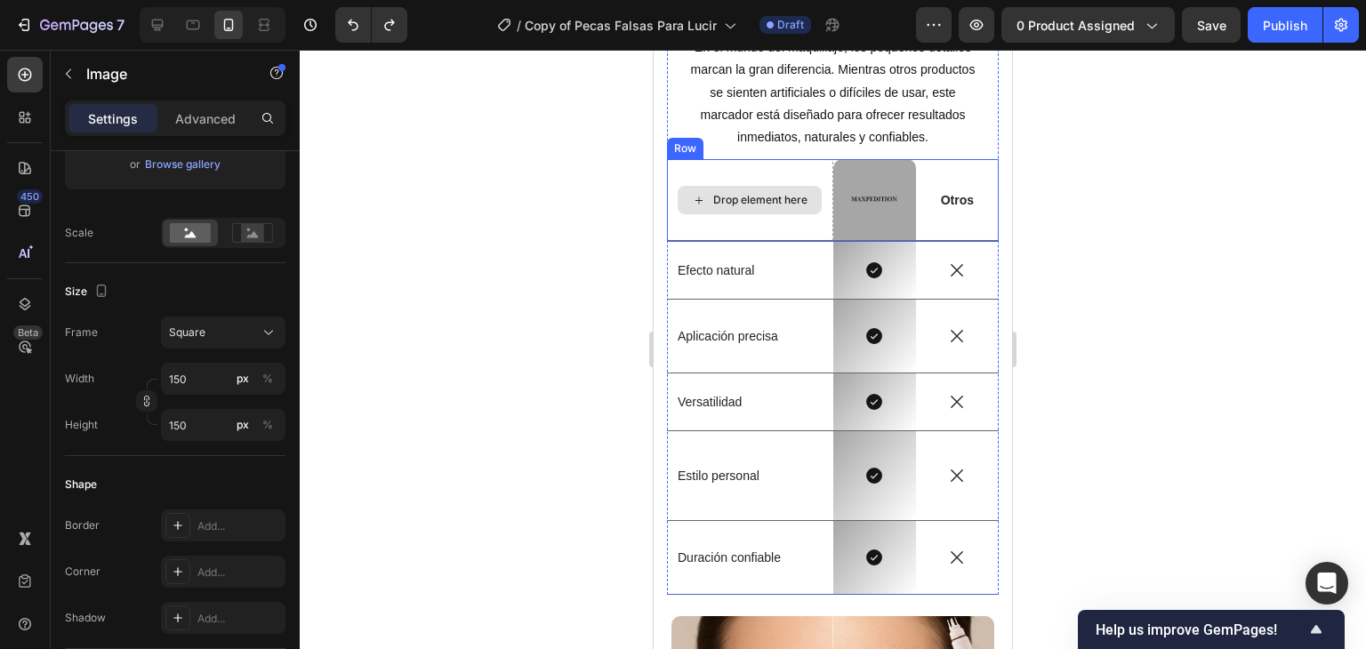
scroll to position [3589, 0]
